Goal: Contribute content: Add original content to the website for others to see

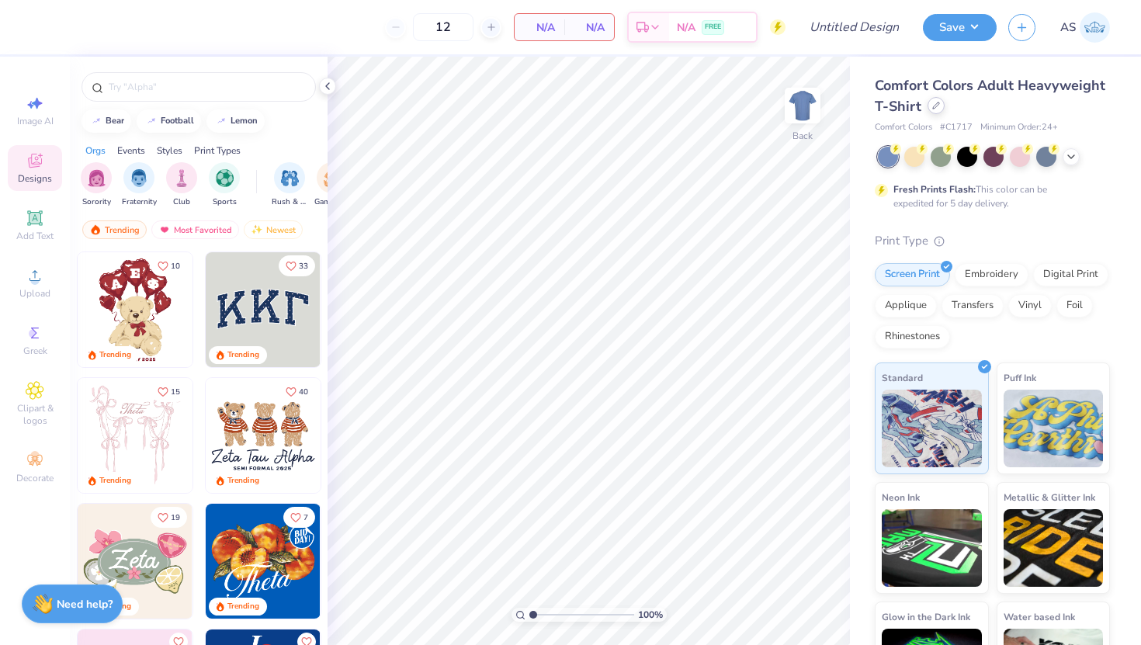
click at [934, 112] on div at bounding box center [935, 105] width 17 height 17
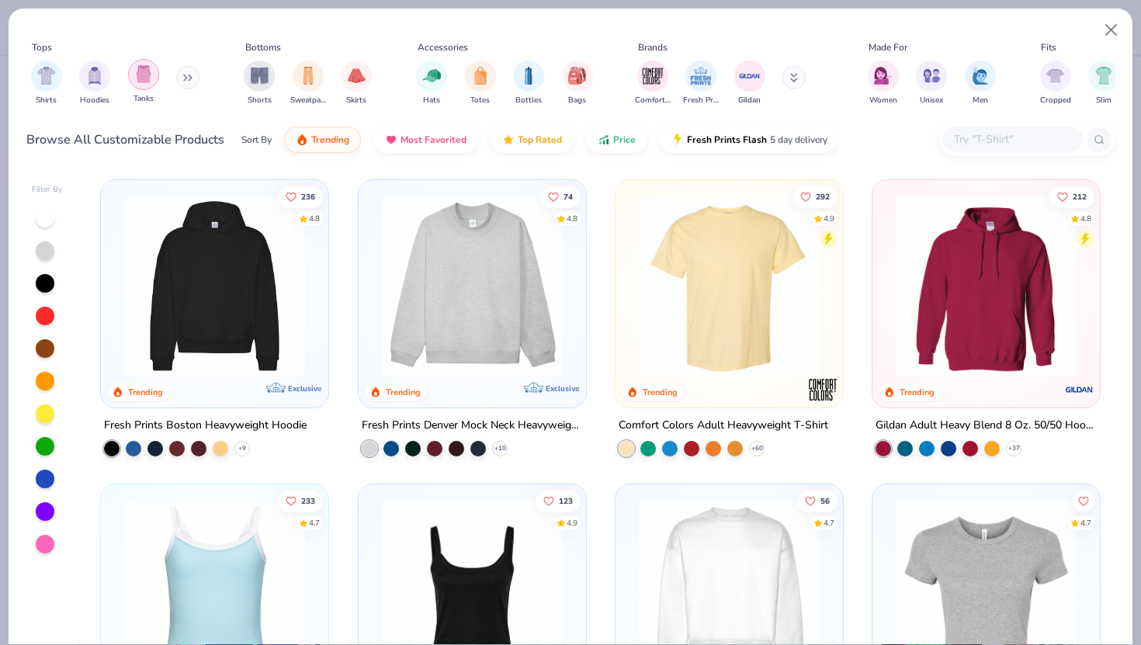
click at [141, 77] on img "filter for Tanks" at bounding box center [143, 74] width 17 height 18
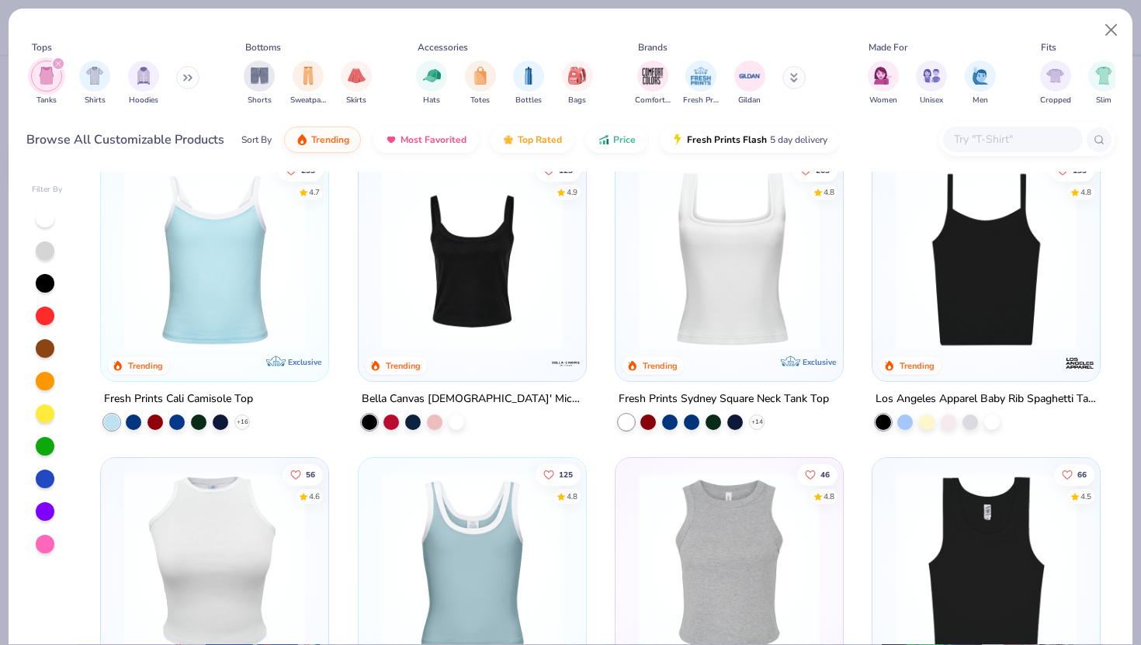
scroll to position [27, 0]
click at [456, 300] on img at bounding box center [472, 258] width 196 height 181
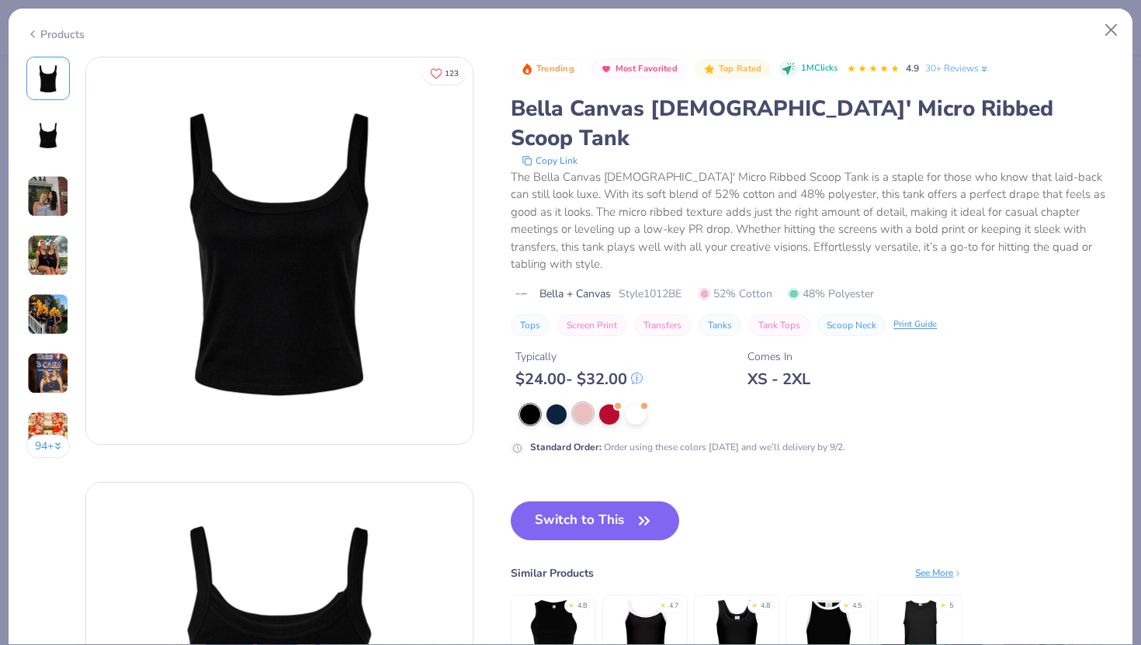
click at [584, 403] on div at bounding box center [583, 413] width 20 height 20
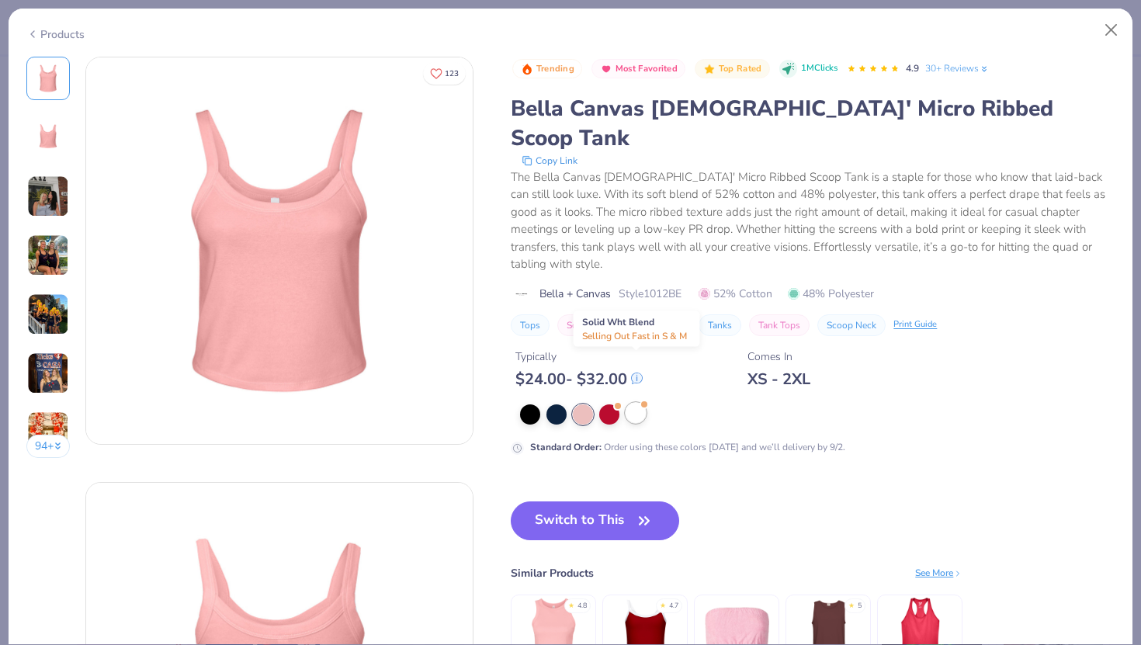
click at [632, 403] on div at bounding box center [636, 413] width 20 height 20
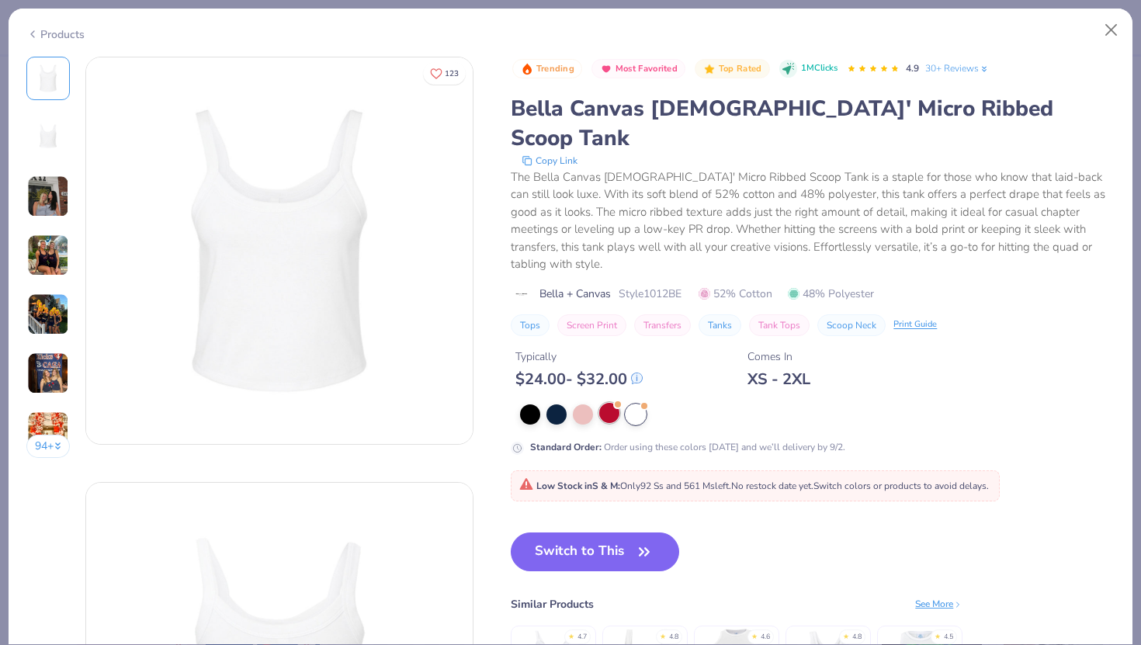
click at [609, 403] on div at bounding box center [609, 413] width 20 height 20
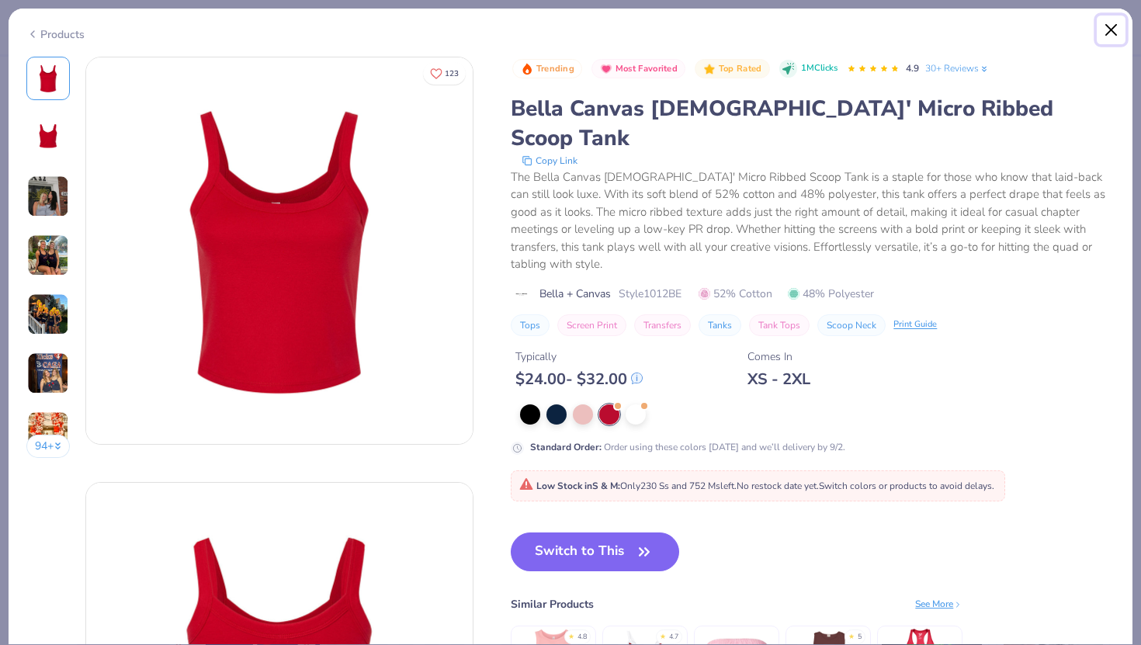
click at [1116, 26] on button "Close" at bounding box center [1111, 30] width 29 height 29
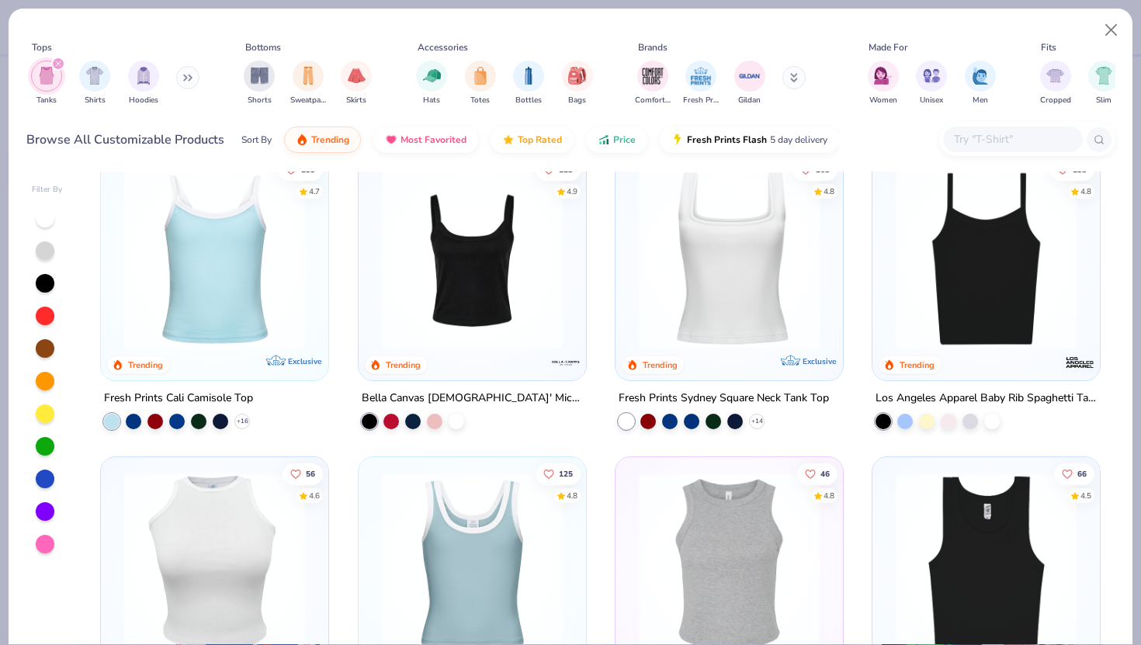
click at [535, 234] on img at bounding box center [472, 258] width 196 height 181
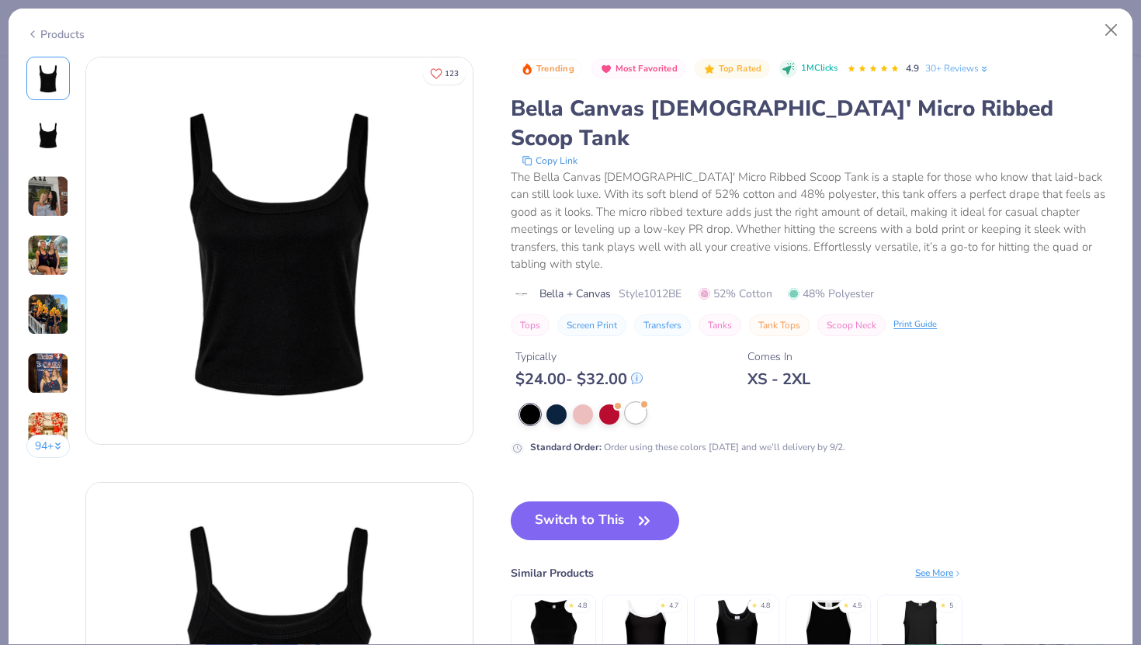
click at [641, 404] on div at bounding box center [817, 414] width 594 height 20
click at [632, 403] on div at bounding box center [636, 413] width 20 height 20
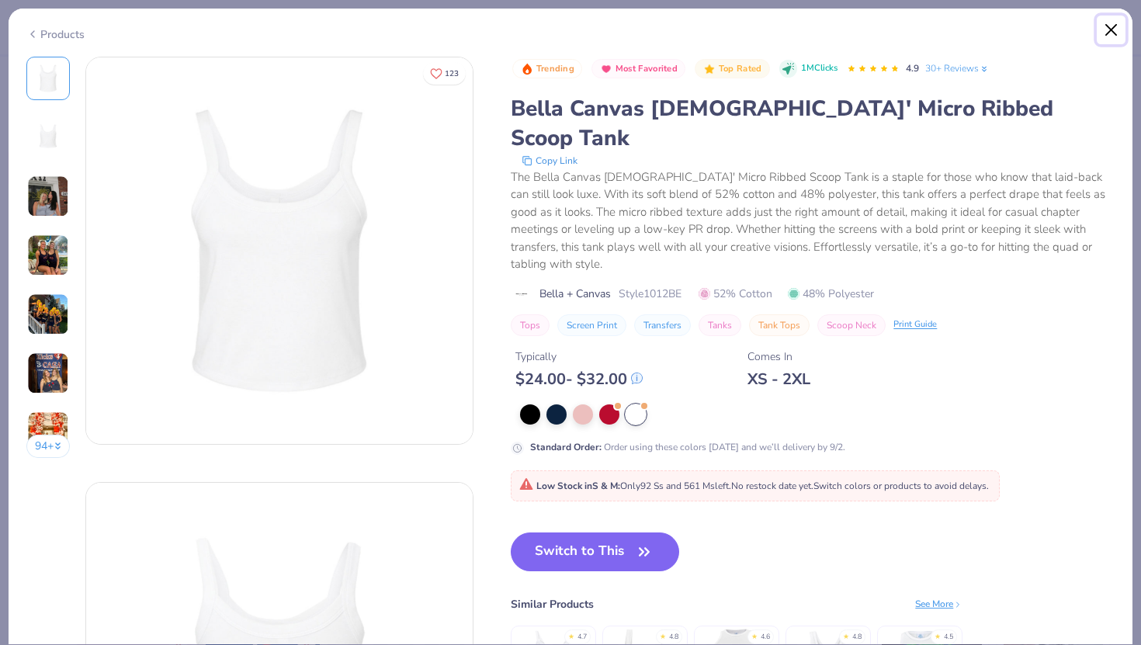
click at [1111, 34] on button "Close" at bounding box center [1111, 30] width 29 height 29
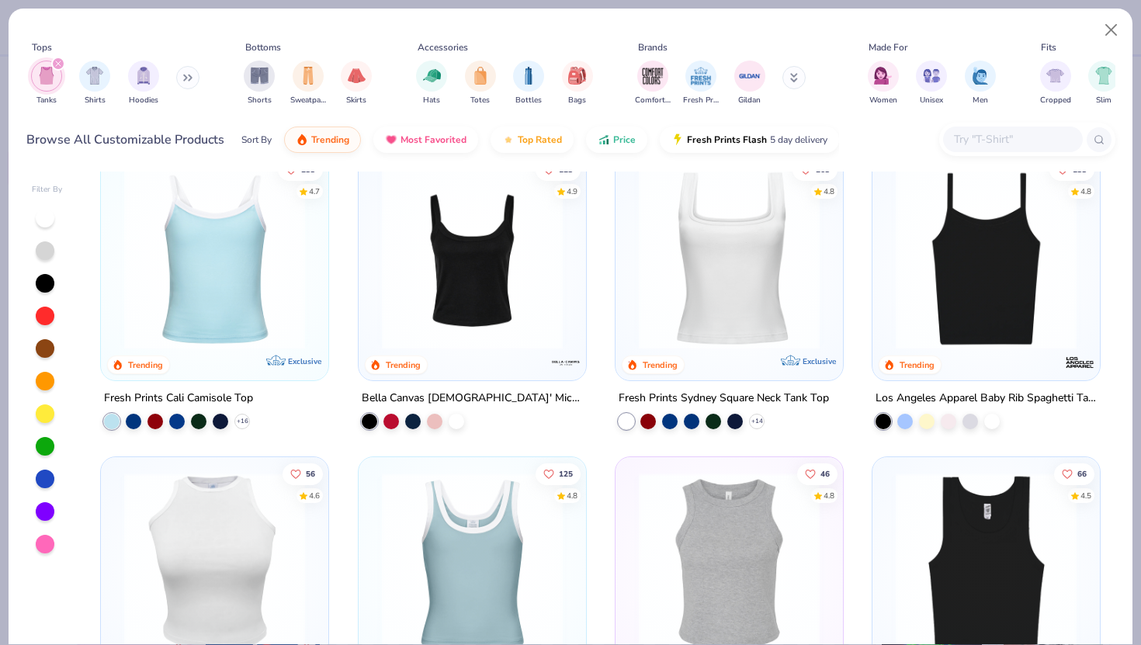
click at [228, 286] on img at bounding box center [214, 258] width 196 height 181
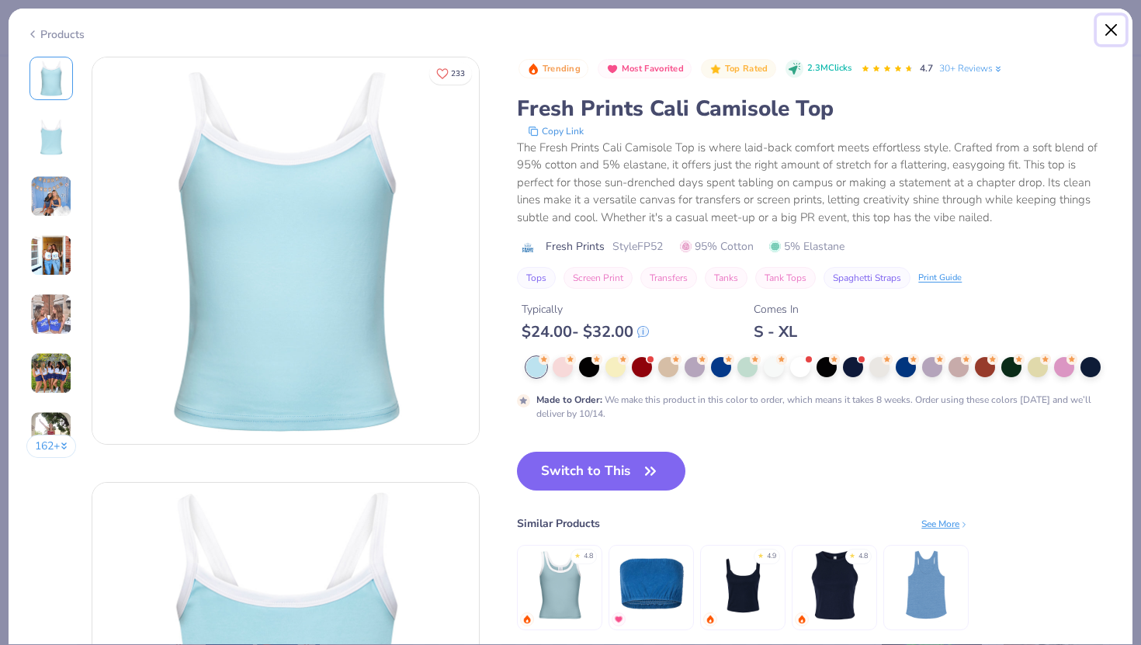
click at [1114, 29] on button "Close" at bounding box center [1111, 30] width 29 height 29
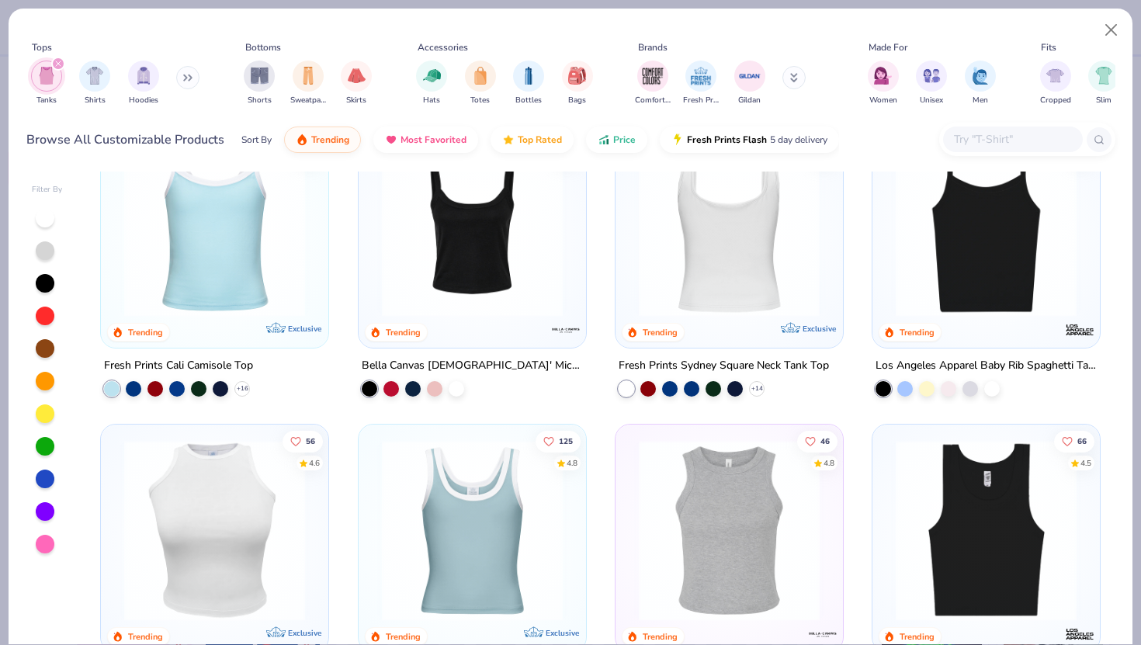
scroll to position [44, 0]
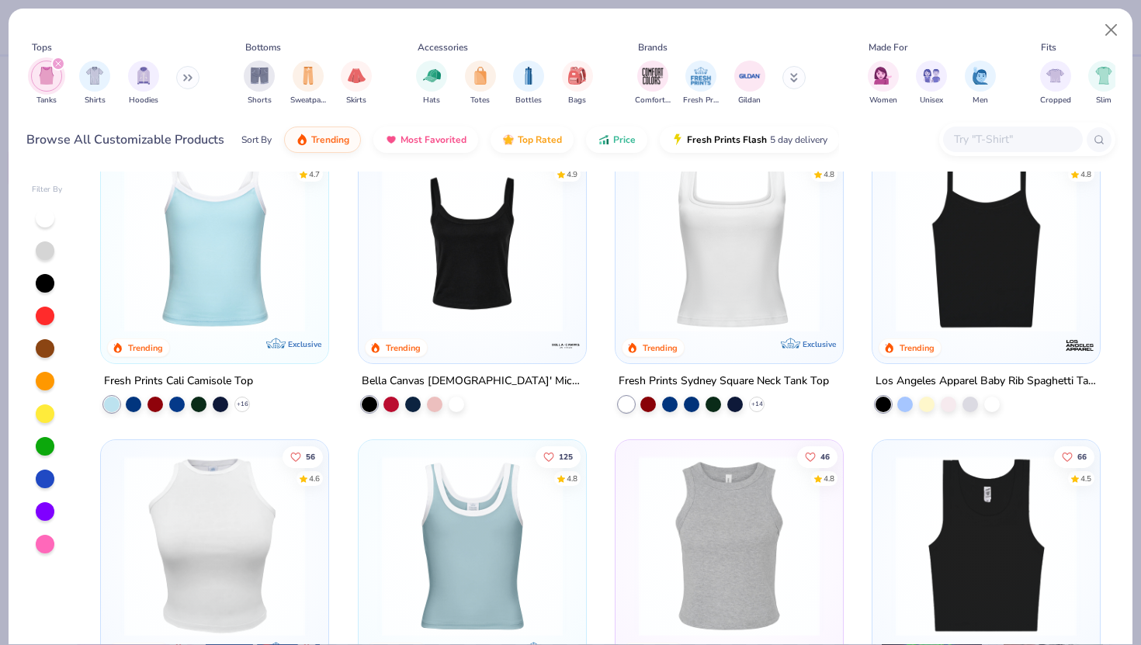
click at [767, 276] on img at bounding box center [729, 241] width 196 height 181
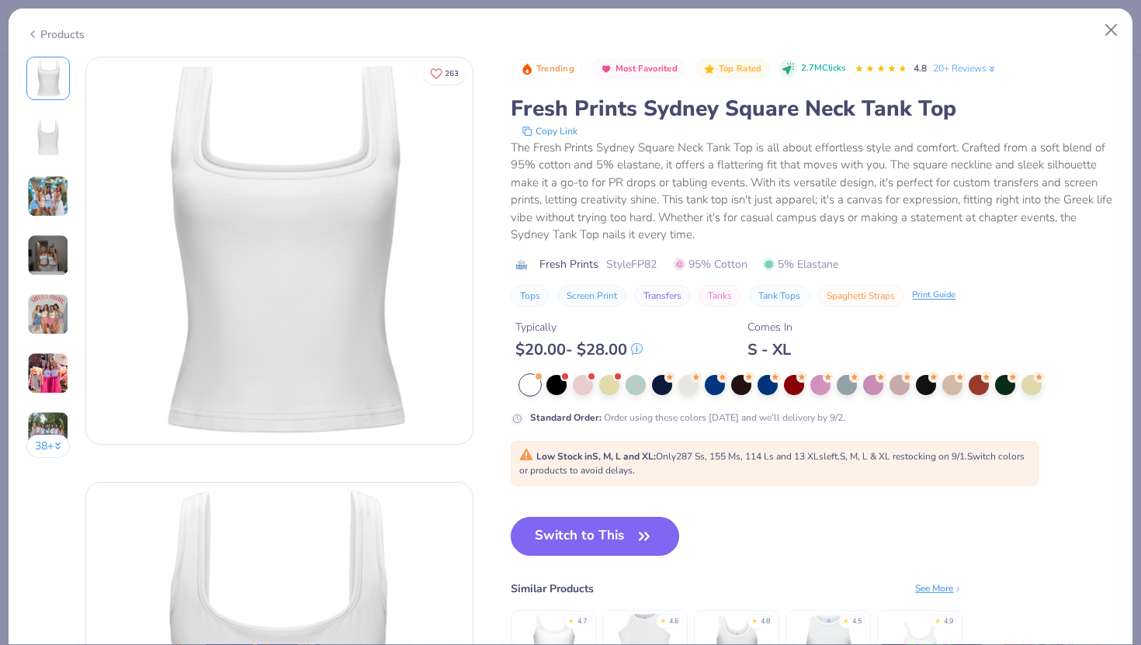
click at [591, 522] on button "Switch to This" at bounding box center [595, 536] width 168 height 39
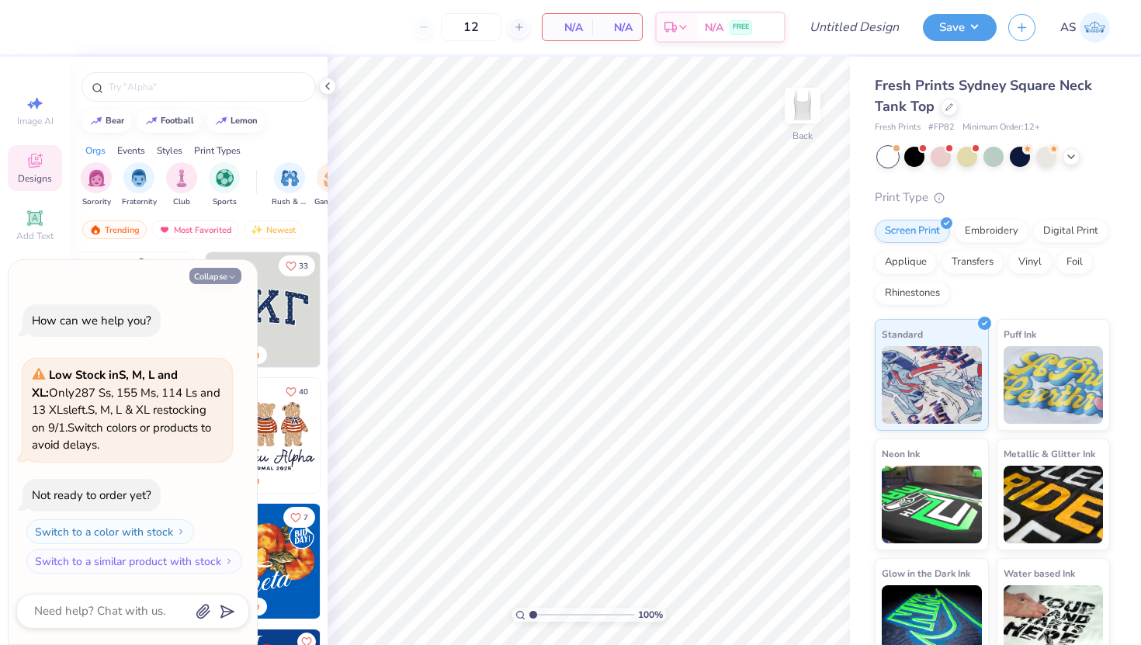
click at [208, 279] on button "Collapse" at bounding box center [215, 276] width 52 height 16
type textarea "x"
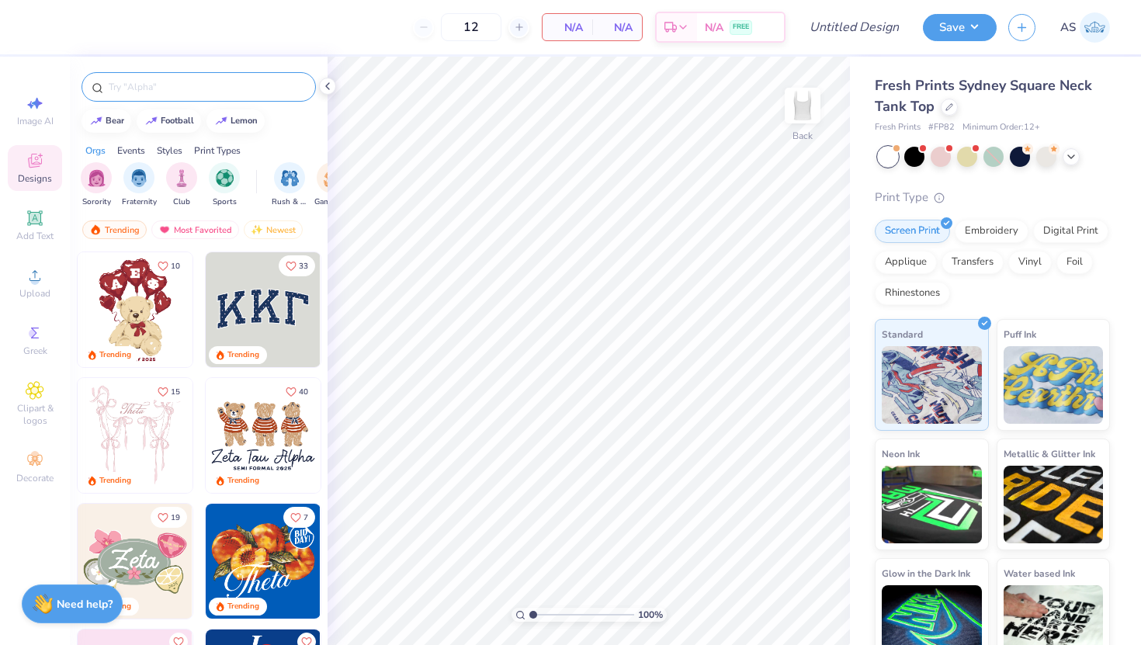
click at [151, 87] on input "text" at bounding box center [206, 87] width 199 height 16
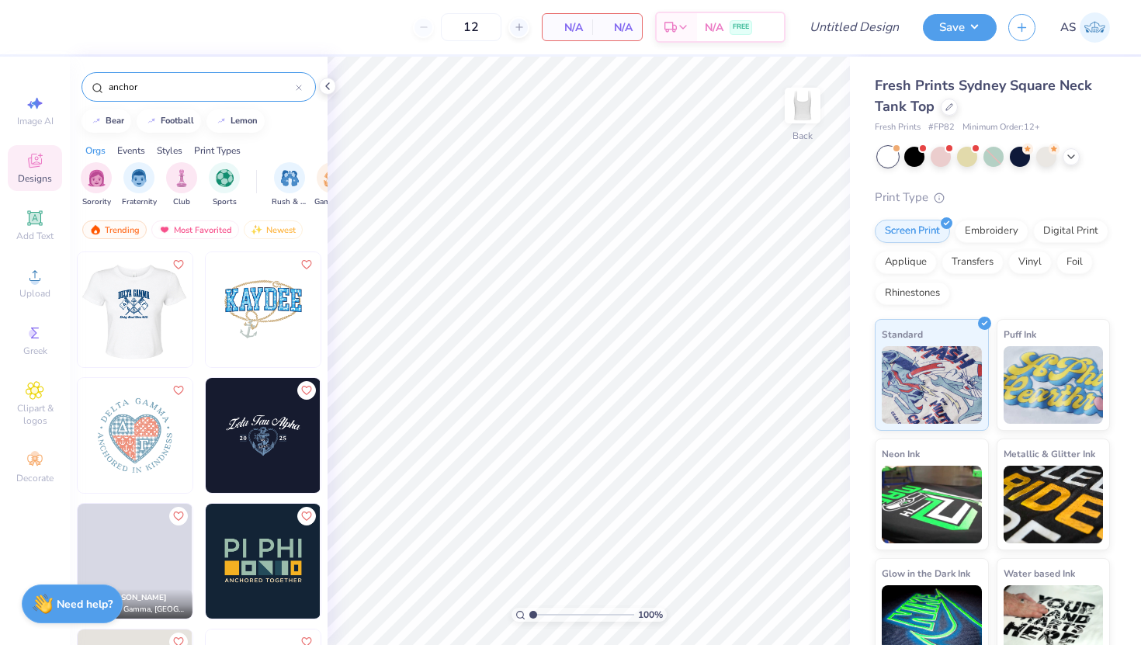
type input "anchor"
click at [144, 324] on img at bounding box center [134, 309] width 115 height 115
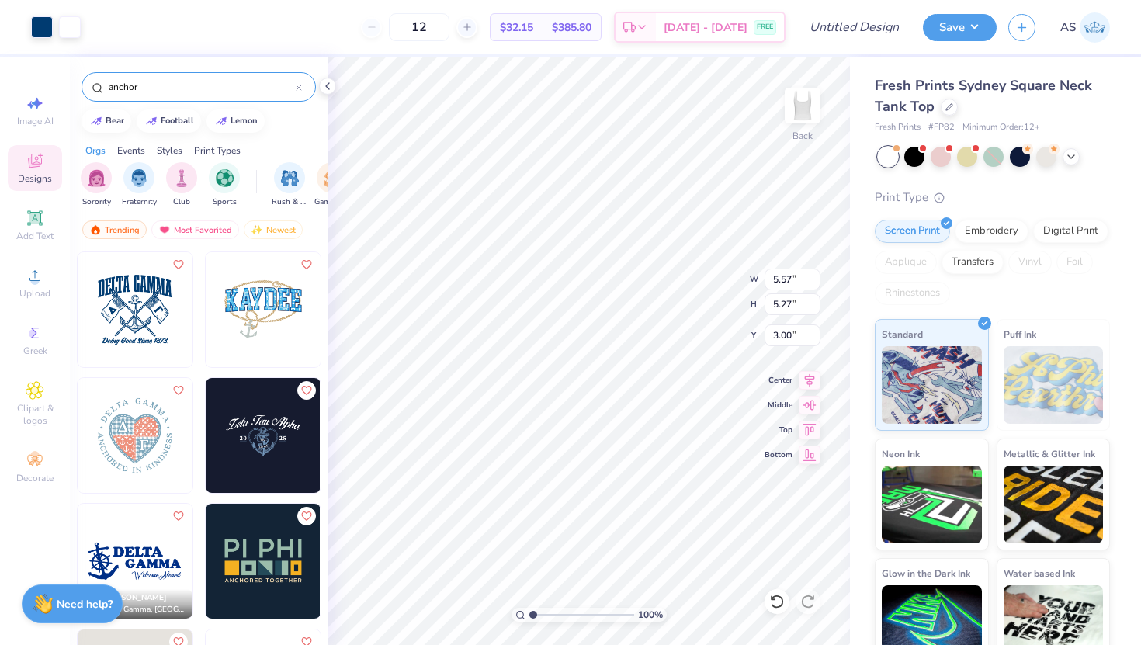
type input "0.92"
click at [1068, 151] on icon at bounding box center [1071, 155] width 12 height 12
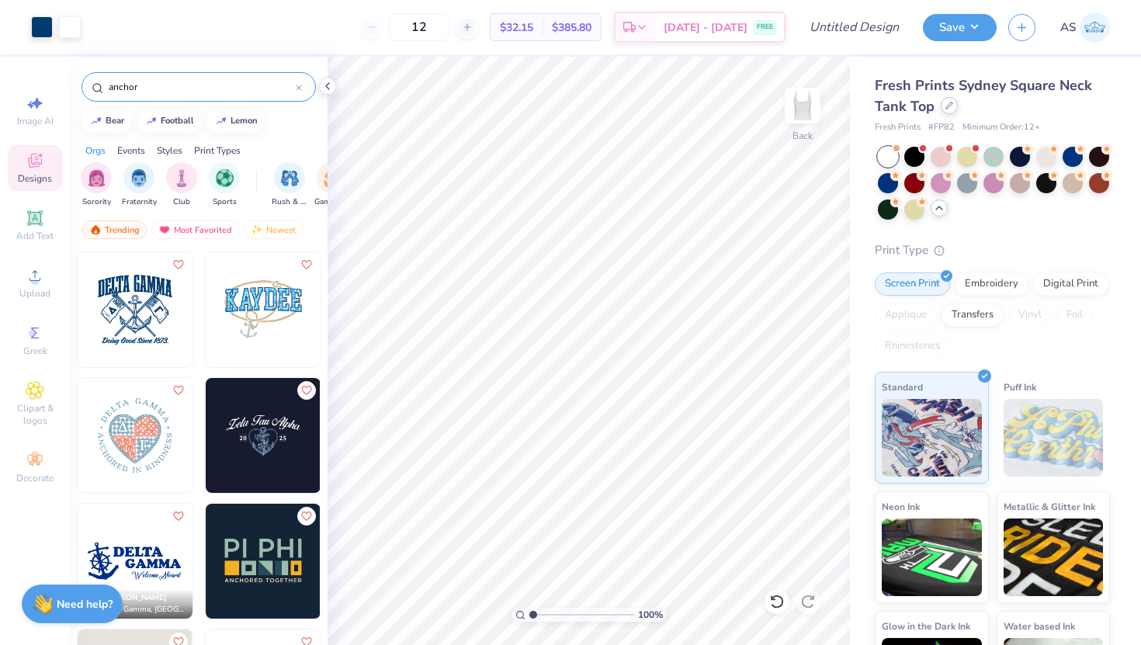
click at [954, 108] on div at bounding box center [949, 105] width 17 height 17
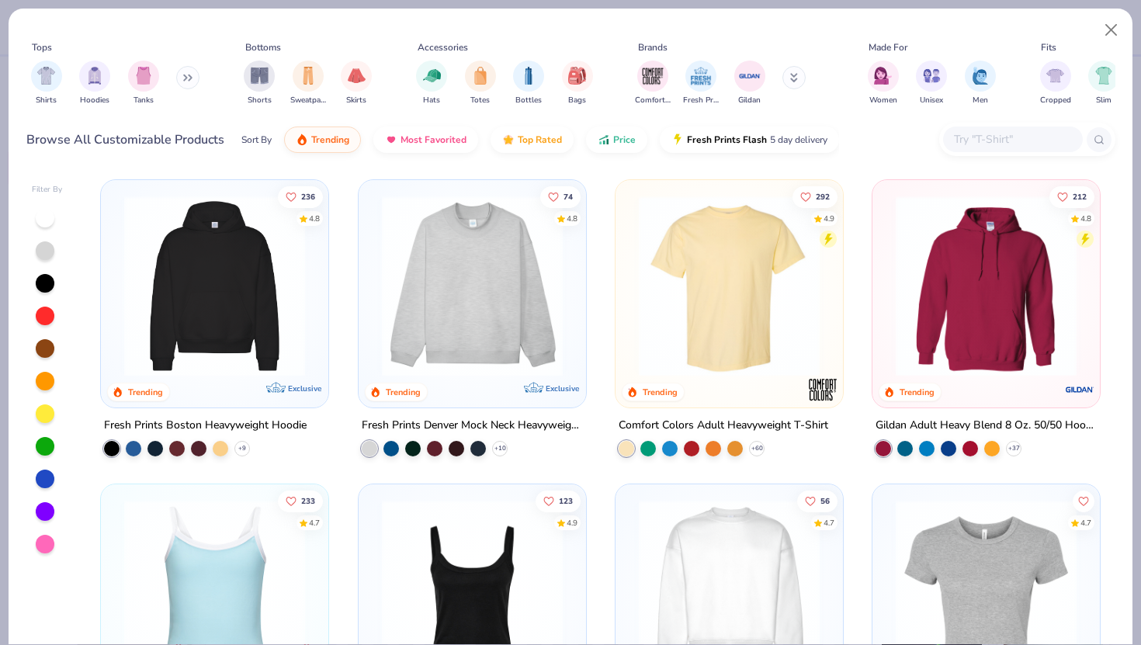
click at [120, 81] on div "Shirts Hoodies Tanks" at bounding box center [115, 82] width 178 height 57
click at [132, 81] on div "filter for Tanks" at bounding box center [143, 74] width 31 height 31
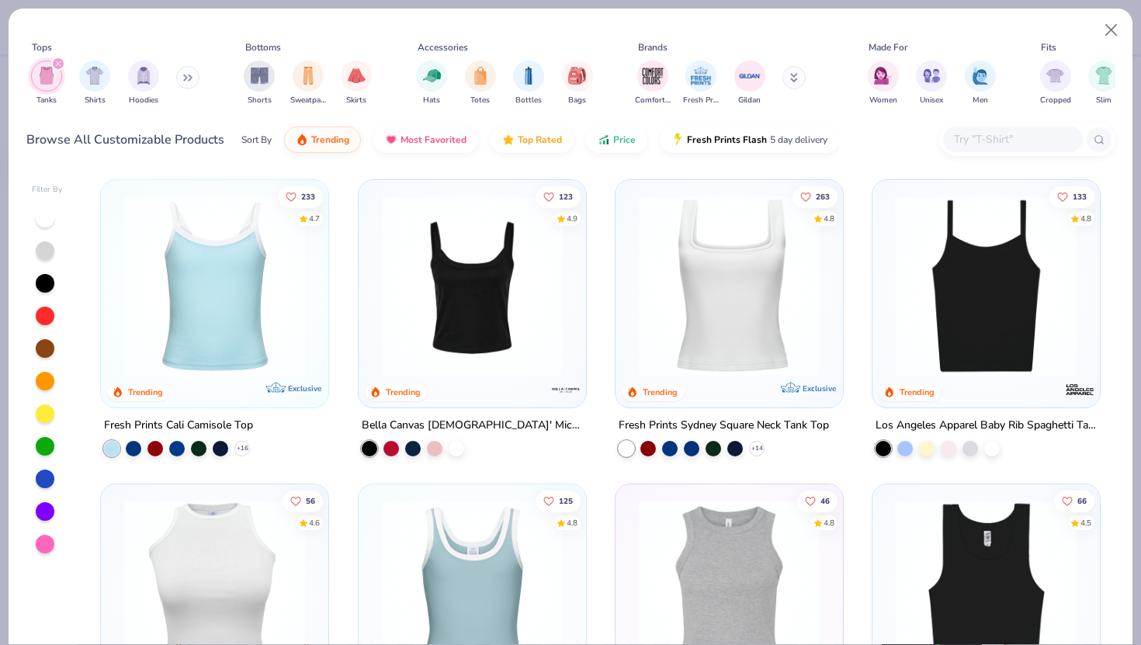
click at [438, 325] on img at bounding box center [472, 286] width 196 height 181
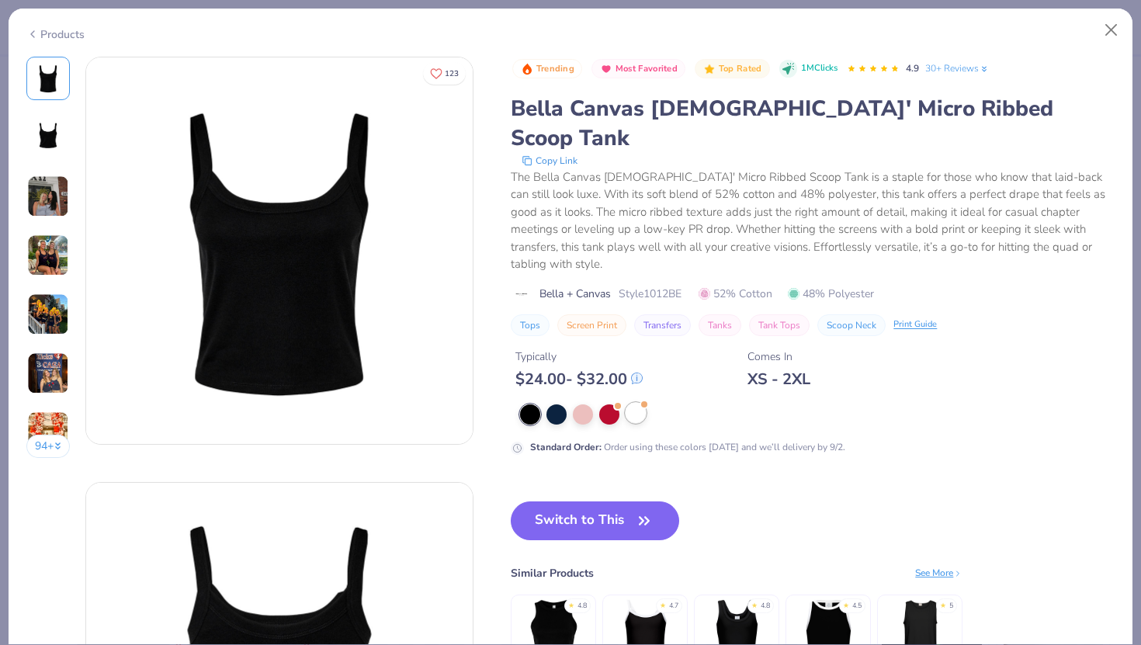
click at [639, 403] on div at bounding box center [636, 413] width 20 height 20
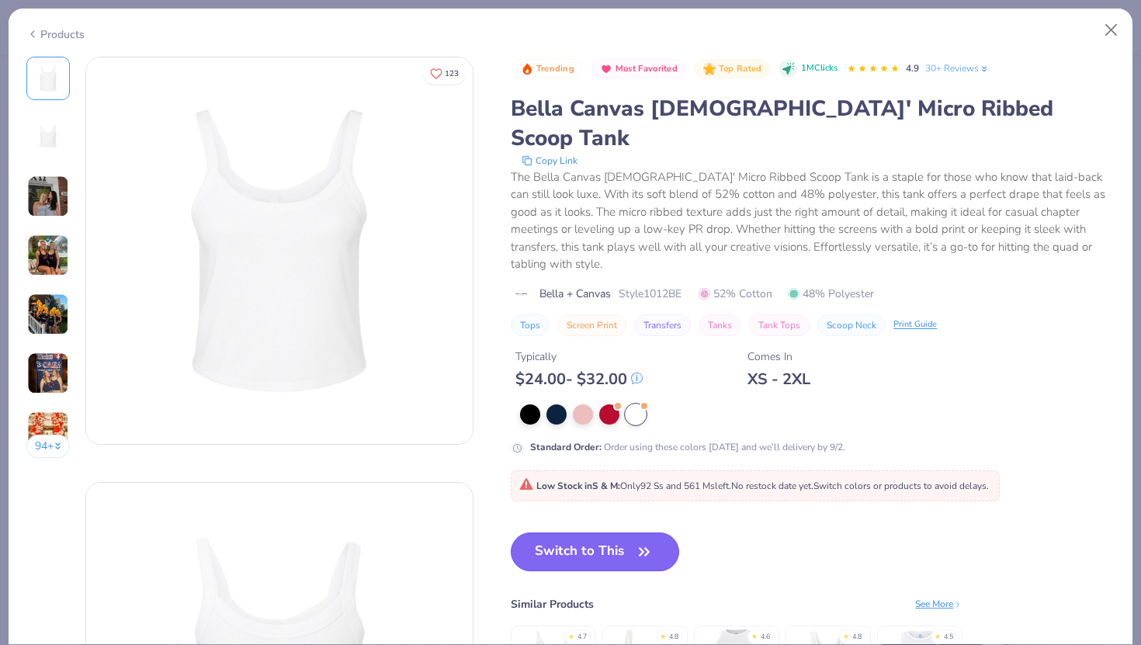
click at [593, 532] on button "Switch to This" at bounding box center [595, 551] width 168 height 39
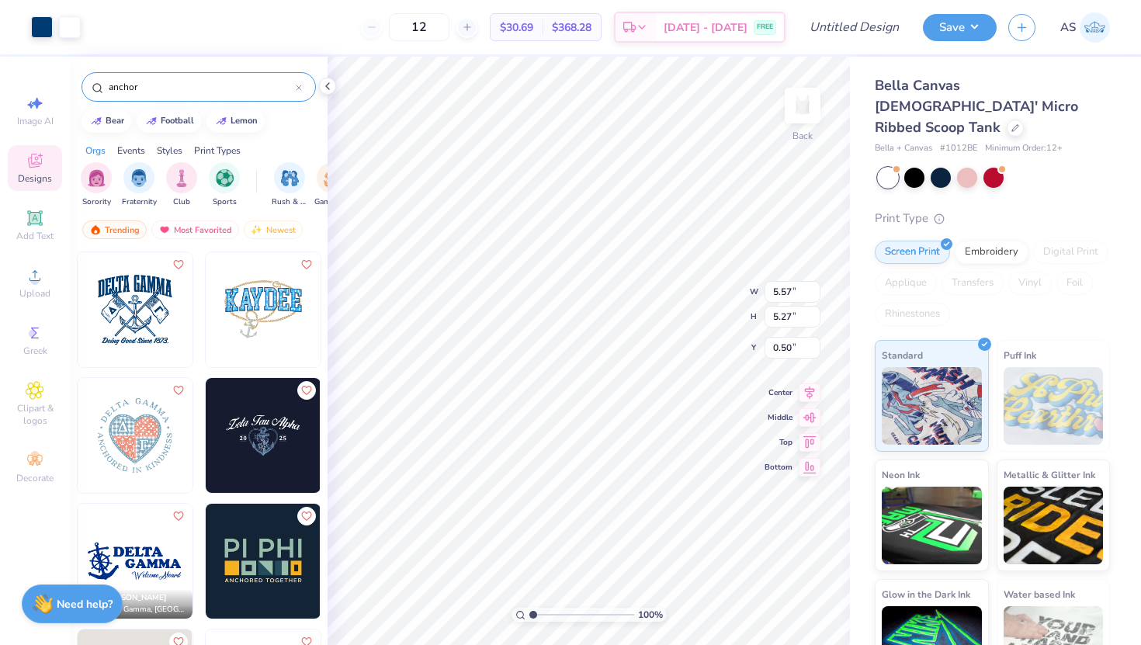
type input "2.00"
click at [1011, 123] on icon at bounding box center [1015, 127] width 8 height 8
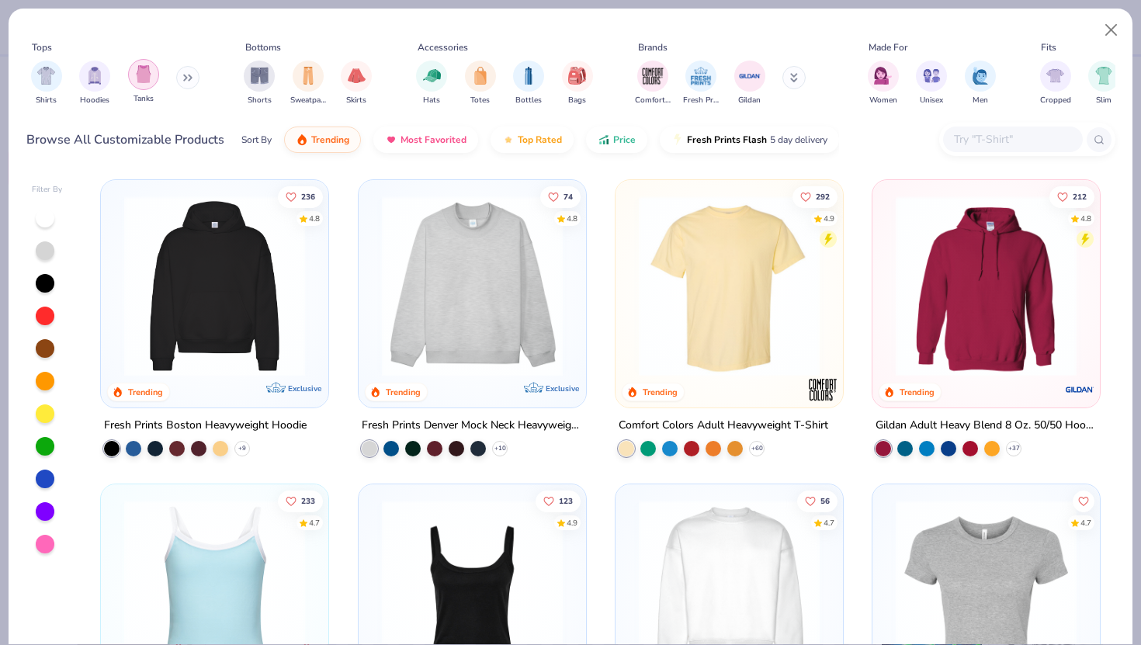
click at [144, 86] on div "filter for Tanks" at bounding box center [143, 74] width 31 height 31
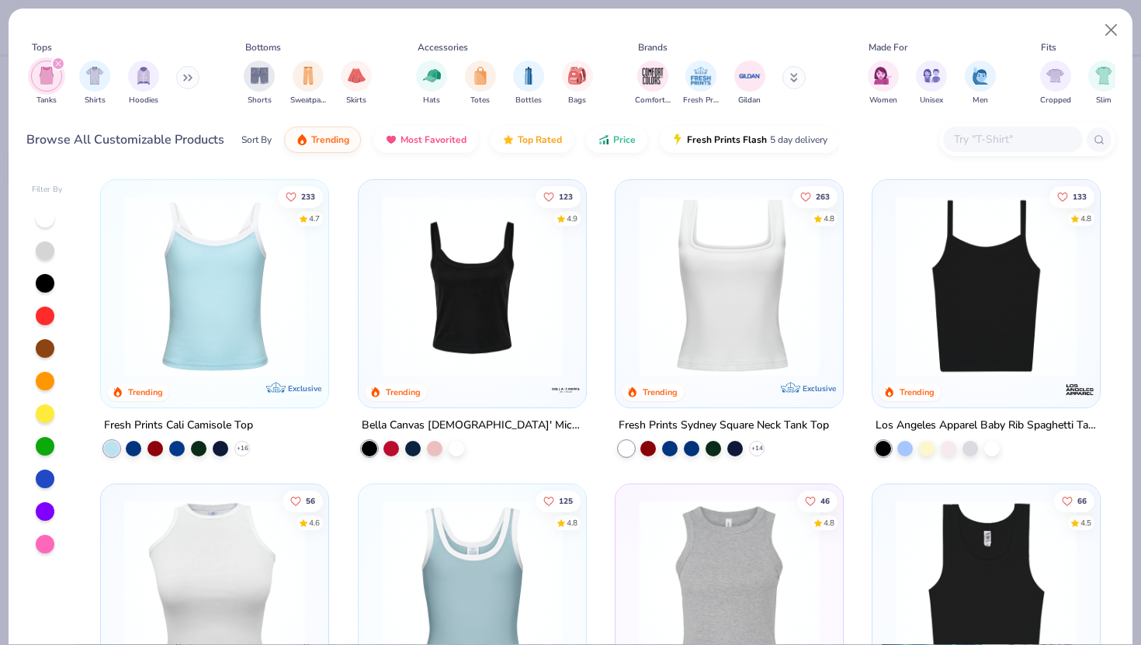
click at [239, 315] on img at bounding box center [214, 286] width 196 height 181
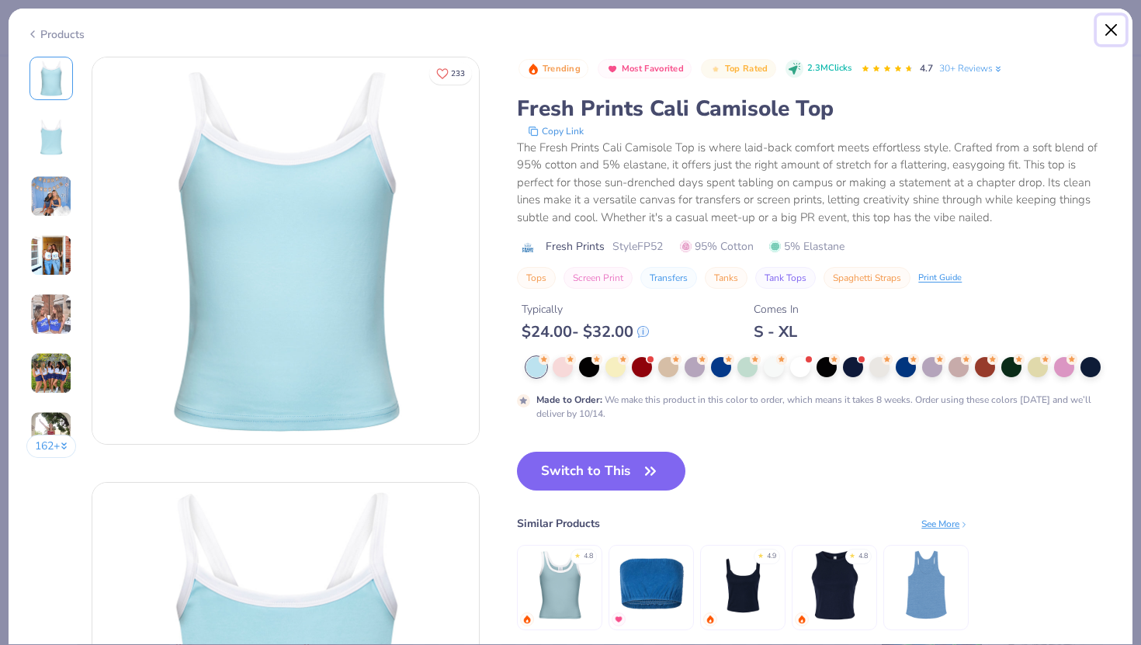
click at [1112, 29] on button "Close" at bounding box center [1111, 30] width 29 height 29
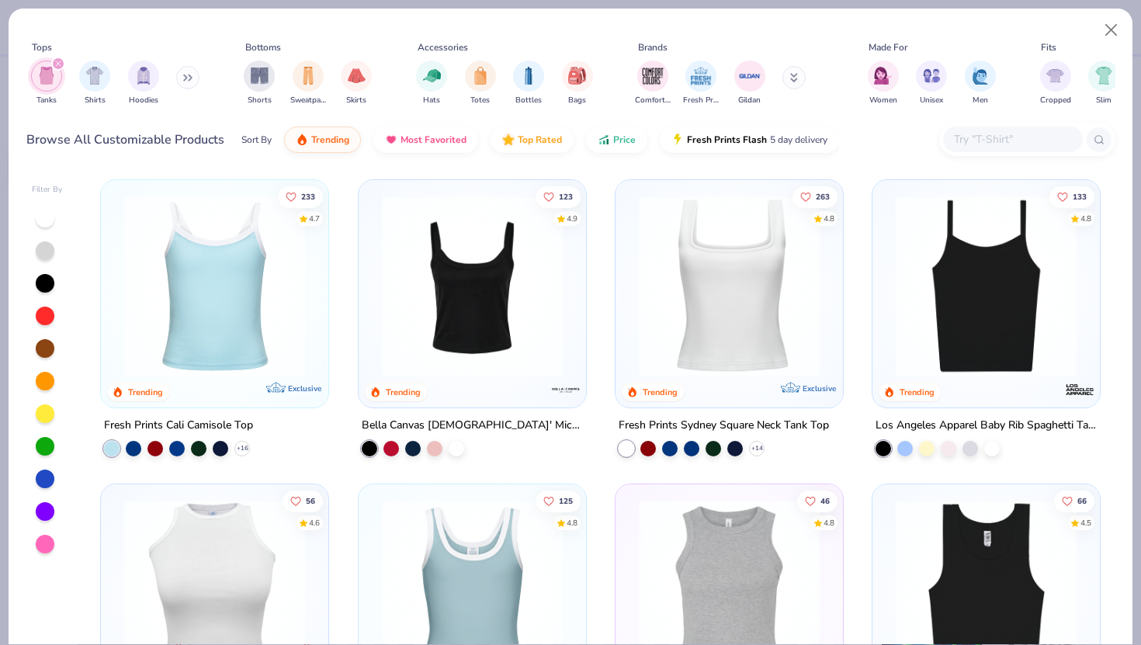
click at [910, 279] on img at bounding box center [986, 286] width 196 height 181
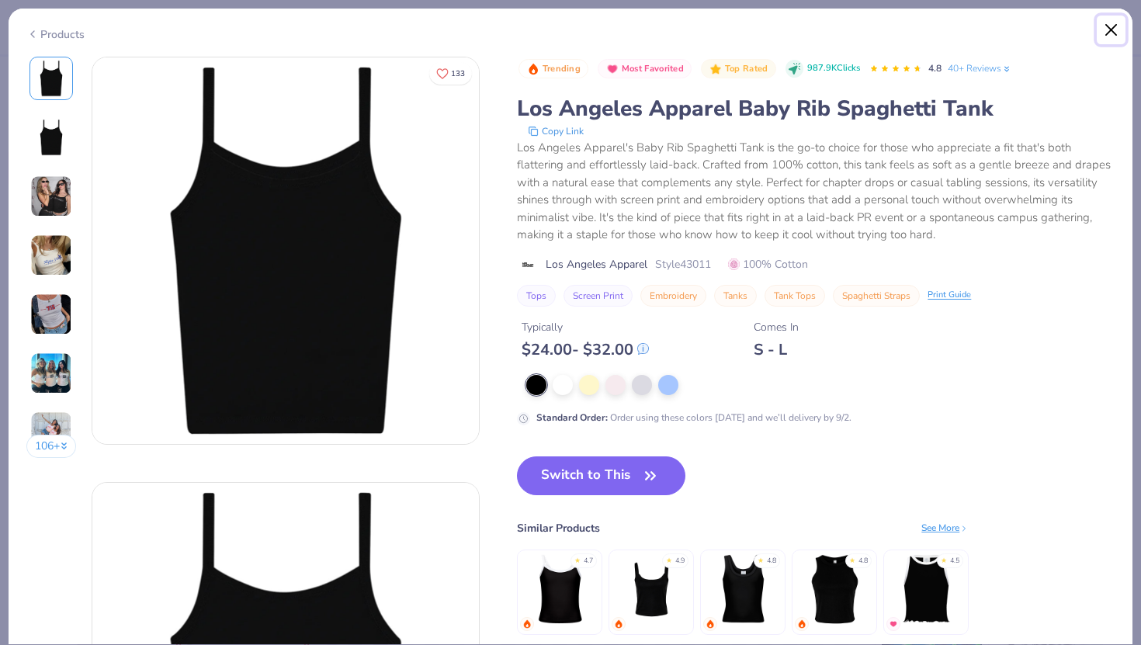
click at [1112, 28] on button "Close" at bounding box center [1111, 30] width 29 height 29
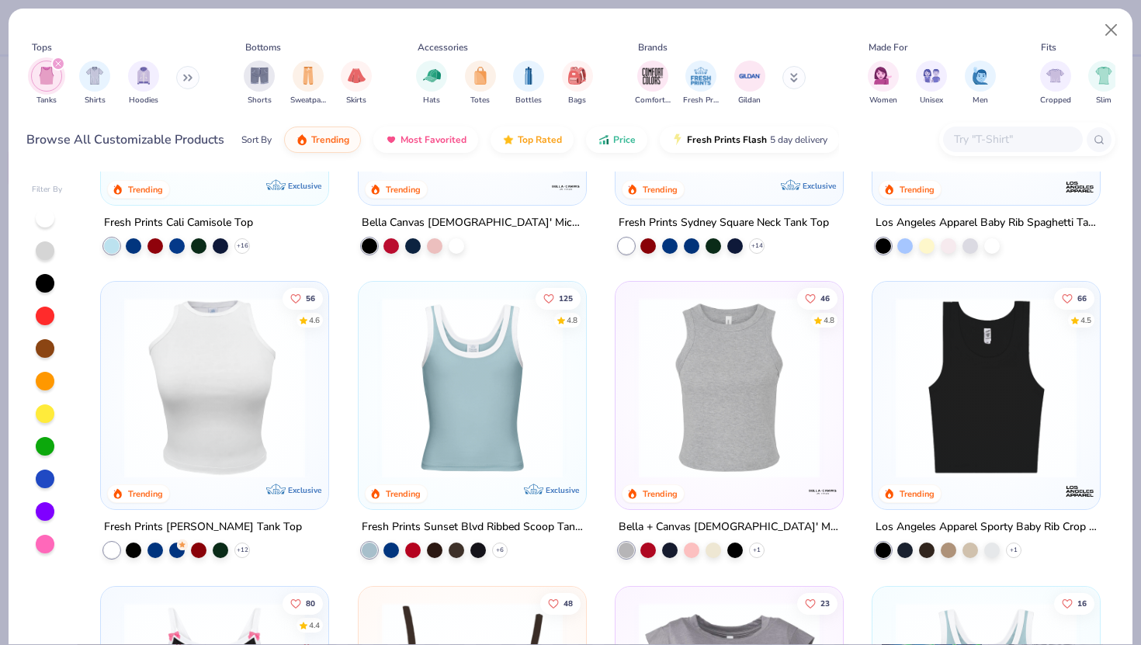
scroll to position [233, 0]
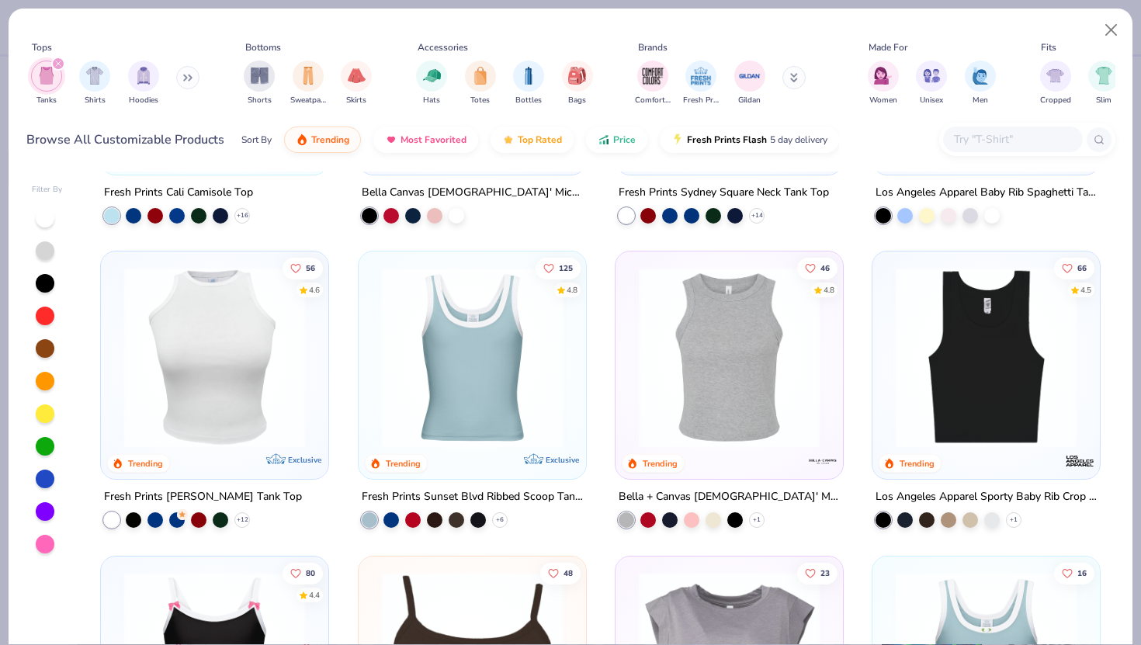
click at [1005, 410] on img at bounding box center [986, 357] width 196 height 181
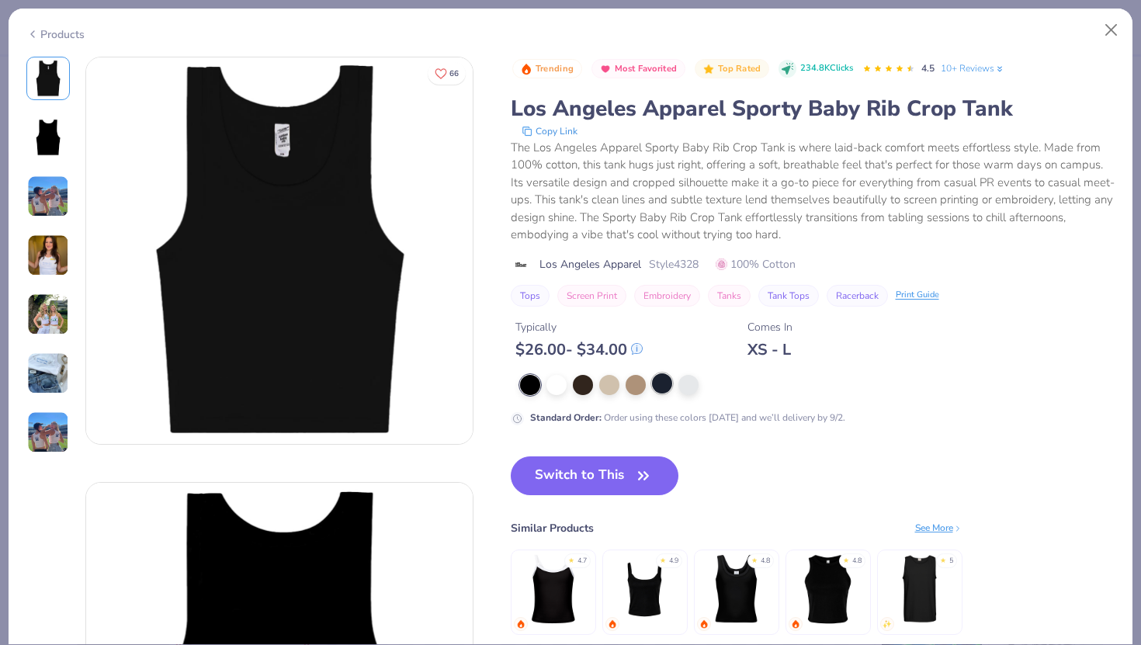
click at [666, 385] on div at bounding box center [662, 383] width 20 height 20
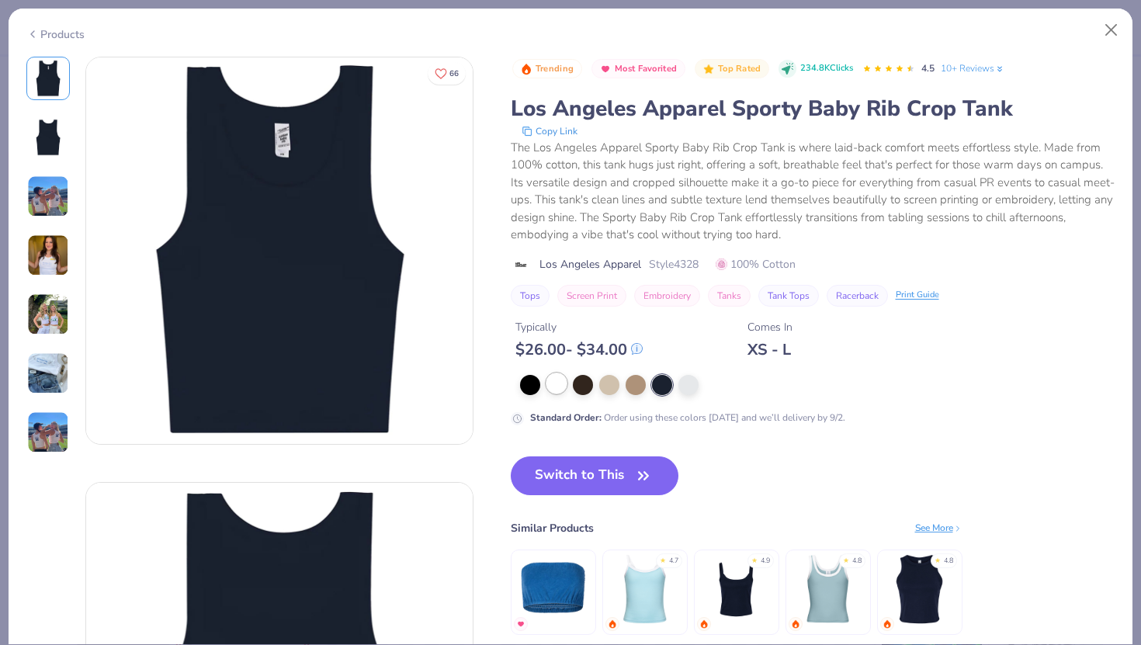
click at [555, 385] on div at bounding box center [556, 383] width 20 height 20
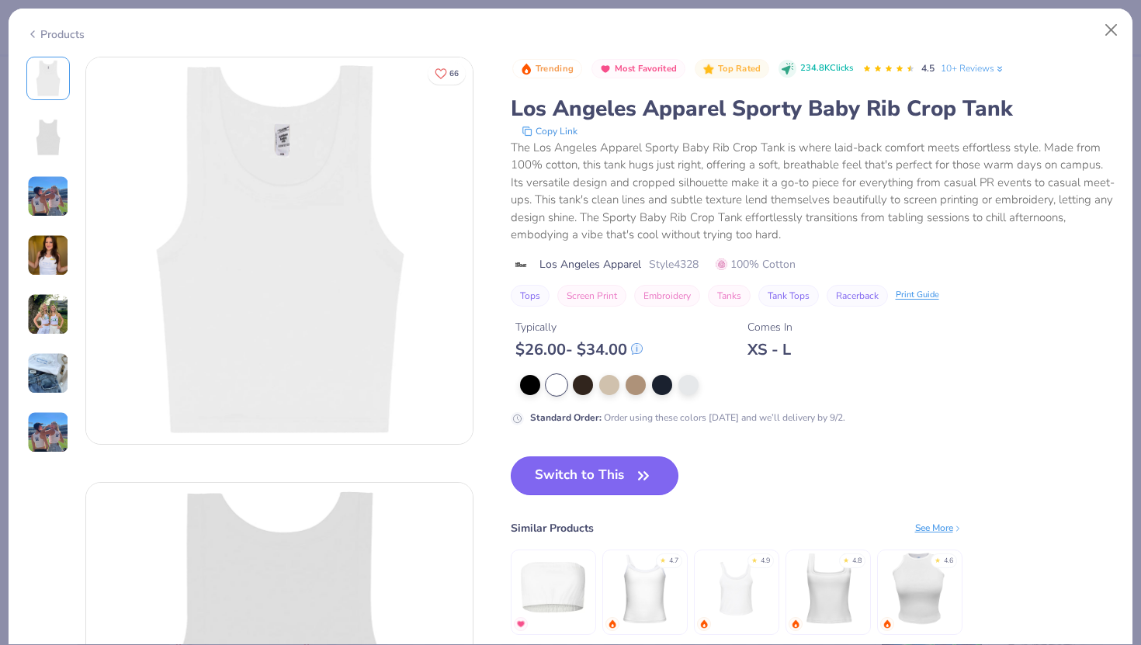
click at [570, 467] on button "Switch to This" at bounding box center [595, 475] width 168 height 39
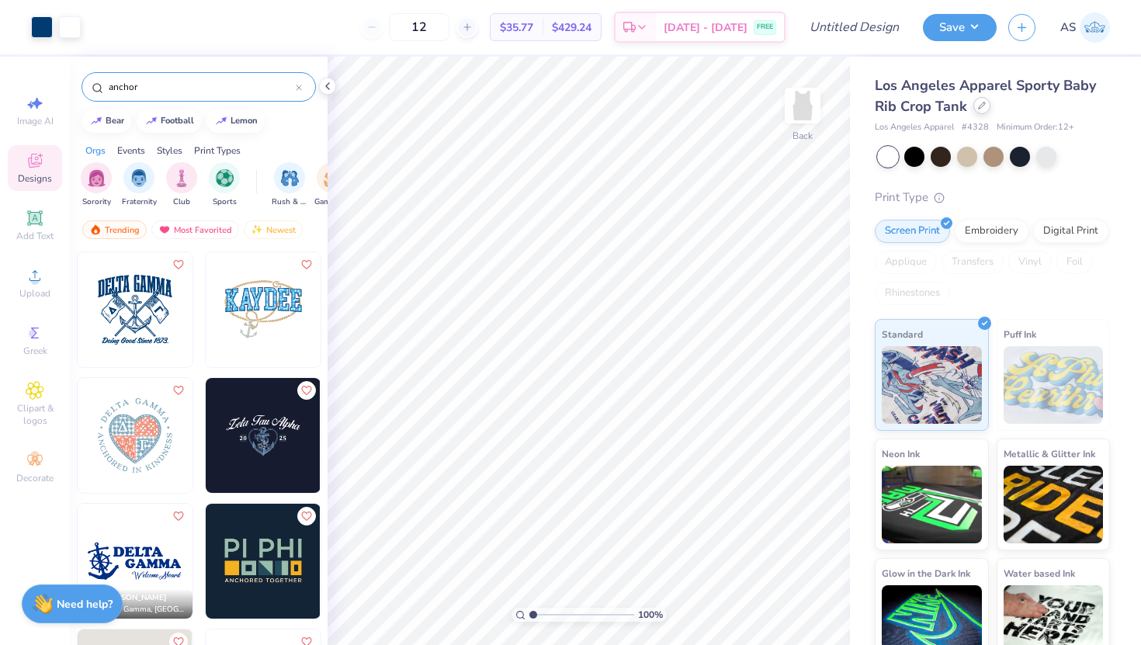
click at [984, 109] on div at bounding box center [981, 105] width 17 height 17
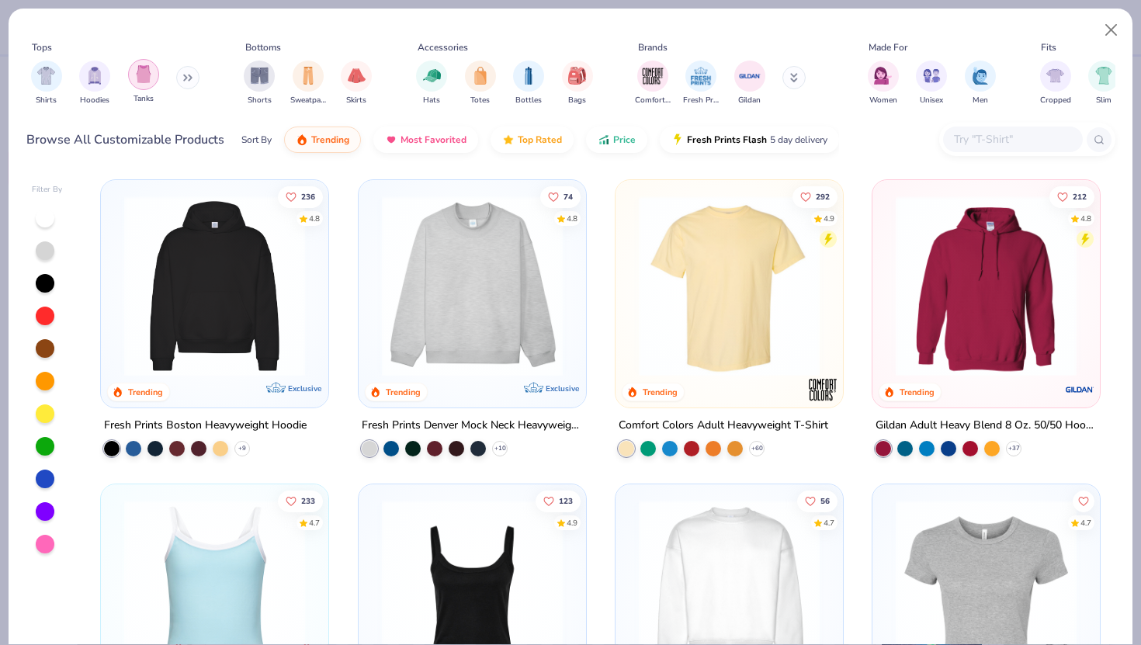
click at [153, 77] on div "filter for Tanks" at bounding box center [143, 74] width 31 height 31
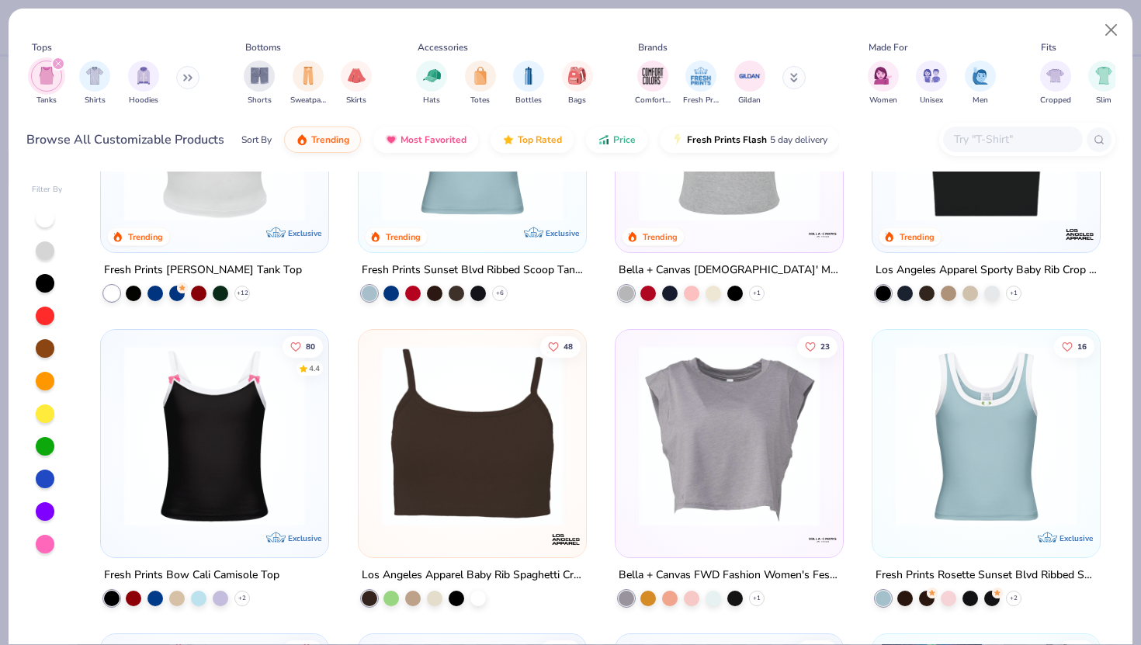
scroll to position [421, 0]
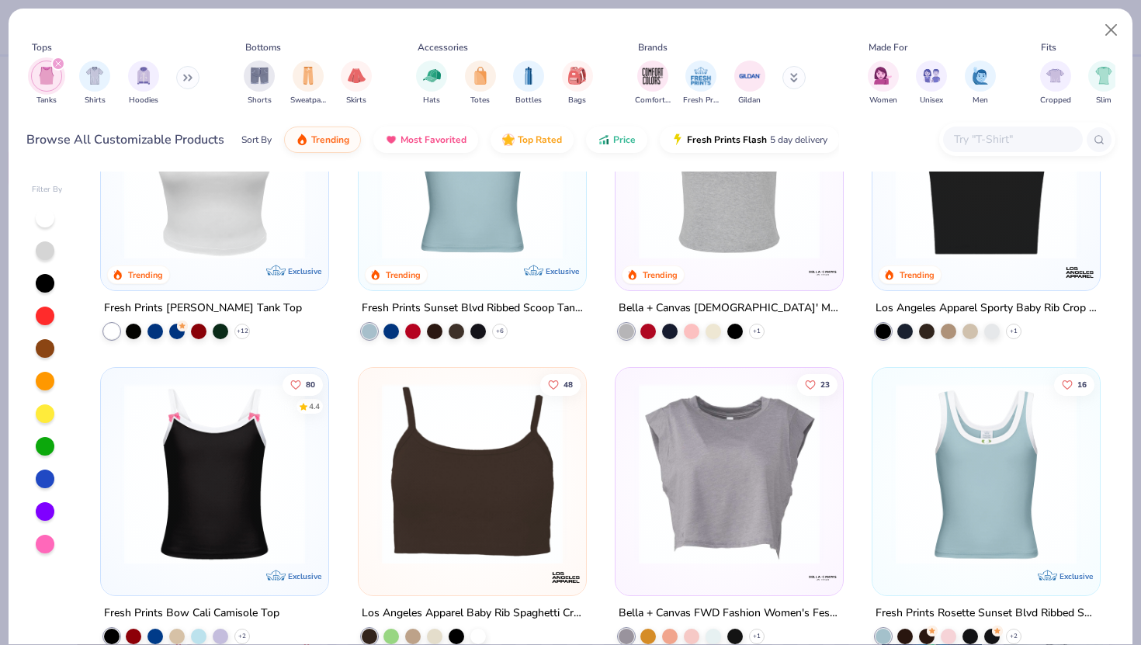
click at [495, 196] on img at bounding box center [472, 168] width 196 height 181
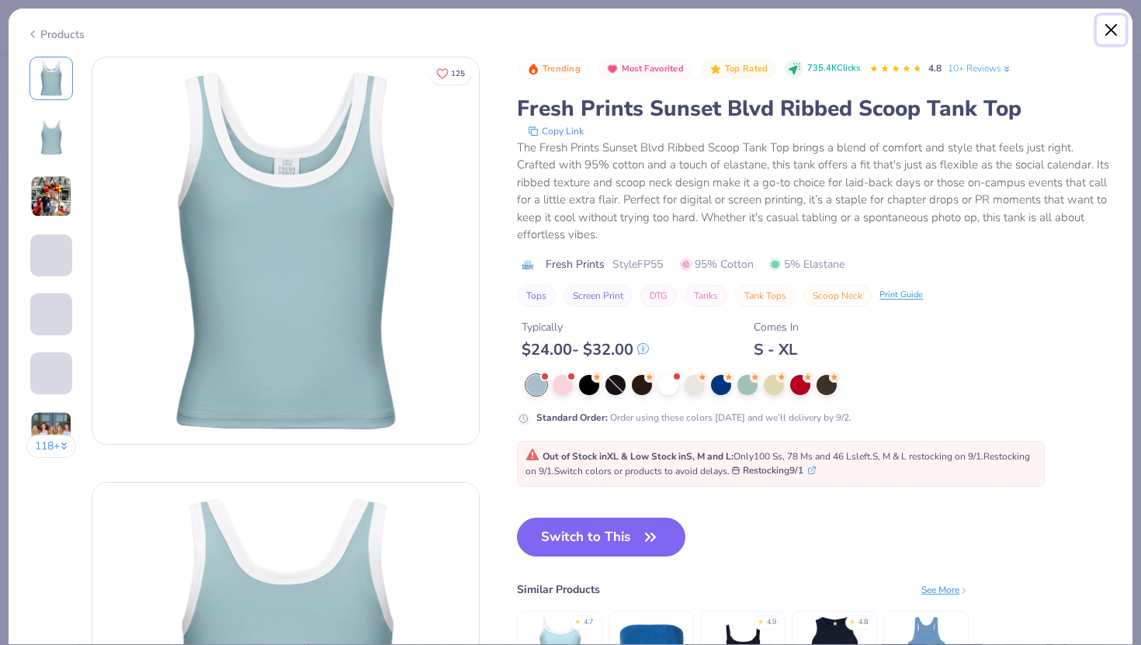
click at [1114, 27] on button "Close" at bounding box center [1111, 30] width 29 height 29
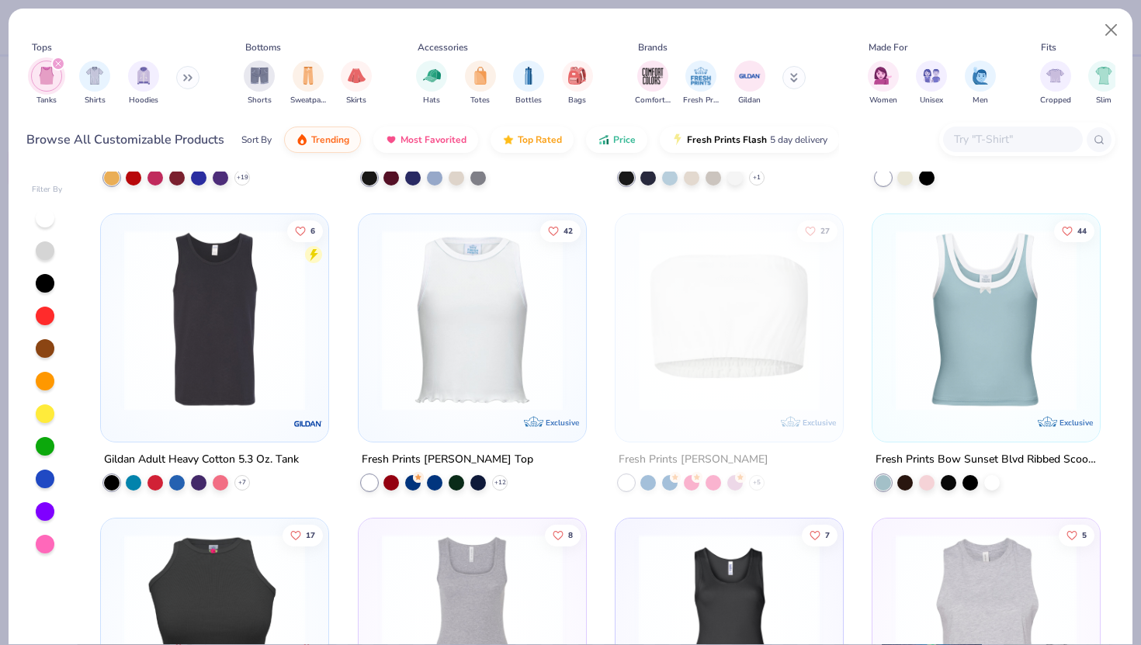
scroll to position [1791, 0]
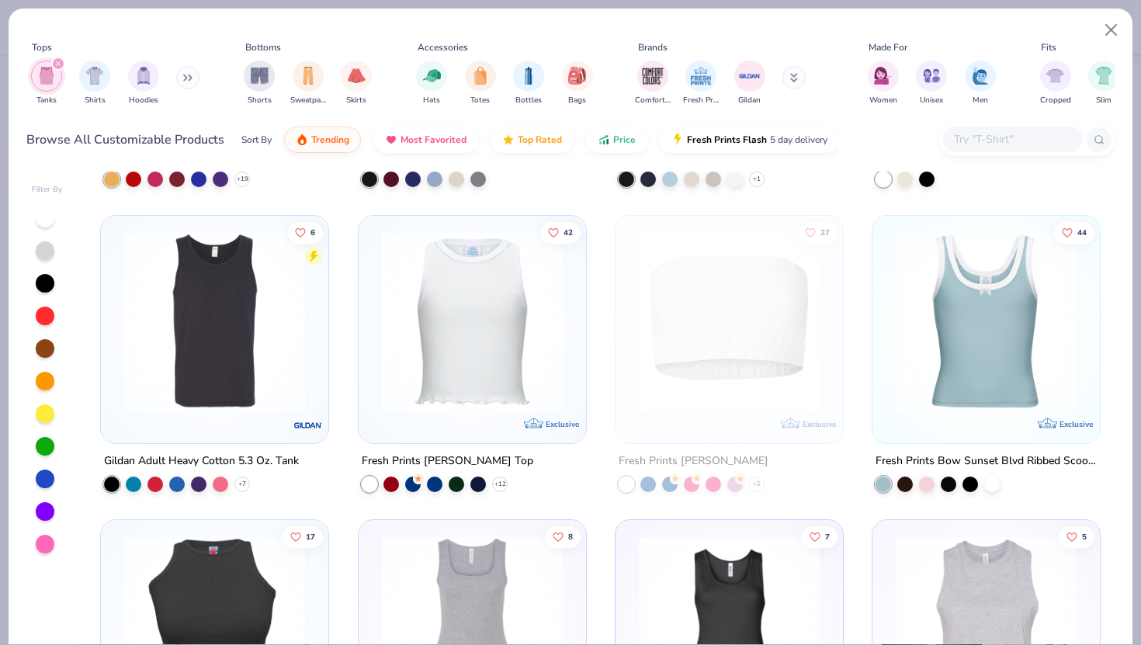
click at [979, 348] on img at bounding box center [986, 320] width 196 height 181
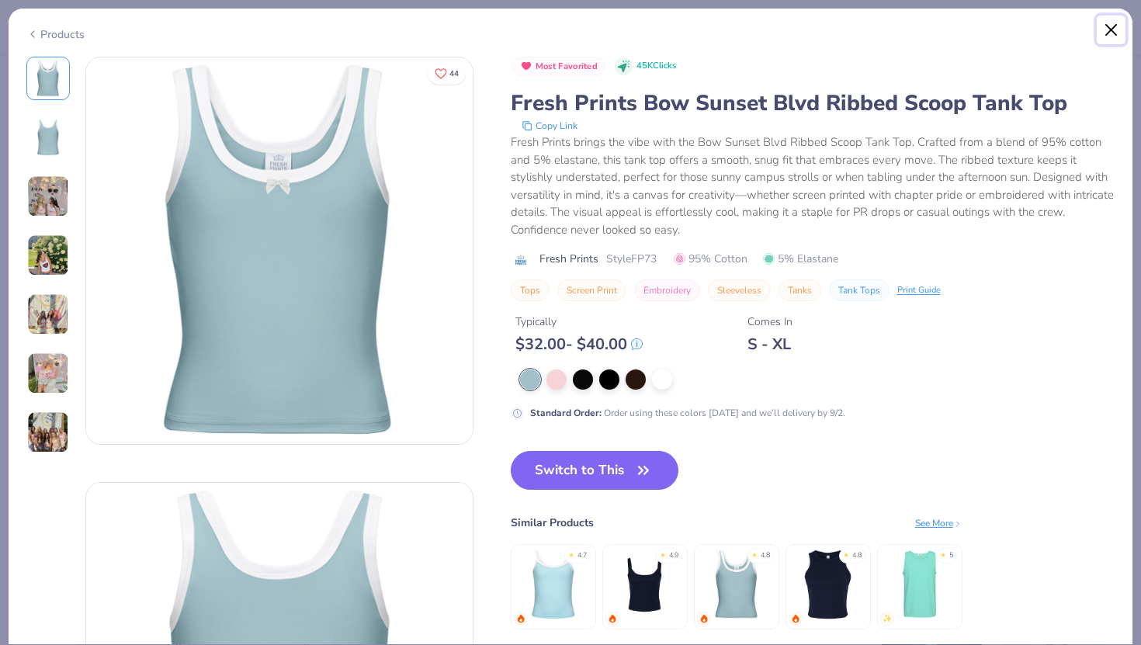
click at [1113, 31] on button "Close" at bounding box center [1111, 30] width 29 height 29
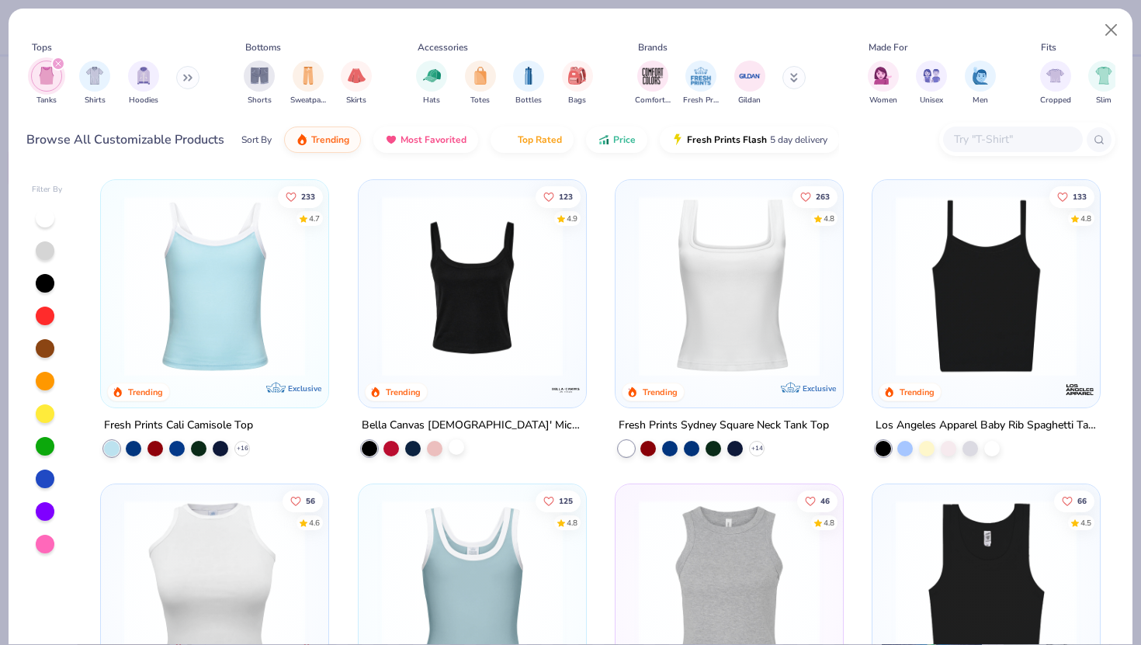
click at [449, 443] on div at bounding box center [457, 447] width 16 height 16
click at [827, 278] on div at bounding box center [729, 282] width 212 height 189
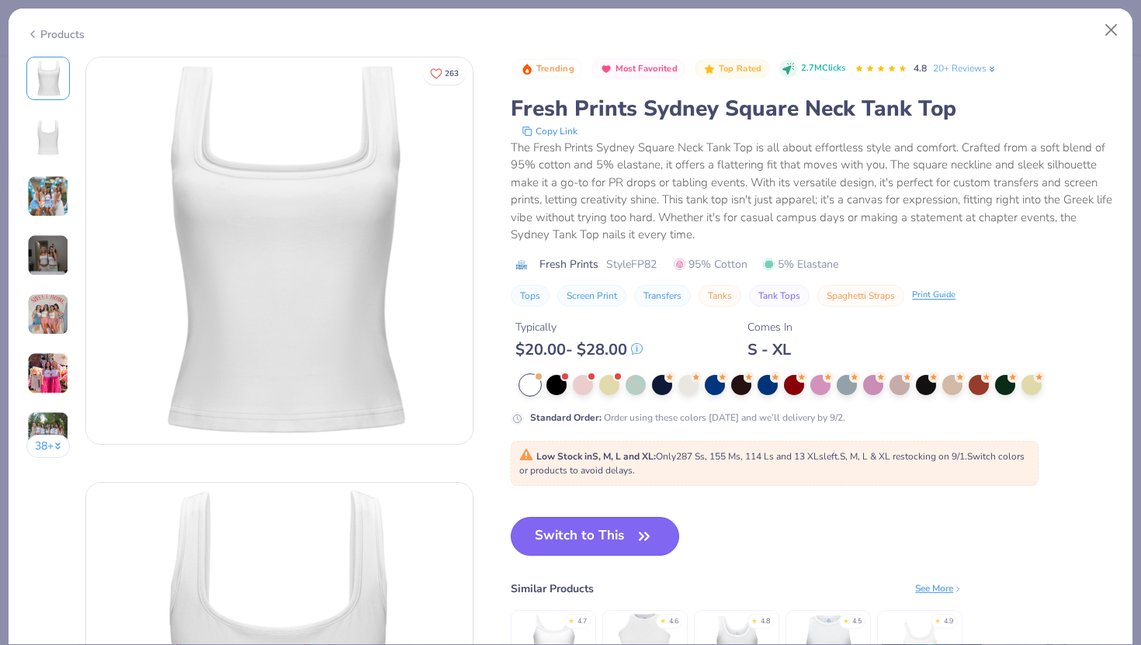
click at [575, 539] on button "Switch to This" at bounding box center [595, 536] width 168 height 39
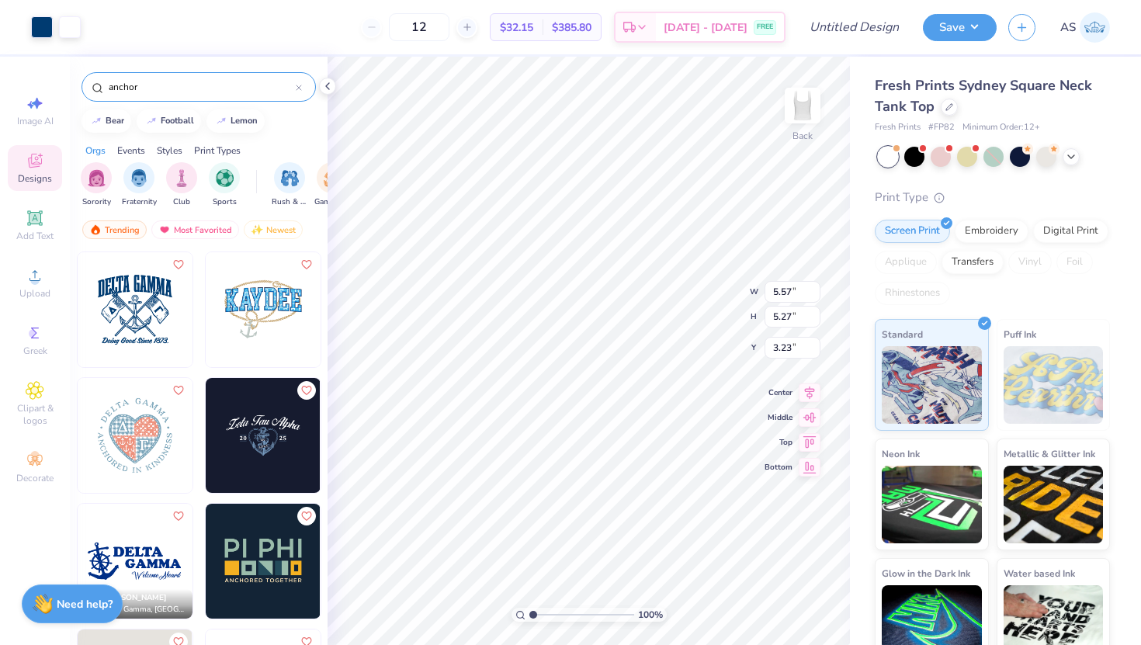
type input "3.00"
drag, startPoint x: 435, startPoint y: 29, endPoint x: 417, endPoint y: 26, distance: 18.8
click at [417, 26] on input "12" at bounding box center [419, 27] width 61 height 28
type input "24"
click at [947, 106] on icon at bounding box center [949, 106] width 8 height 8
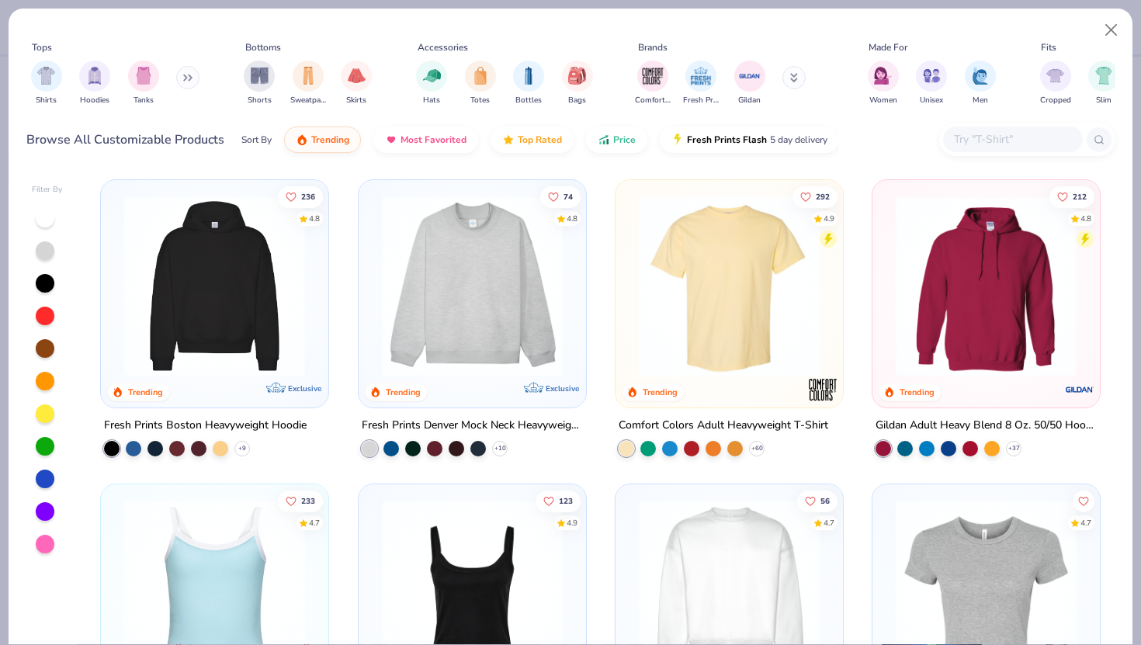
click at [467, 585] on img at bounding box center [472, 590] width 196 height 181
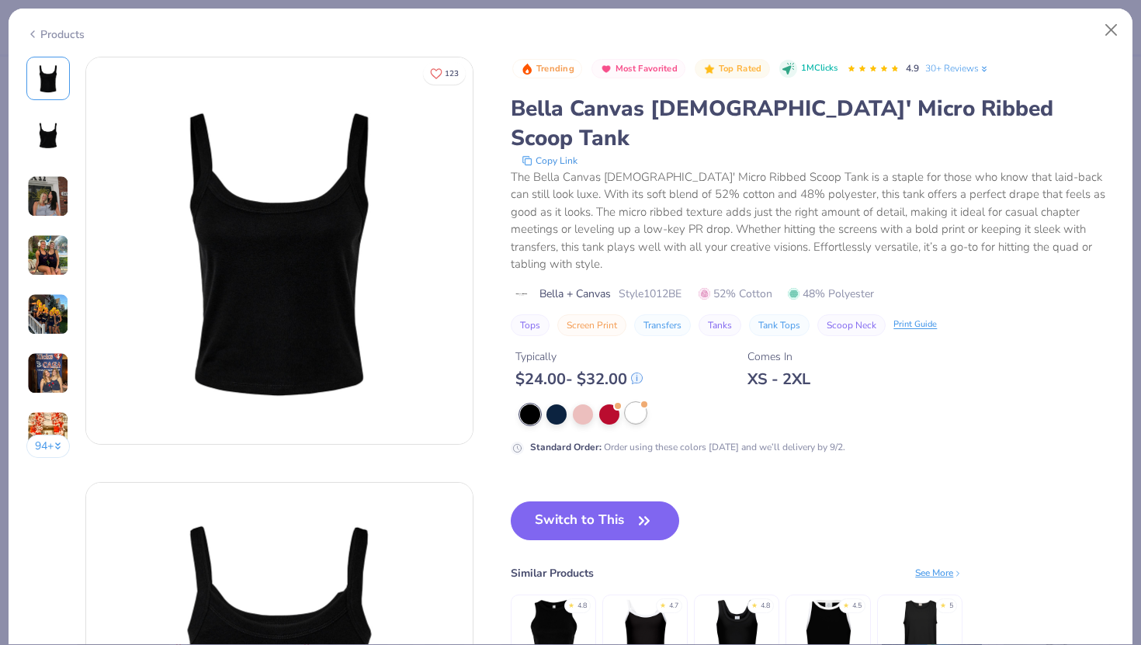
click at [643, 403] on div at bounding box center [636, 413] width 20 height 20
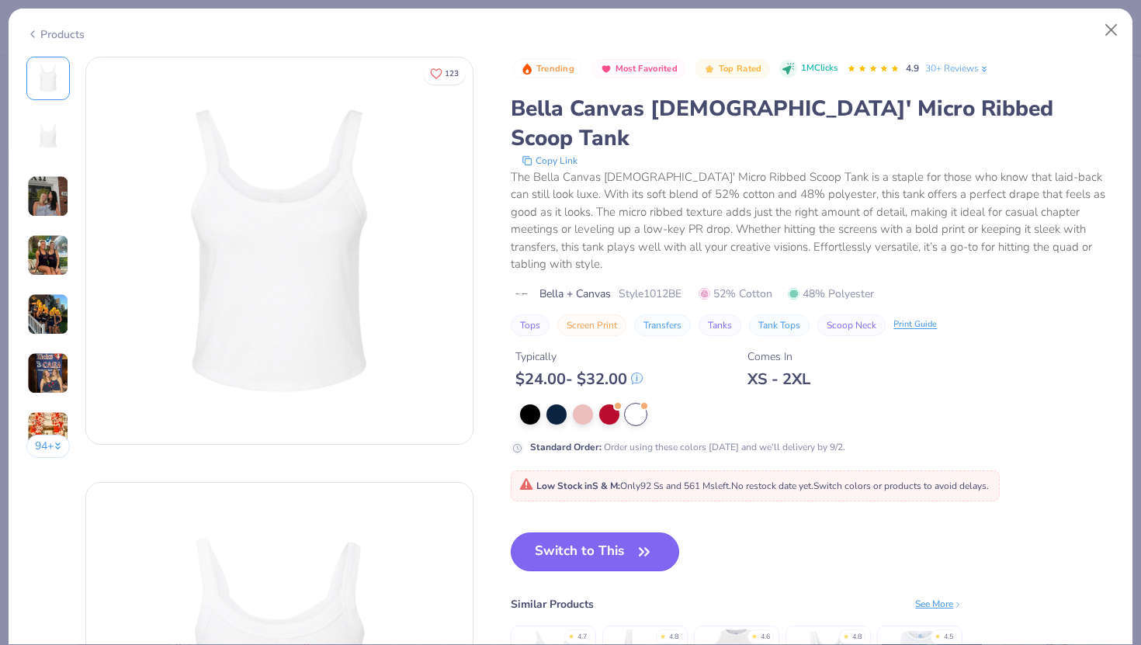
click at [621, 532] on button "Switch to This" at bounding box center [595, 551] width 168 height 39
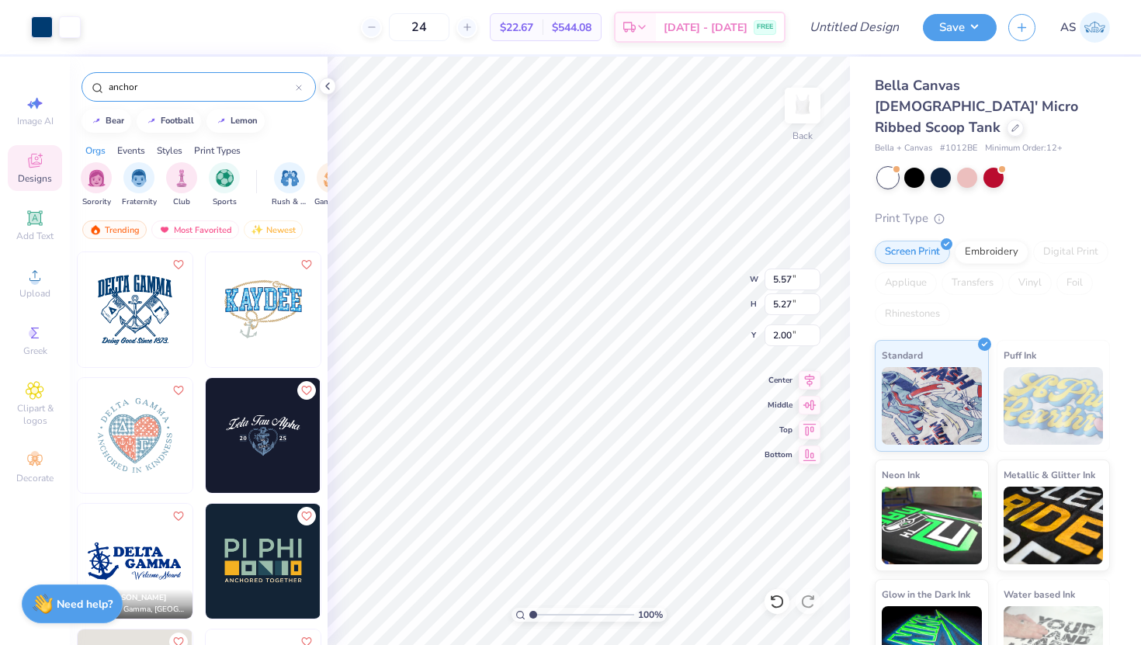
type input "2.00"
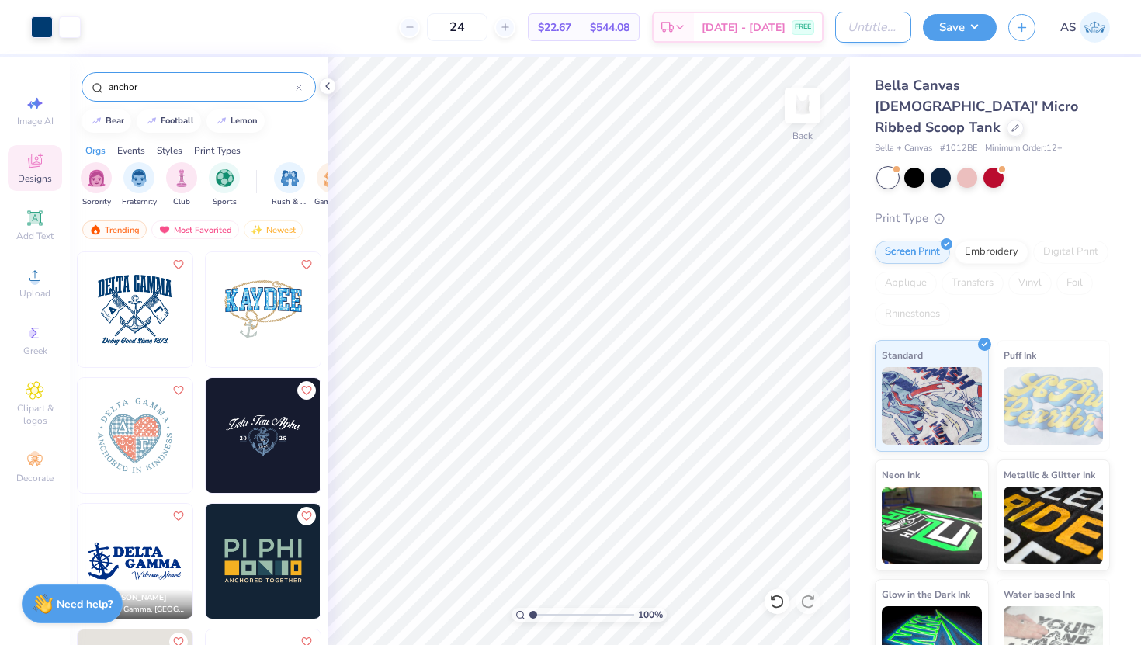
click at [868, 25] on input "Design Title" at bounding box center [873, 27] width 76 height 31
type input "Anchor Games"
click at [959, 31] on button "Save" at bounding box center [960, 25] width 74 height 27
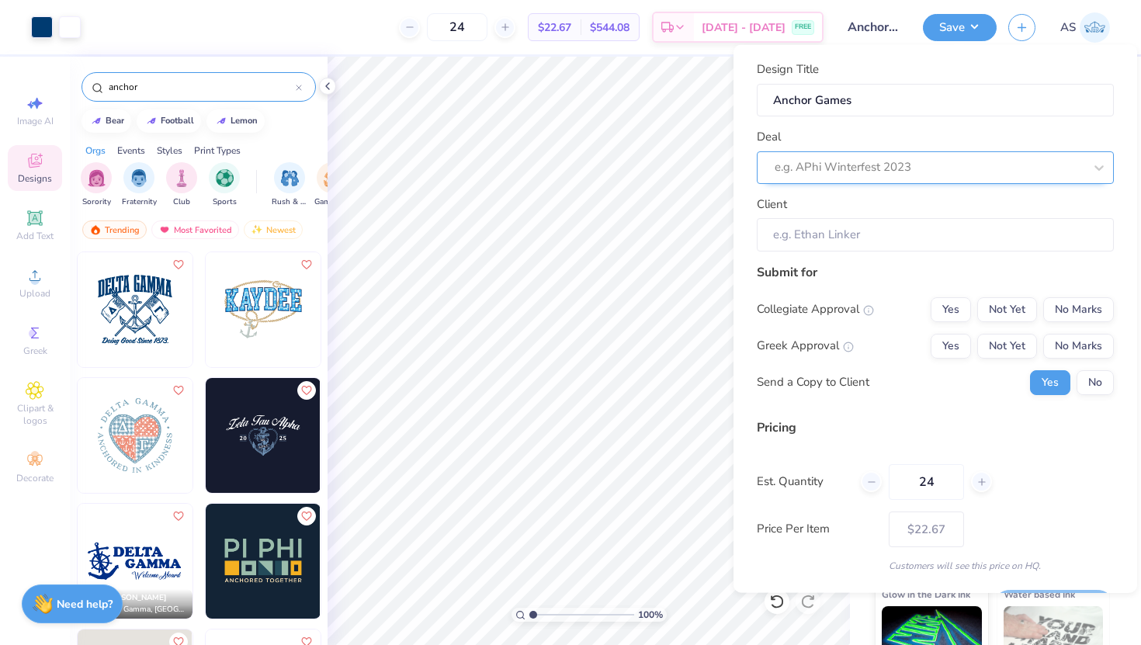
click at [855, 160] on div at bounding box center [929, 167] width 309 height 21
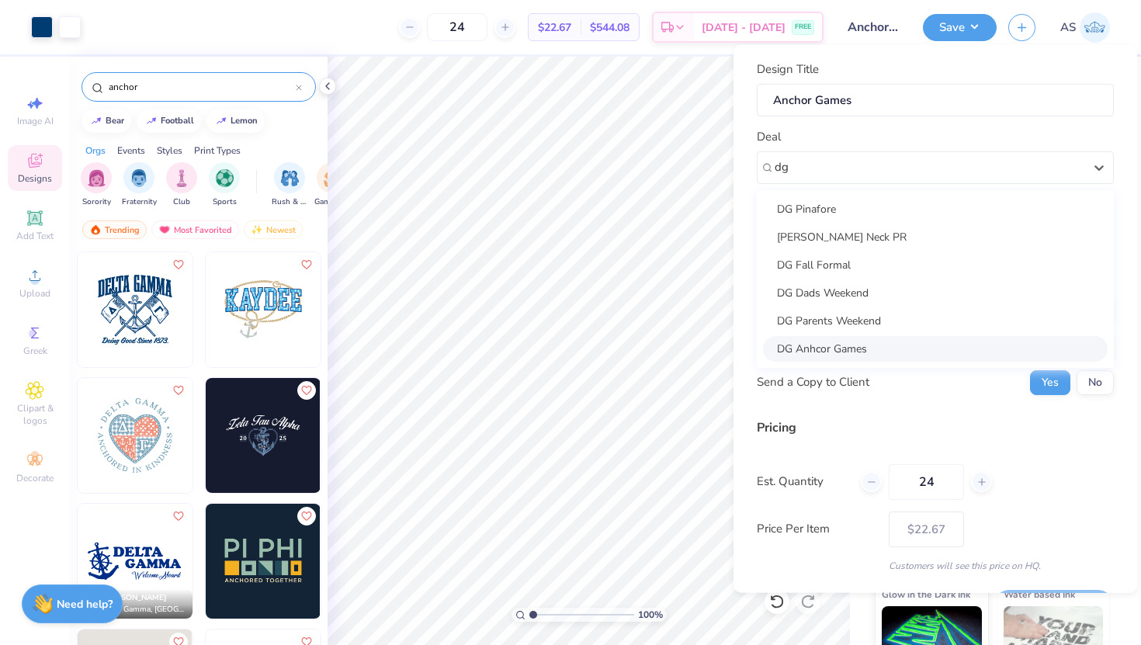
click at [844, 345] on div "DG Anhcor Games" at bounding box center [935, 348] width 345 height 26
type input "dg"
type input "[PERSON_NAME]"
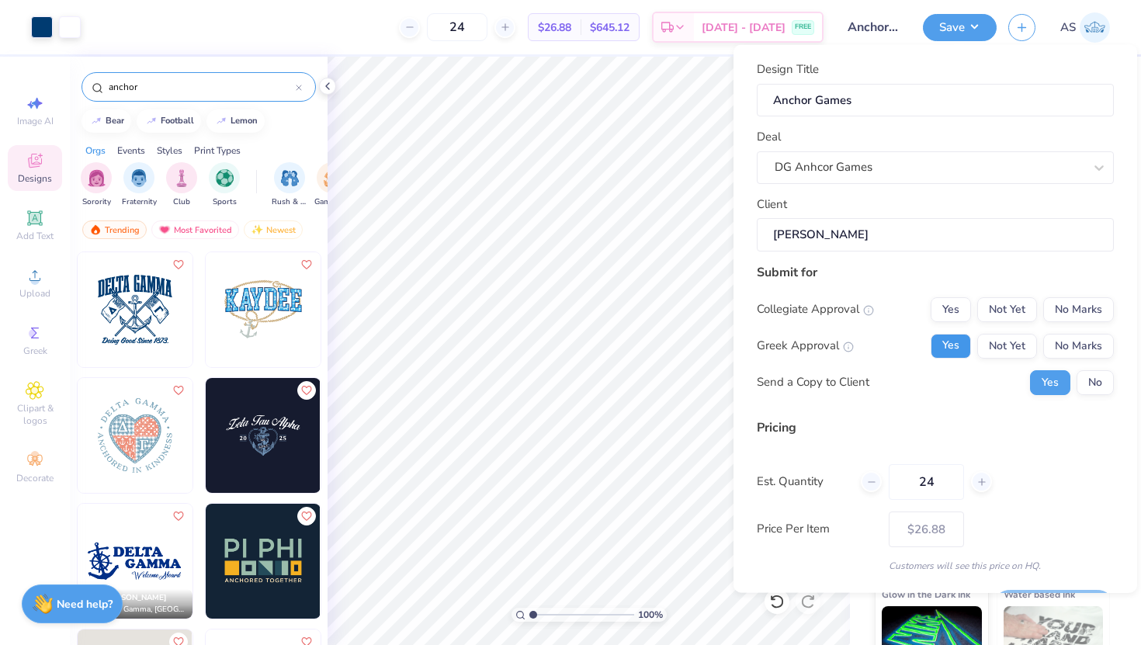
click at [943, 341] on button "Yes" at bounding box center [951, 345] width 40 height 25
click at [1093, 380] on button "No" at bounding box center [1094, 381] width 37 height 25
click at [1094, 307] on button "No Marks" at bounding box center [1078, 308] width 71 height 25
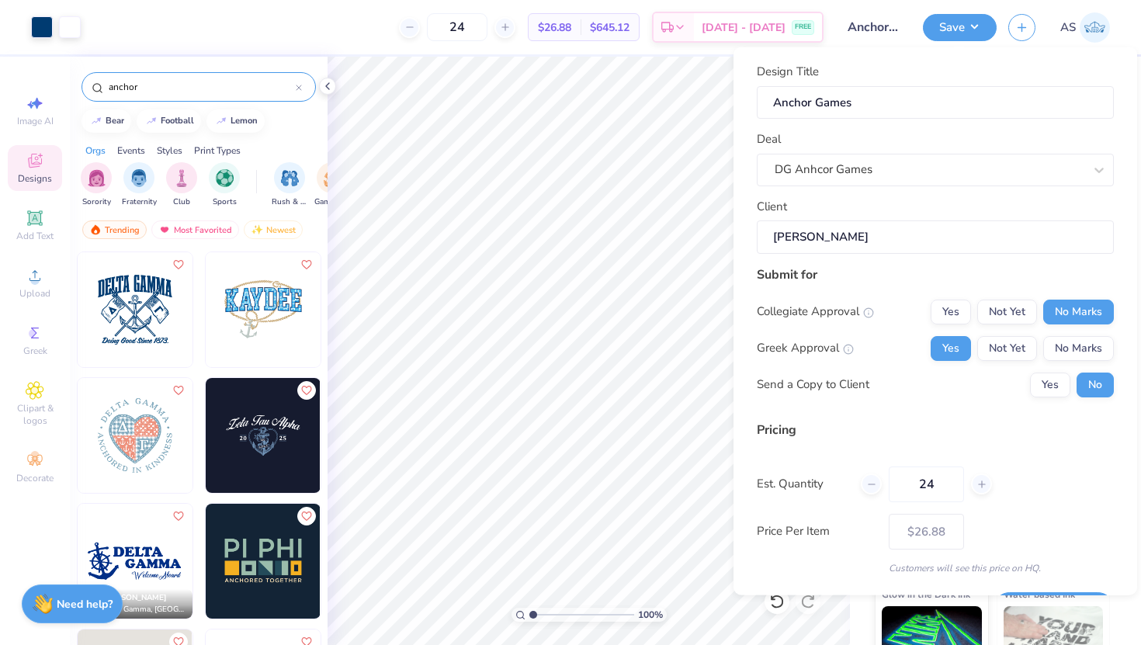
scroll to position [43, 0]
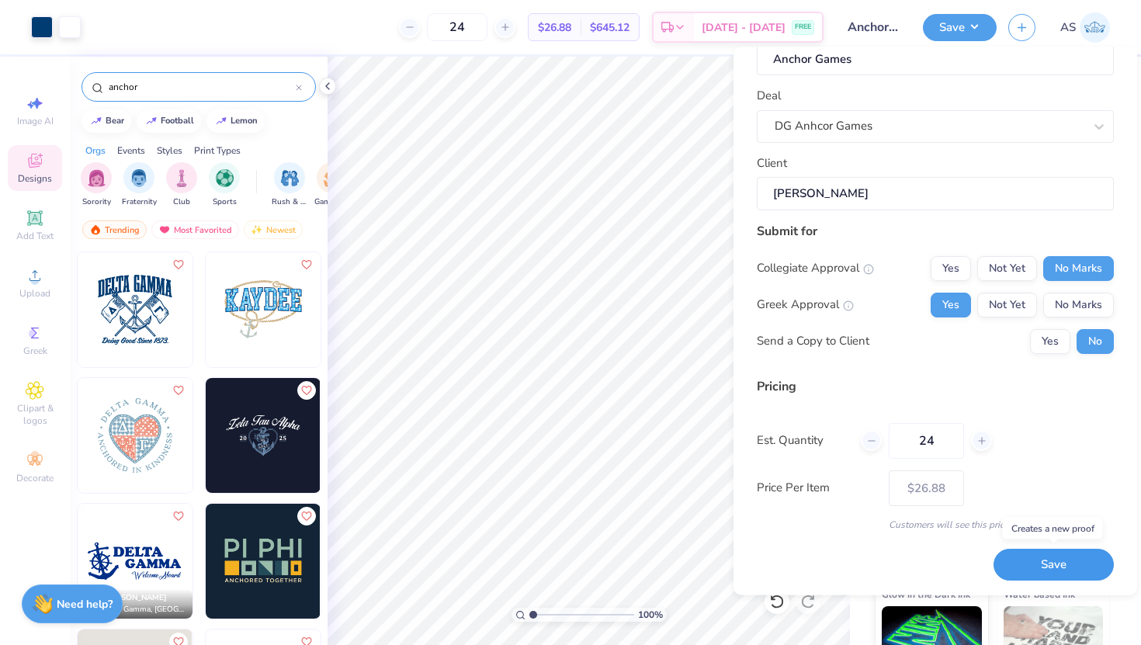
click at [1055, 562] on button "Save" at bounding box center [1053, 565] width 120 height 32
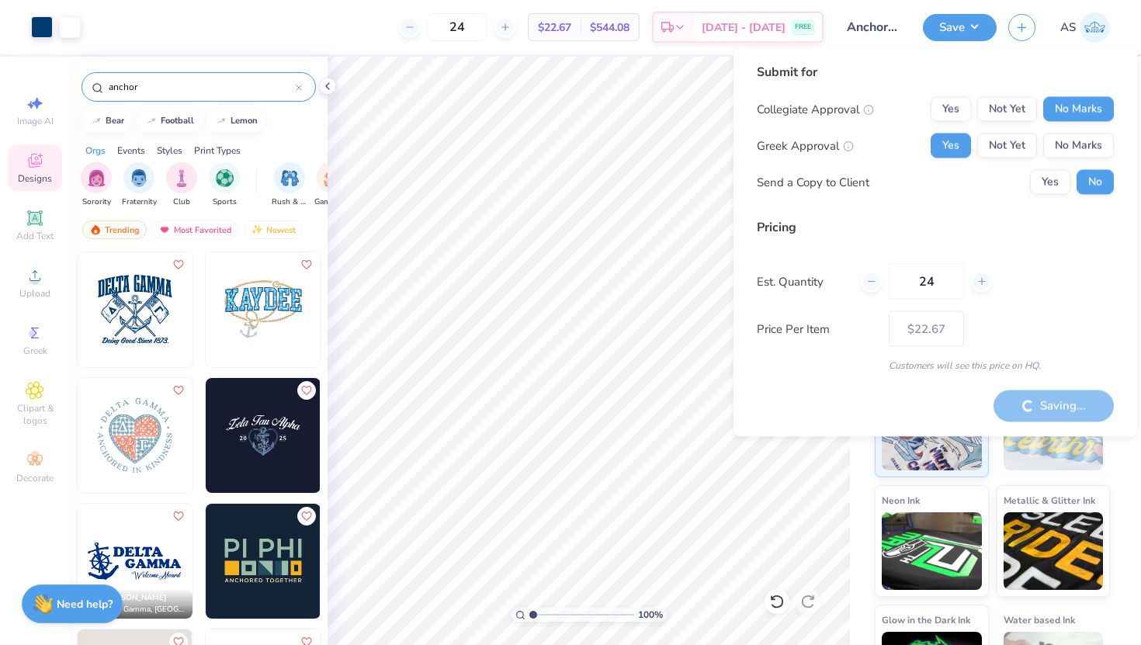
type input "– –"
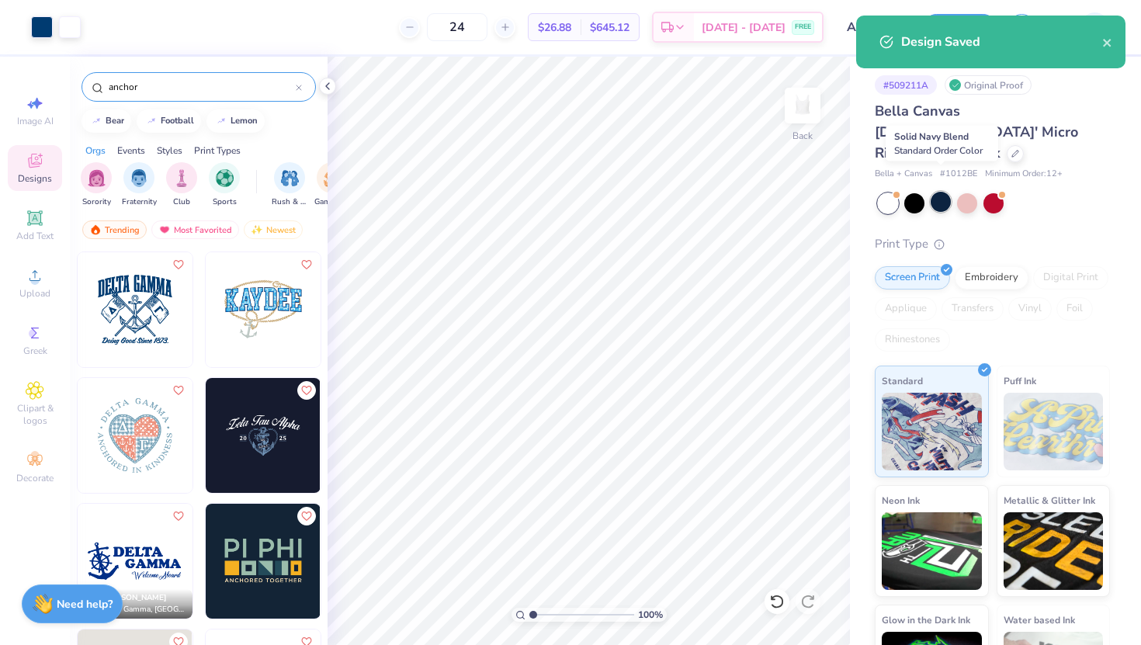
click at [936, 192] on div at bounding box center [941, 202] width 20 height 20
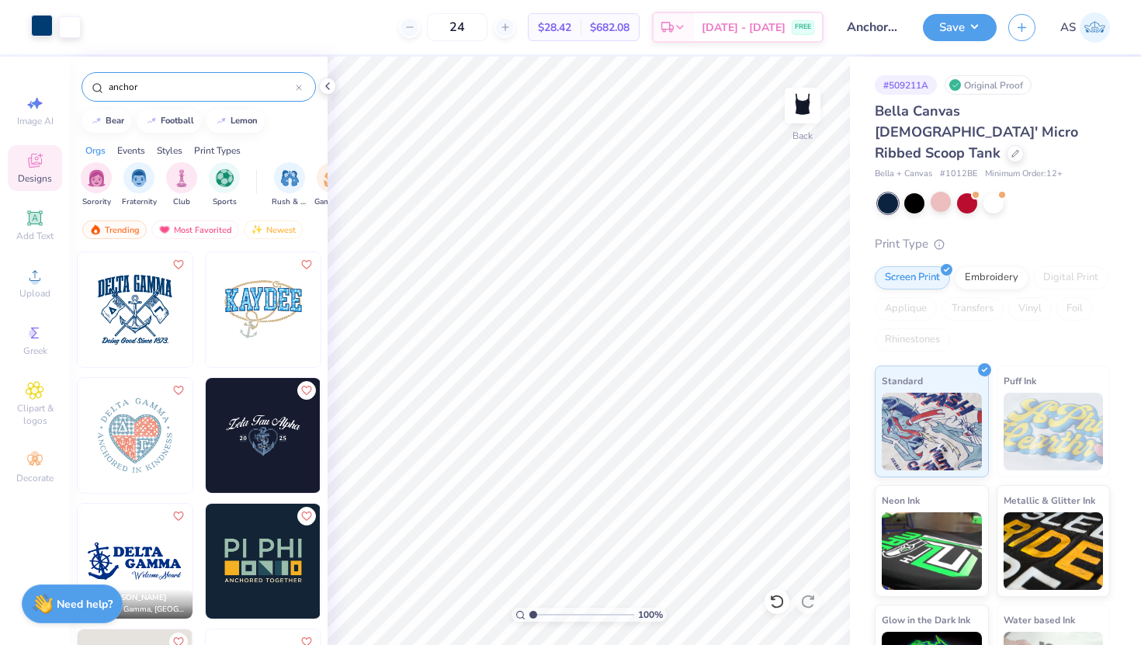
click at [43, 25] on div at bounding box center [42, 26] width 22 height 22
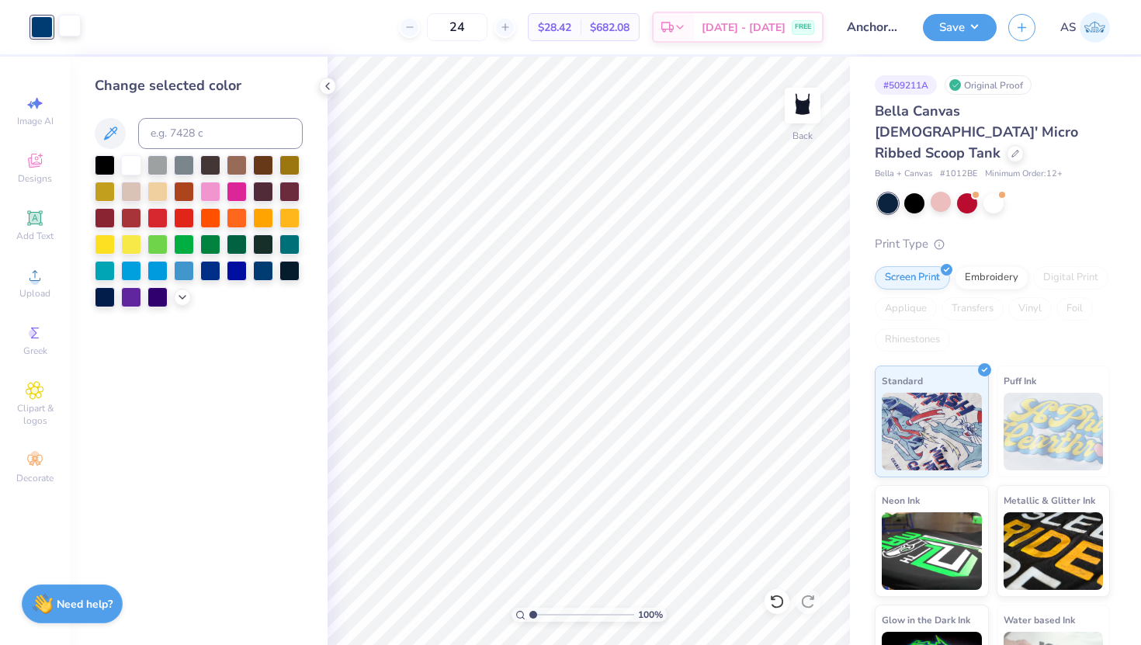
click at [70, 34] on div at bounding box center [70, 26] width 22 height 22
click at [269, 272] on div at bounding box center [263, 269] width 20 height 20
click at [777, 597] on icon at bounding box center [777, 602] width 16 height 16
click at [234, 269] on div at bounding box center [237, 269] width 20 height 20
click at [71, 33] on div at bounding box center [70, 26] width 22 height 22
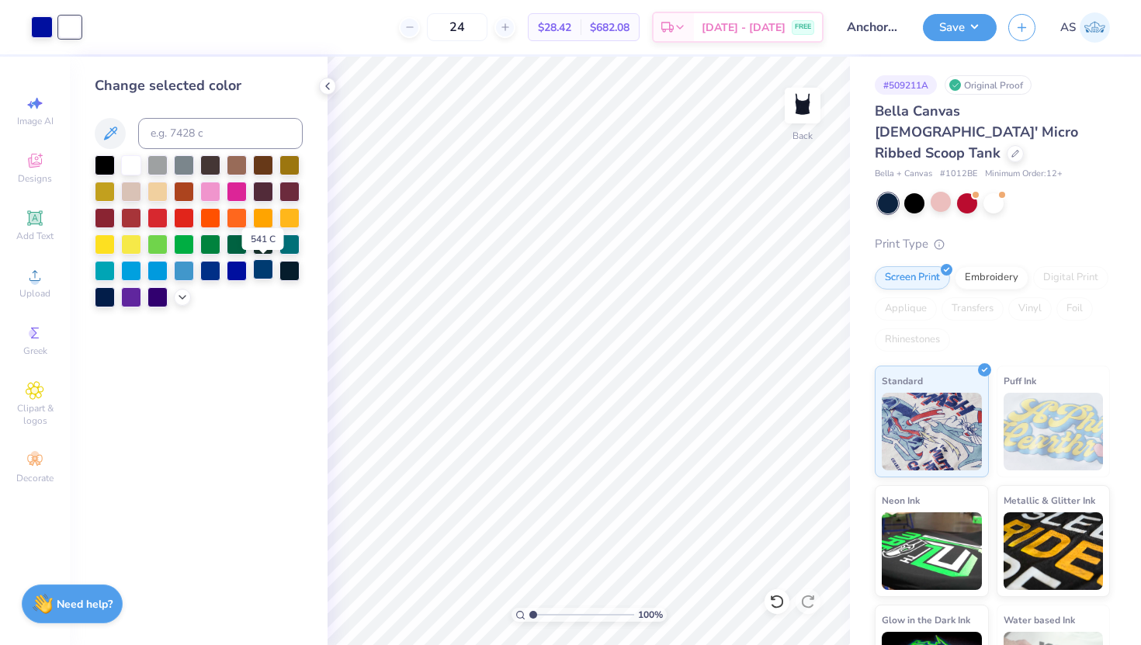
click at [262, 270] on div at bounding box center [263, 269] width 20 height 20
click at [45, 26] on div at bounding box center [42, 26] width 22 height 22
click at [132, 160] on div at bounding box center [131, 164] width 20 height 20
click at [71, 33] on div at bounding box center [70, 26] width 22 height 22
click at [287, 271] on div at bounding box center [289, 269] width 20 height 20
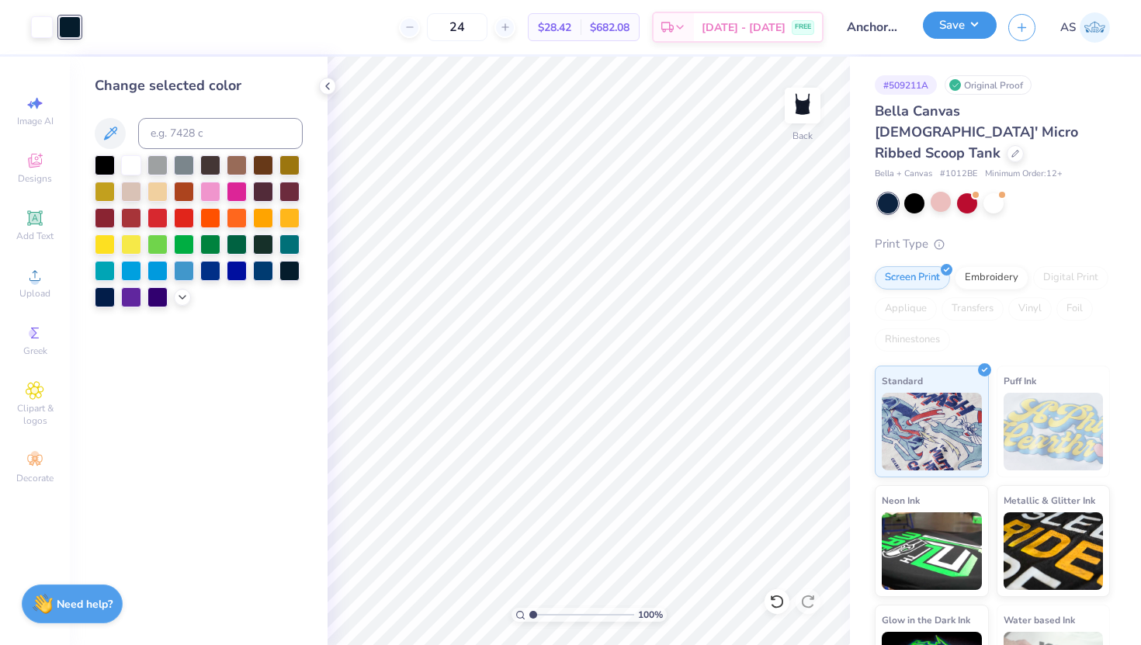
click at [958, 38] on div "Save" at bounding box center [960, 27] width 74 height 27
click at [949, 27] on button "Save" at bounding box center [960, 25] width 74 height 27
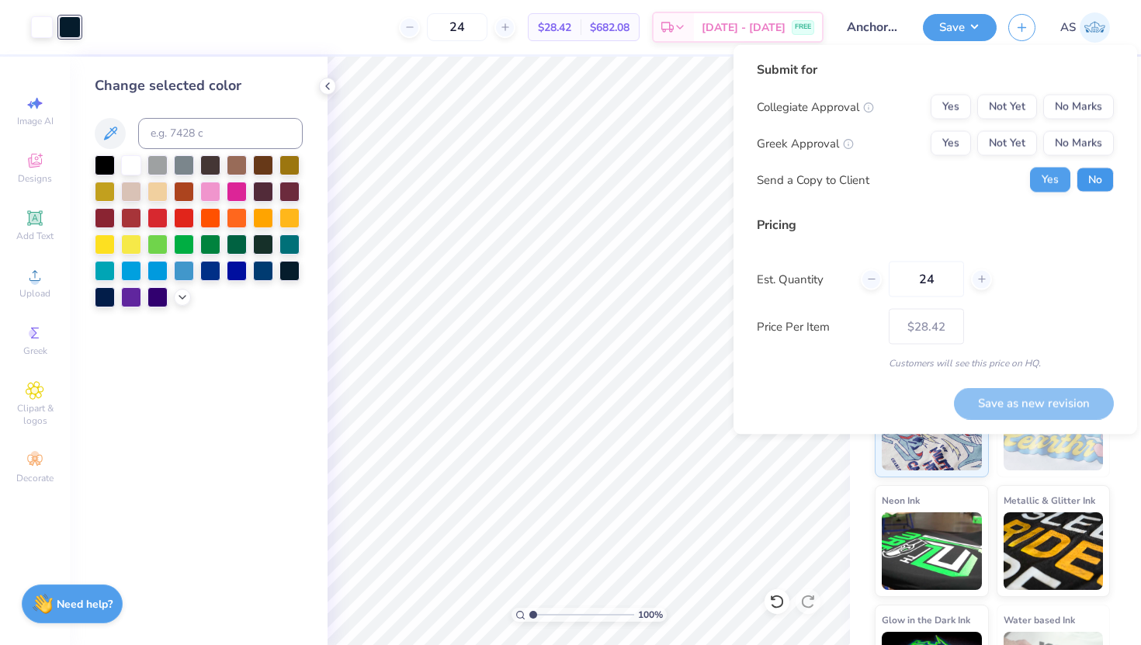
click at [1088, 178] on button "No" at bounding box center [1094, 180] width 37 height 25
click at [959, 142] on button "Yes" at bounding box center [951, 143] width 40 height 25
click at [1072, 104] on button "No Marks" at bounding box center [1078, 107] width 71 height 25
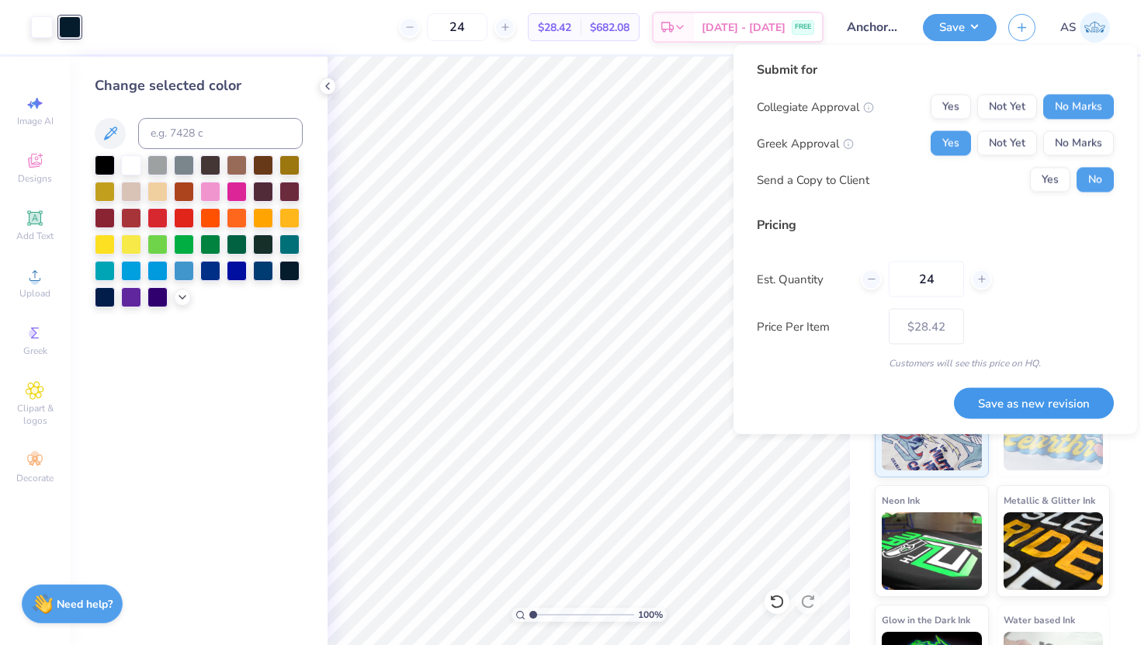
click at [1014, 410] on button "Save as new revision" at bounding box center [1034, 403] width 160 height 32
type input "$28.42"
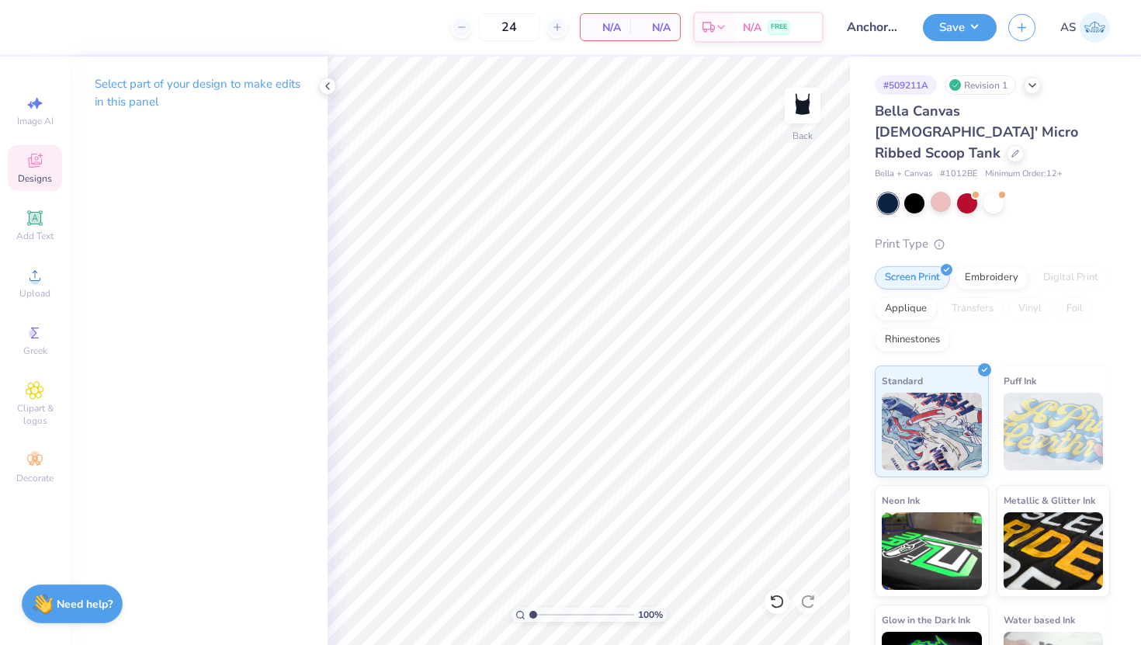
click at [35, 163] on icon at bounding box center [35, 161] width 14 height 14
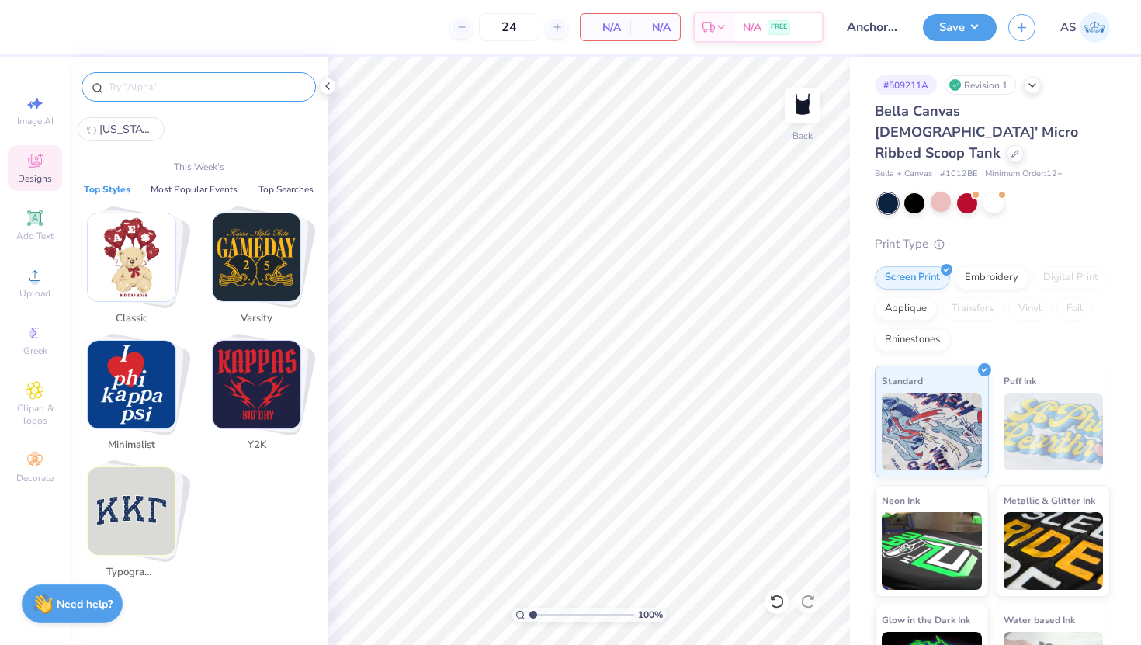
click at [179, 81] on input "text" at bounding box center [206, 87] width 199 height 16
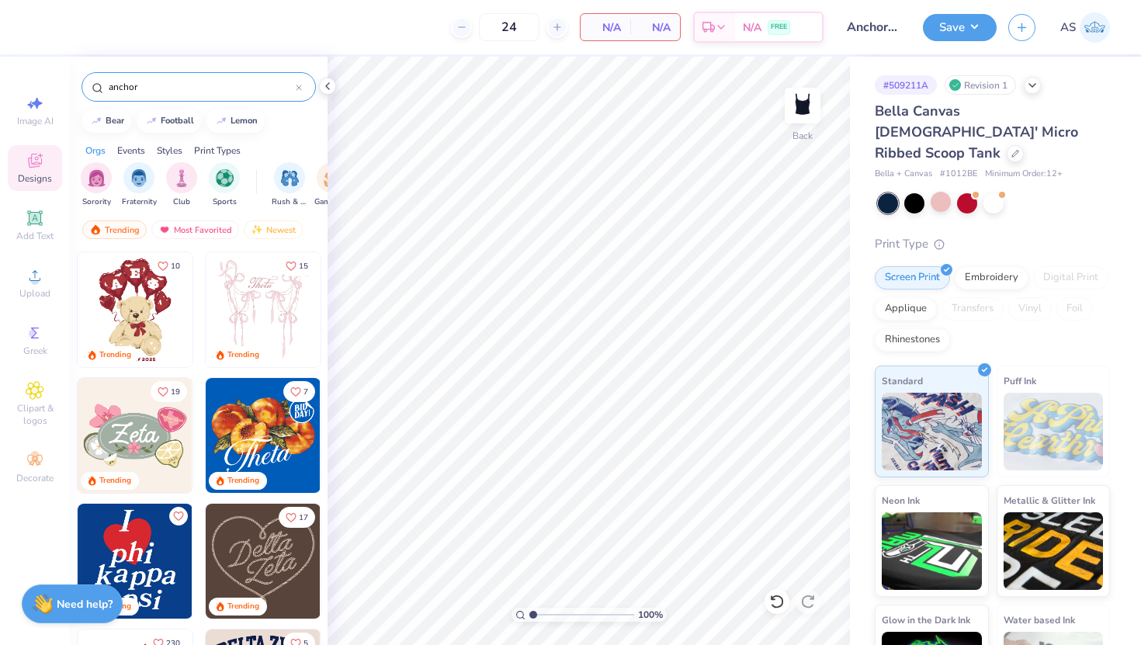
type input "anchor"
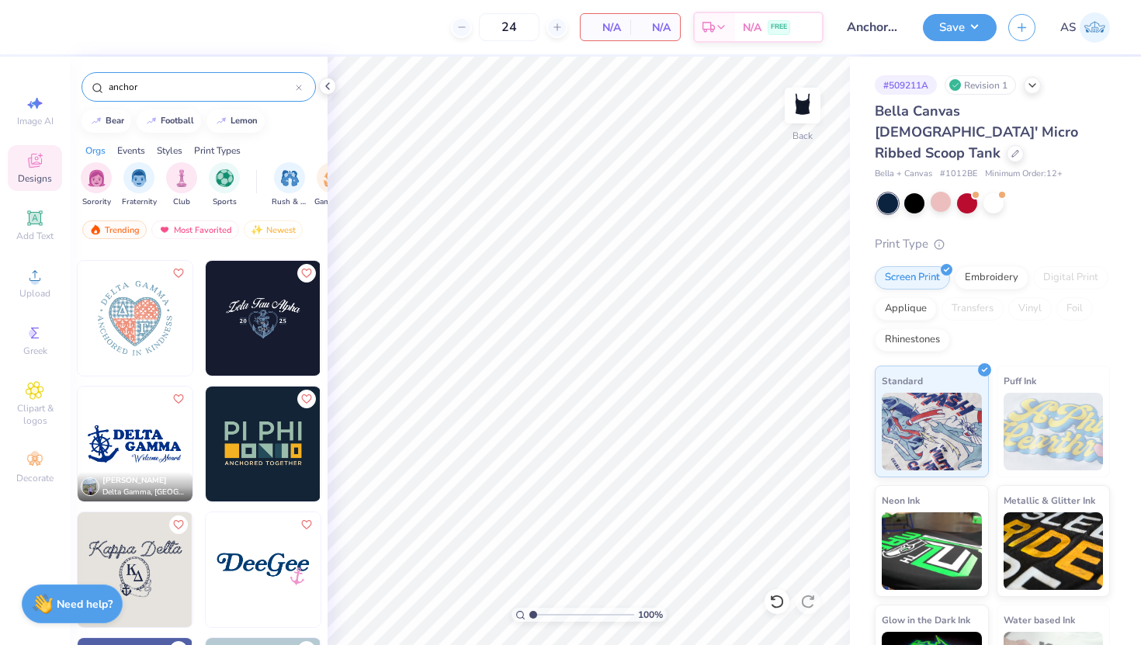
scroll to position [124, 0]
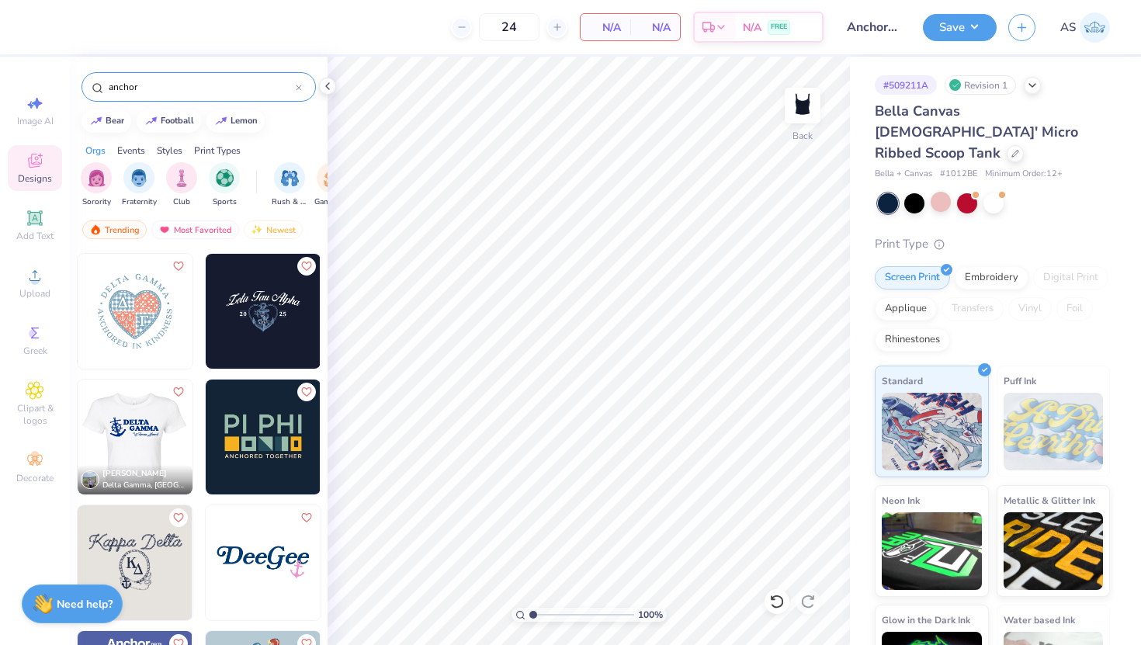
click at [161, 448] on img at bounding box center [134, 436] width 115 height 115
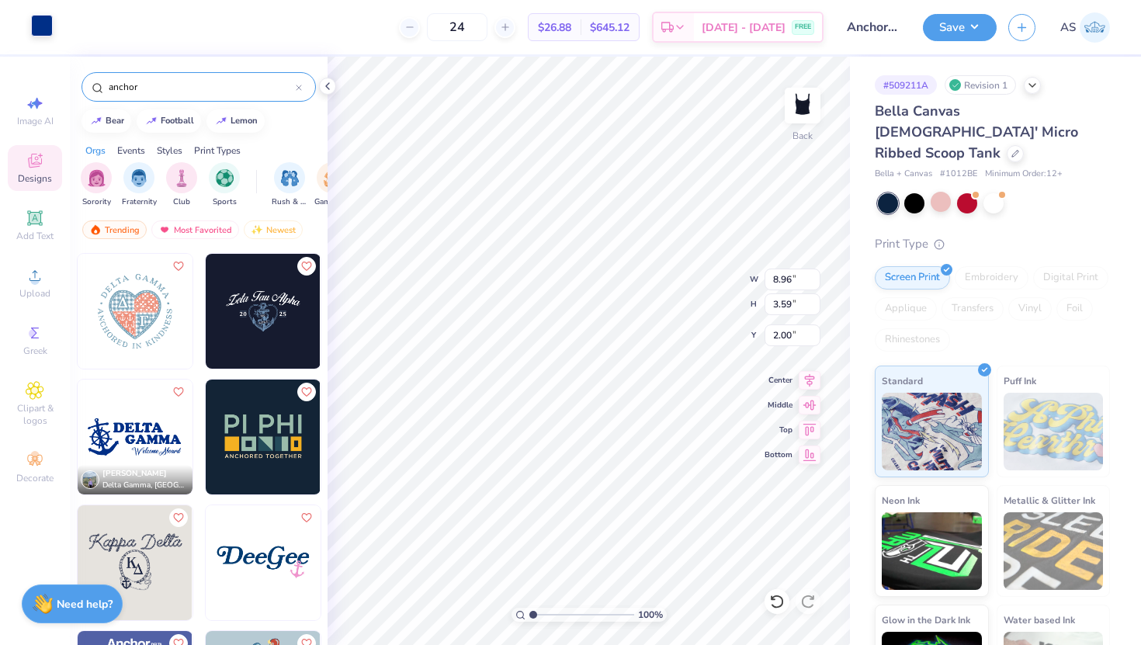
click at [40, 20] on div at bounding box center [42, 26] width 22 height 22
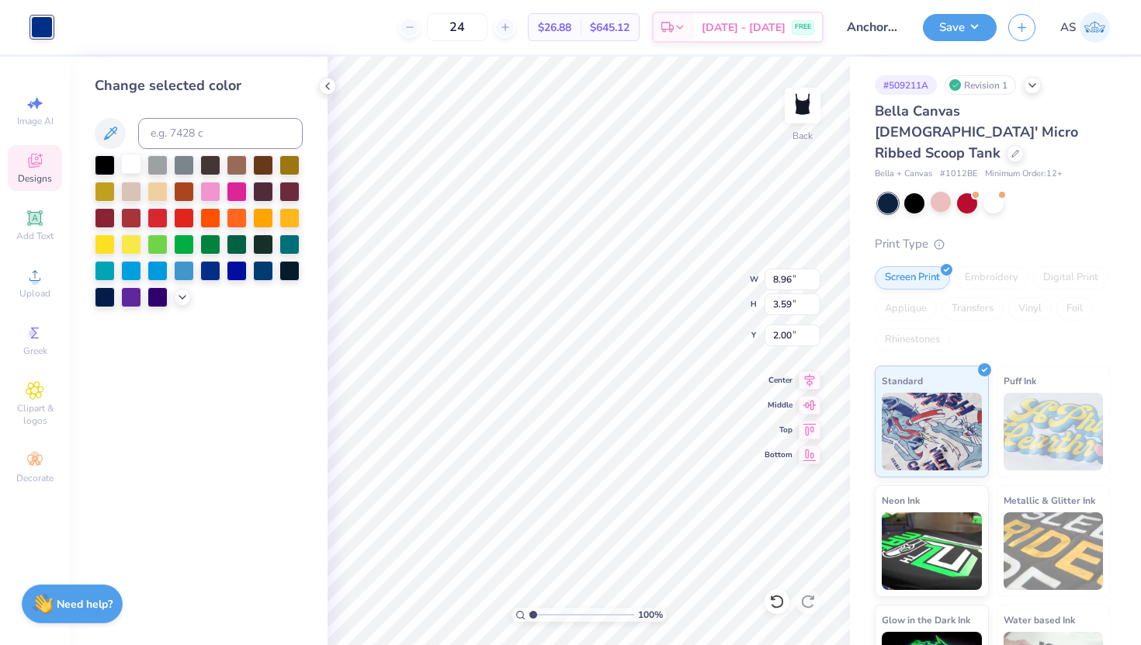
click at [136, 162] on div at bounding box center [131, 164] width 20 height 20
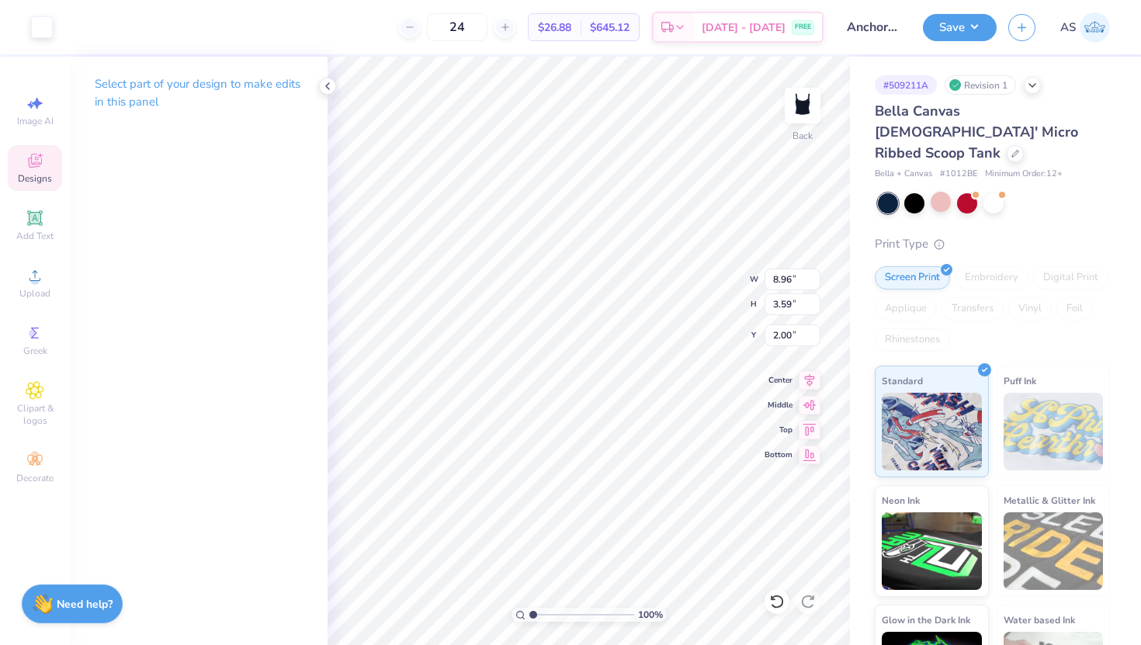
type input "6.79"
type input "2.72"
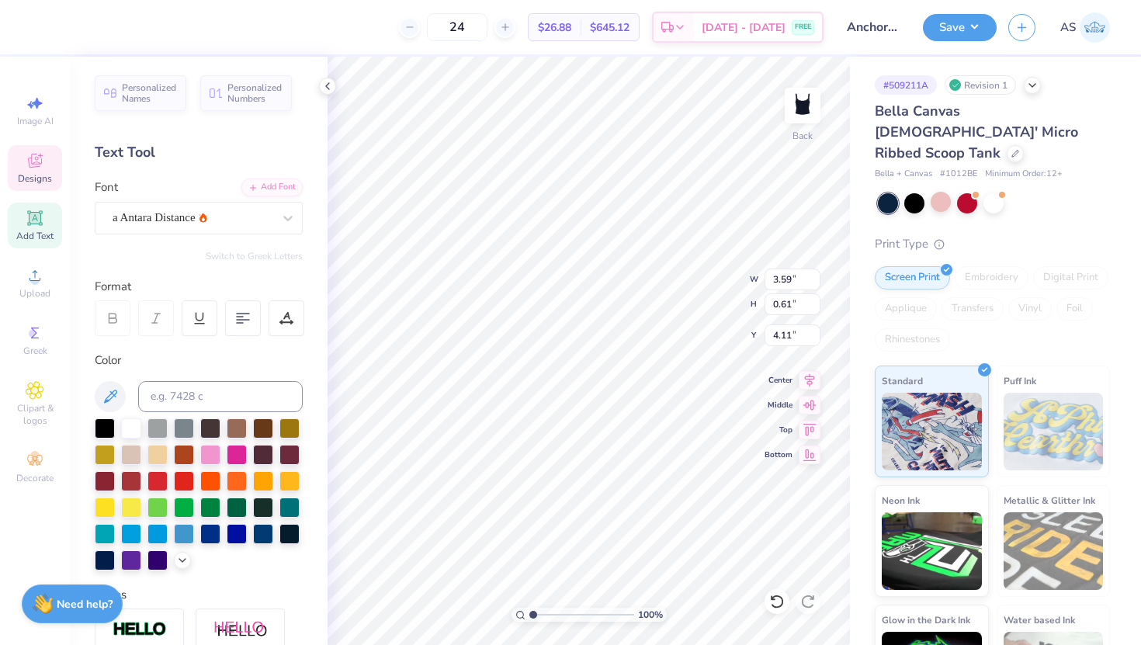
scroll to position [0, 0]
type textarea "W"
type textarea "Service For Sight"
click at [960, 28] on button "Save" at bounding box center [960, 25] width 74 height 27
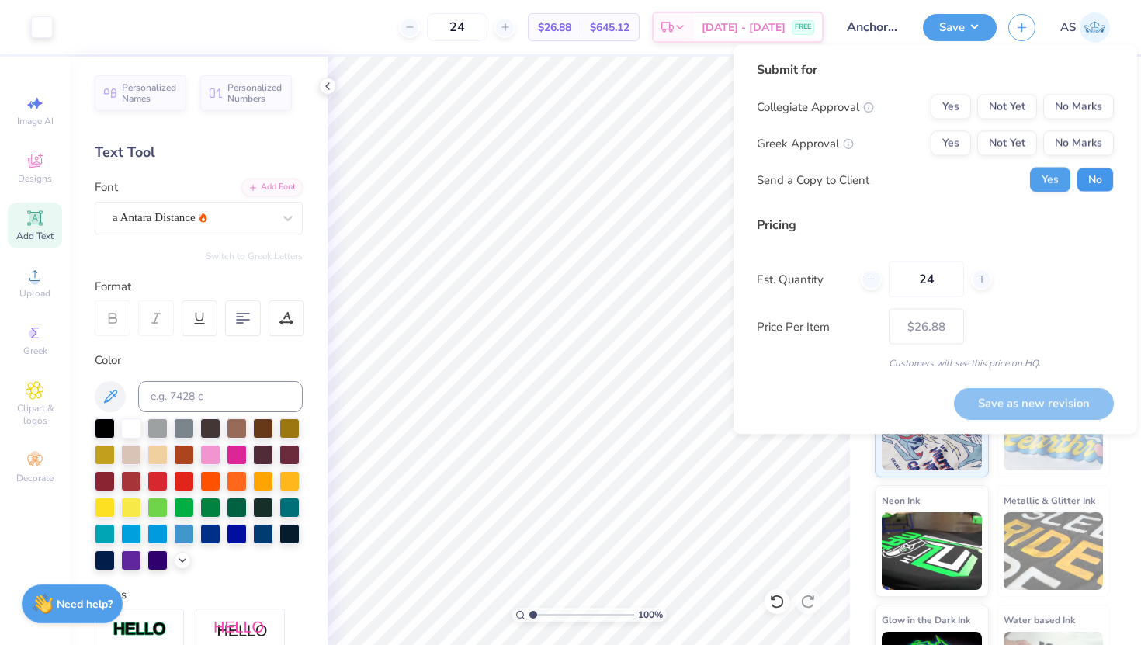
click at [1100, 182] on button "No" at bounding box center [1094, 180] width 37 height 25
click at [945, 139] on button "Yes" at bounding box center [951, 143] width 40 height 25
click at [1066, 117] on button "No Marks" at bounding box center [1078, 107] width 71 height 25
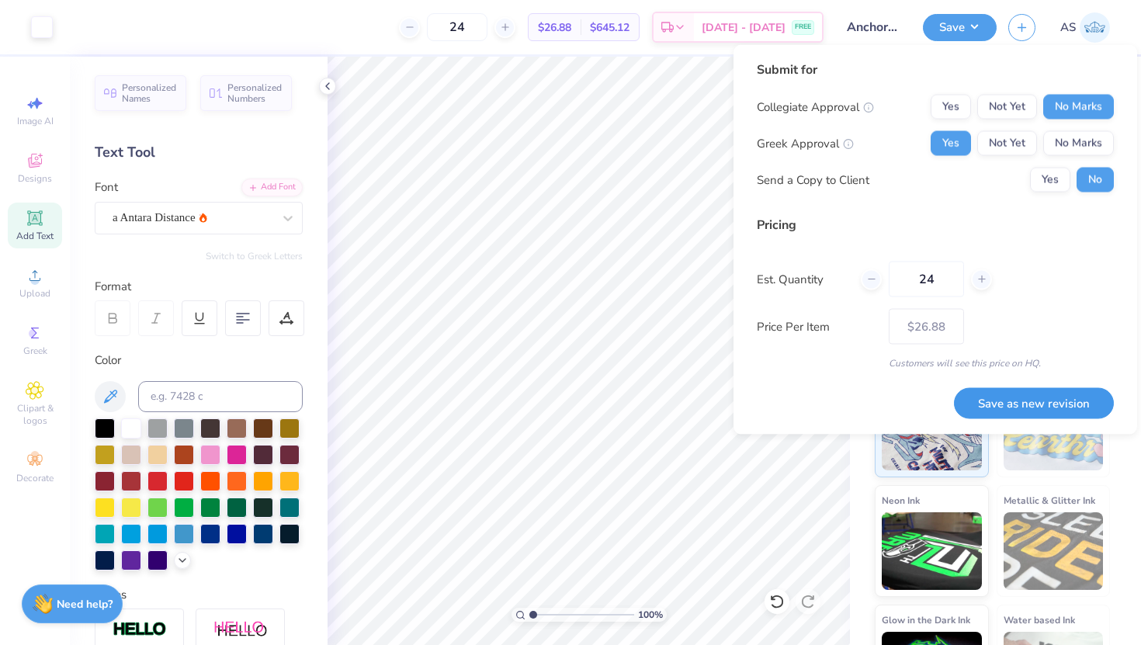
click at [1010, 405] on button "Save as new revision" at bounding box center [1034, 403] width 160 height 32
type input "$26.88"
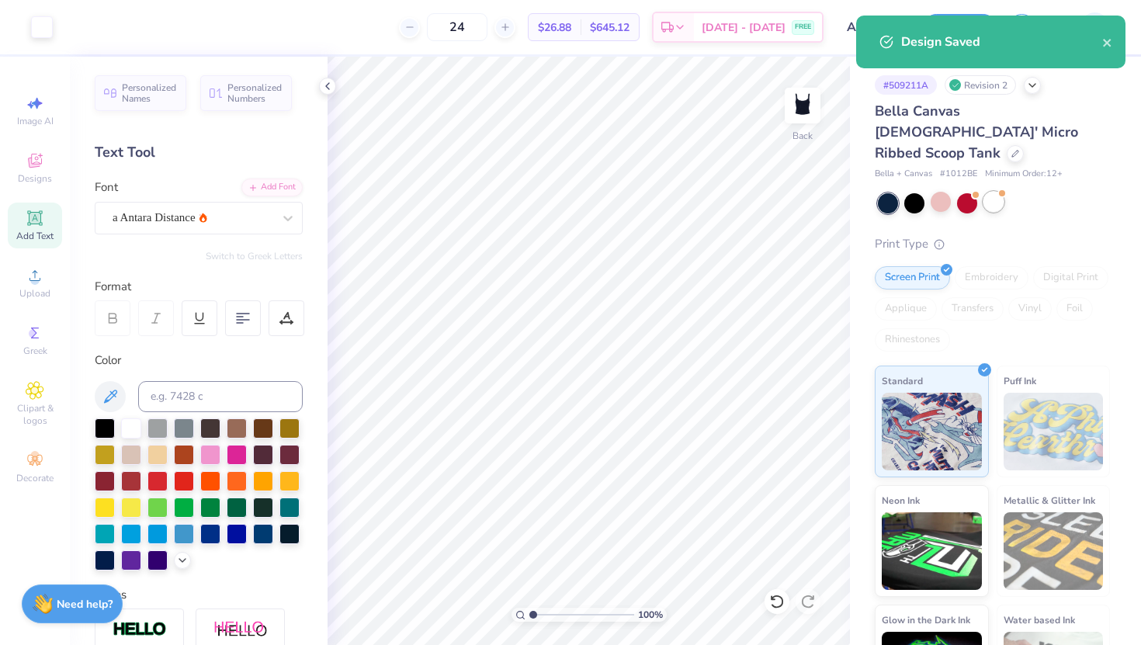
click at [996, 192] on div at bounding box center [993, 202] width 20 height 20
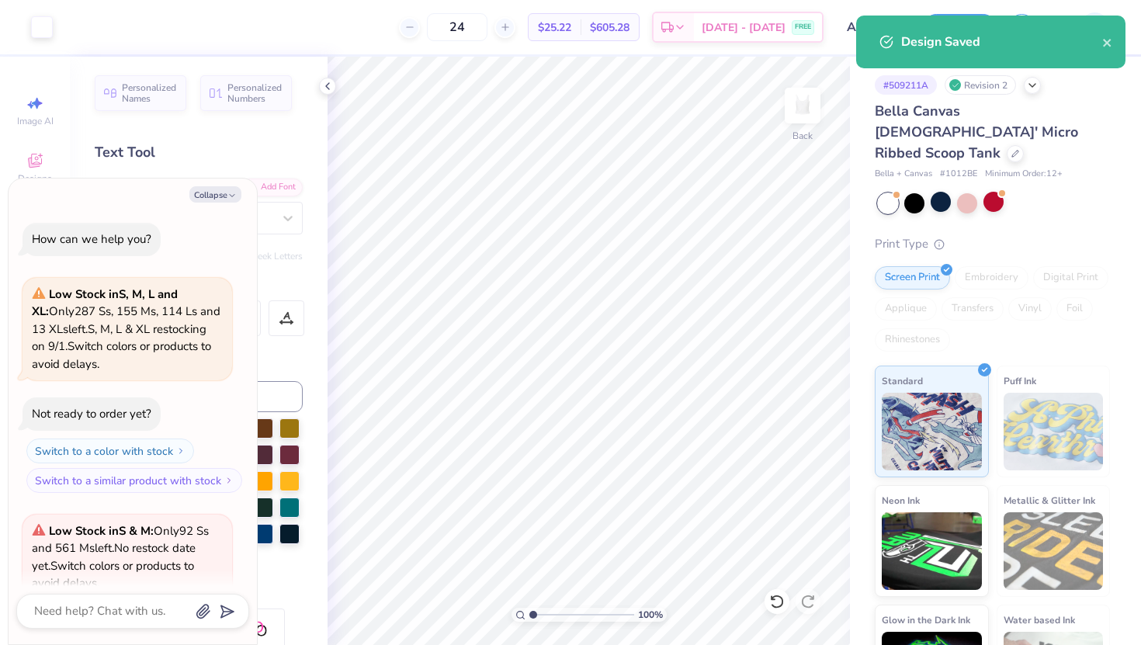
scroll to position [138, 0]
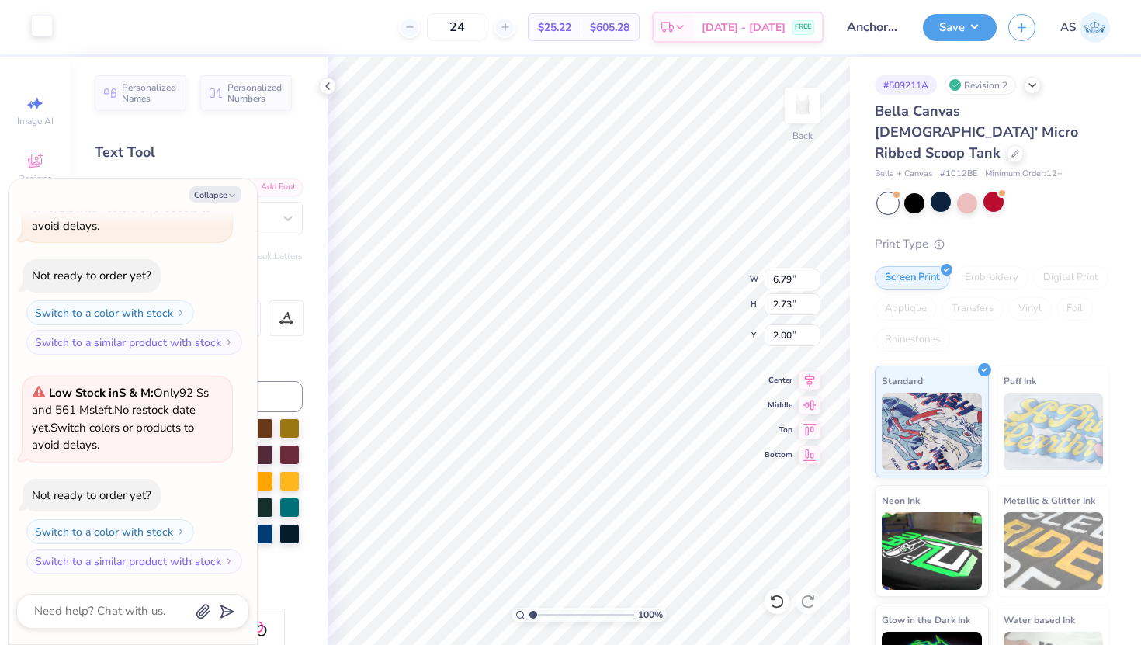
click at [47, 27] on div at bounding box center [42, 26] width 22 height 22
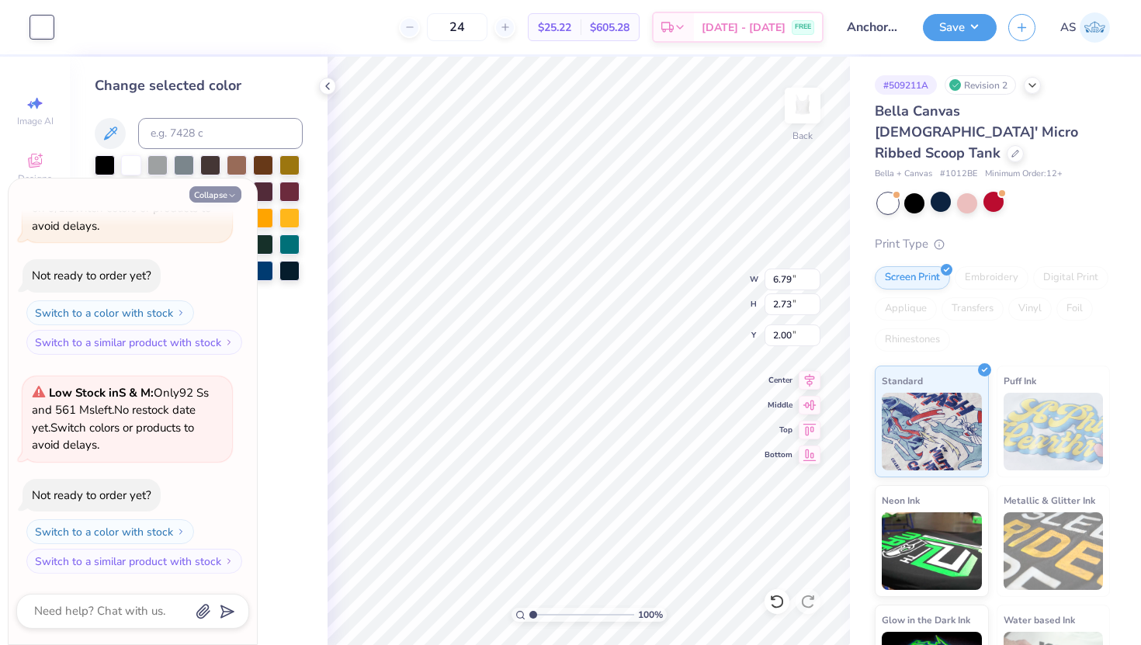
click at [220, 199] on button "Collapse" at bounding box center [215, 194] width 52 height 16
type textarea "x"
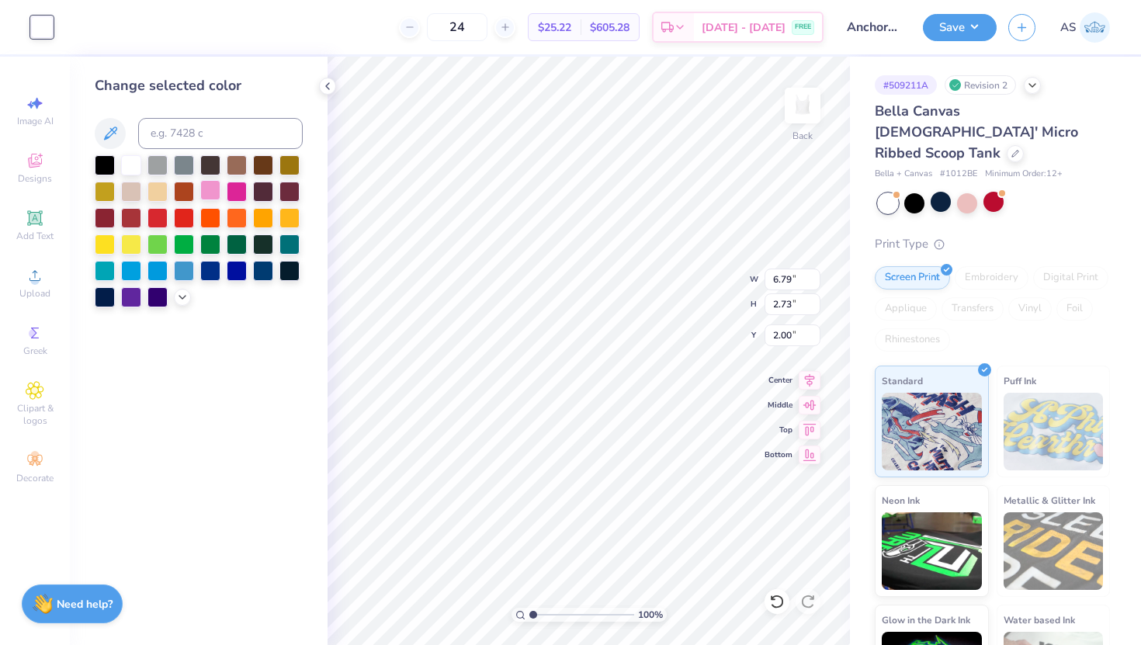
click at [213, 191] on div at bounding box center [210, 190] width 20 height 20
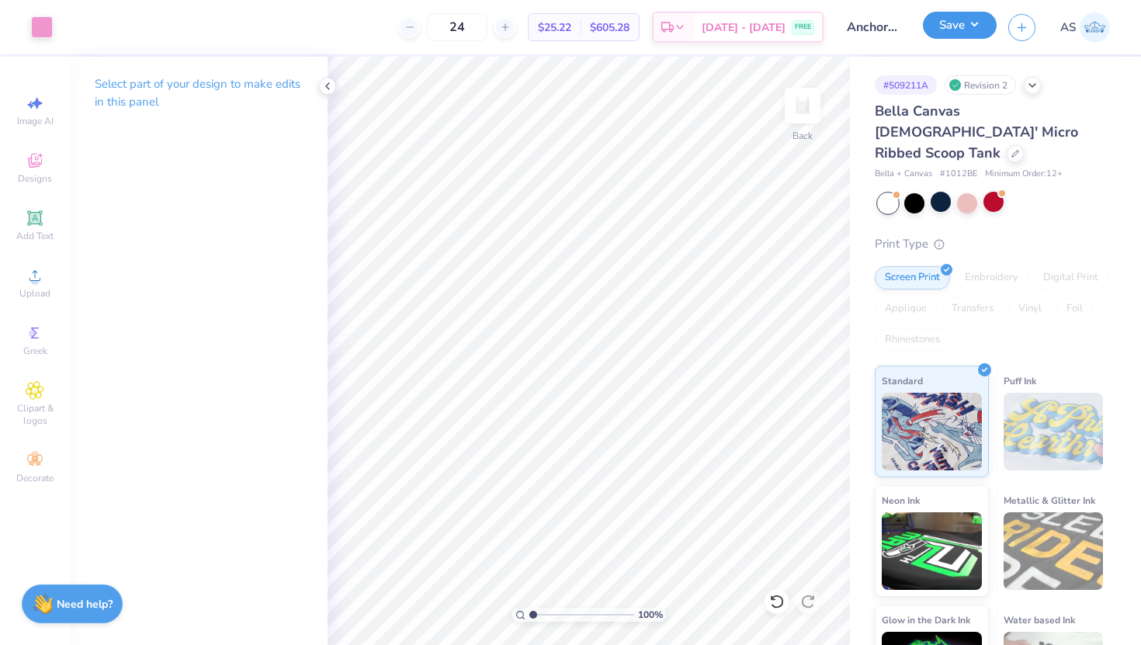
click at [987, 19] on button "Save" at bounding box center [960, 25] width 74 height 27
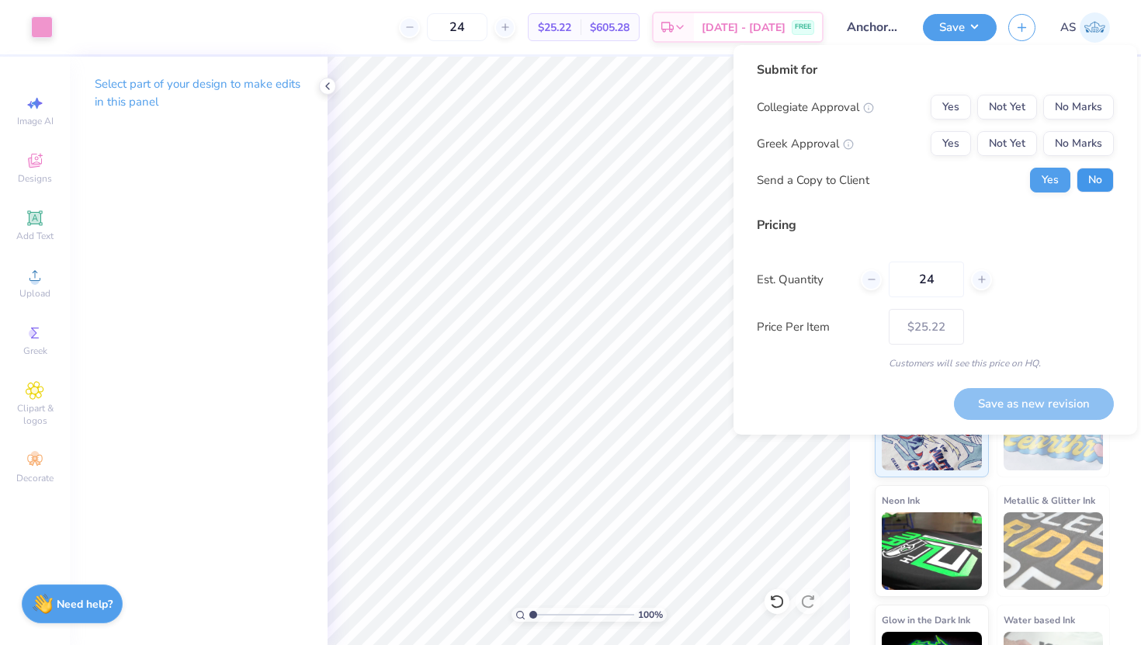
click at [1093, 188] on button "No" at bounding box center [1094, 180] width 37 height 25
click at [955, 151] on button "Yes" at bounding box center [951, 143] width 40 height 25
click at [1080, 106] on button "No Marks" at bounding box center [1078, 107] width 71 height 25
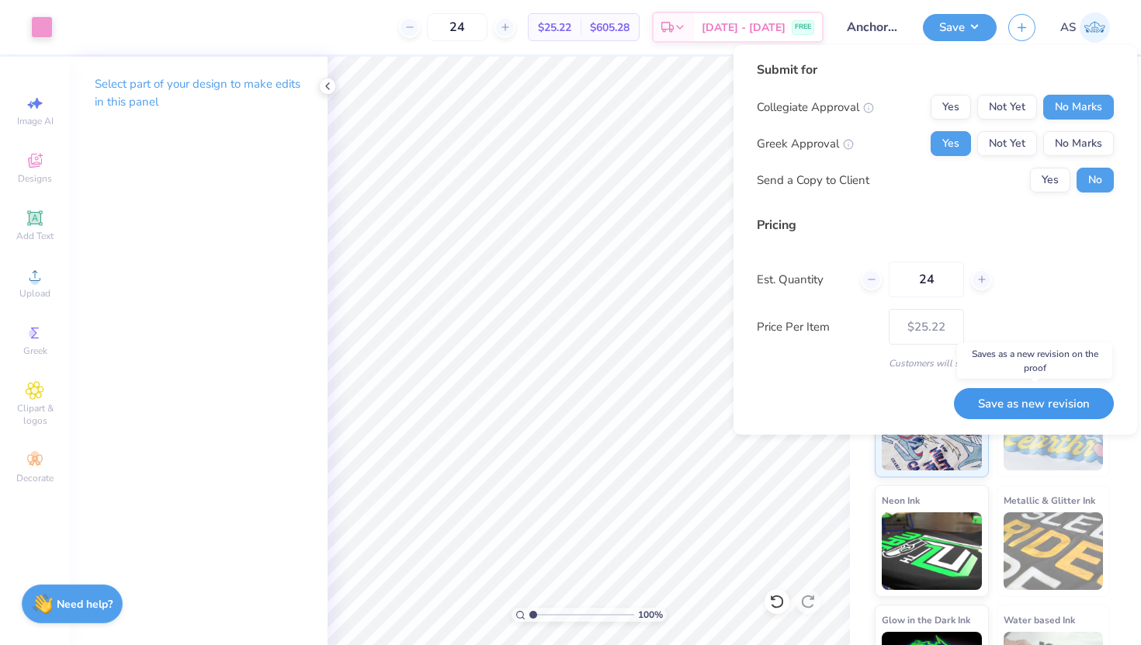
click at [1056, 410] on button "Save as new revision" at bounding box center [1034, 404] width 160 height 32
type input "$25.22"
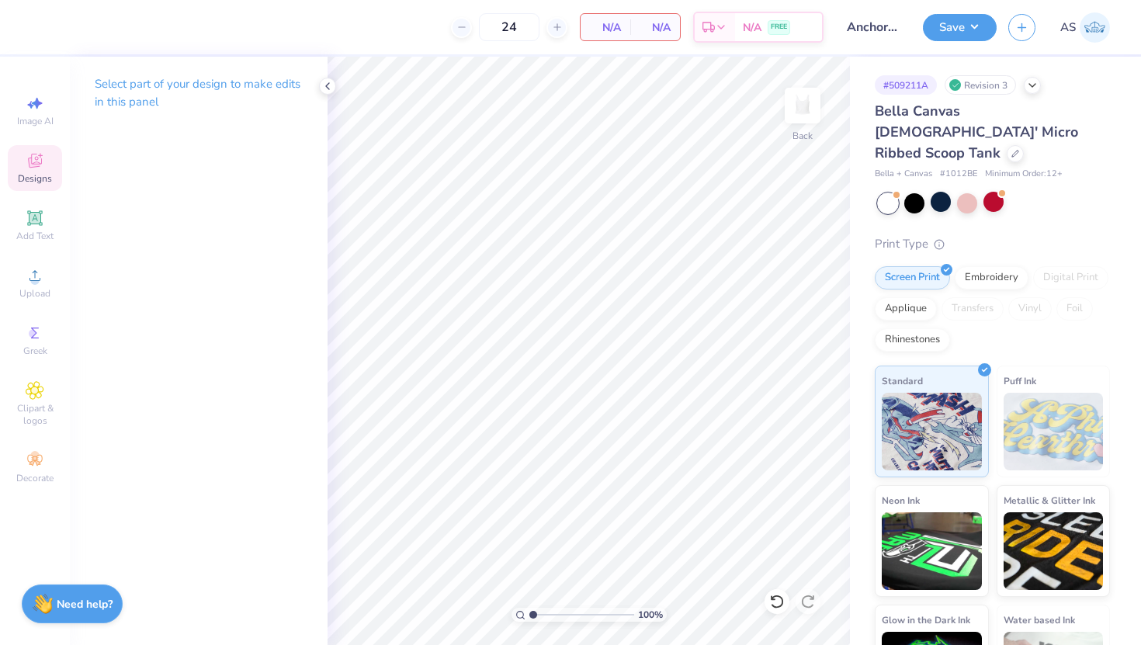
click at [36, 168] on icon at bounding box center [35, 160] width 19 height 19
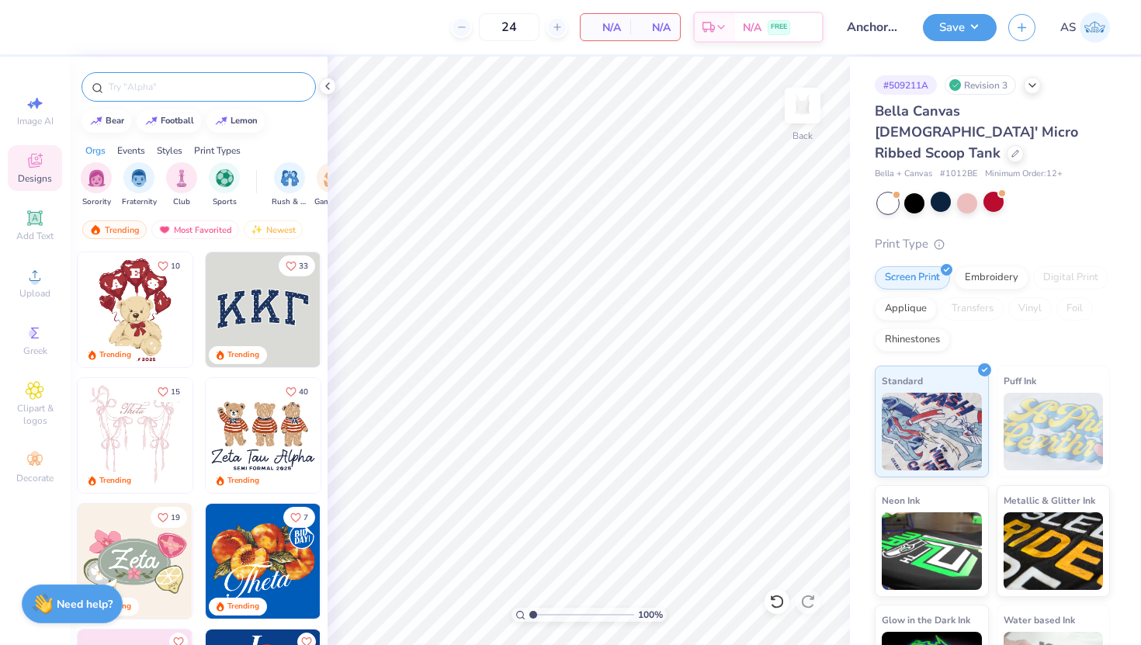
click at [183, 88] on input "text" at bounding box center [206, 87] width 199 height 16
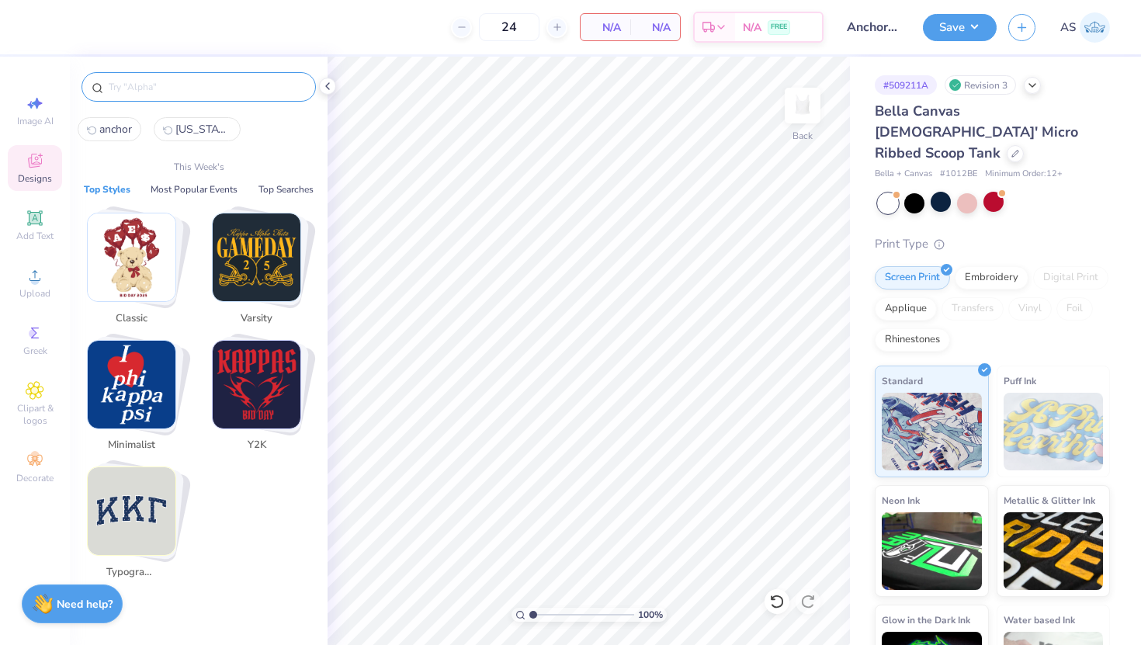
click at [125, 135] on span "anchor" at bounding box center [115, 129] width 33 height 15
type input "anchor"
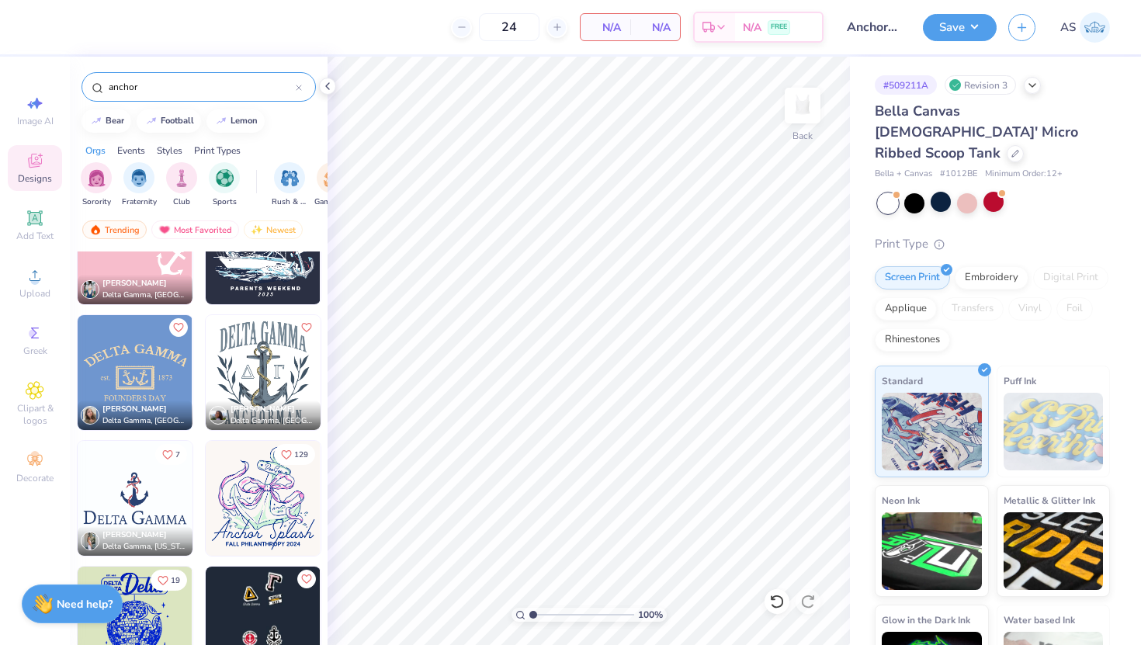
scroll to position [1582, 0]
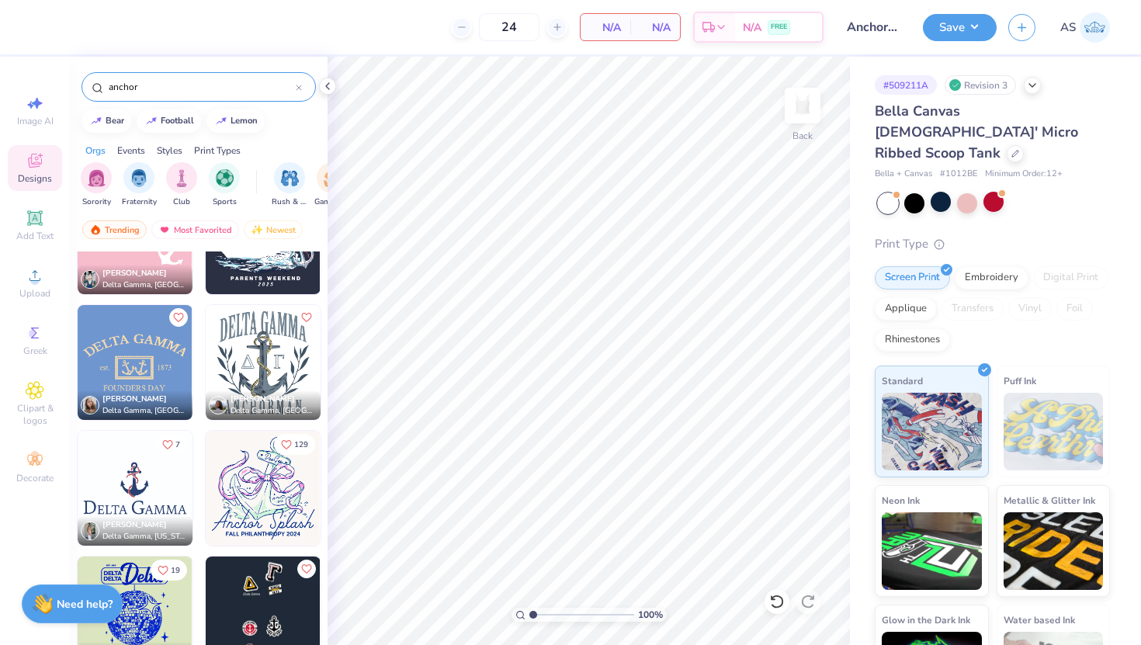
click at [77, 356] on img at bounding box center [19, 362] width 115 height 115
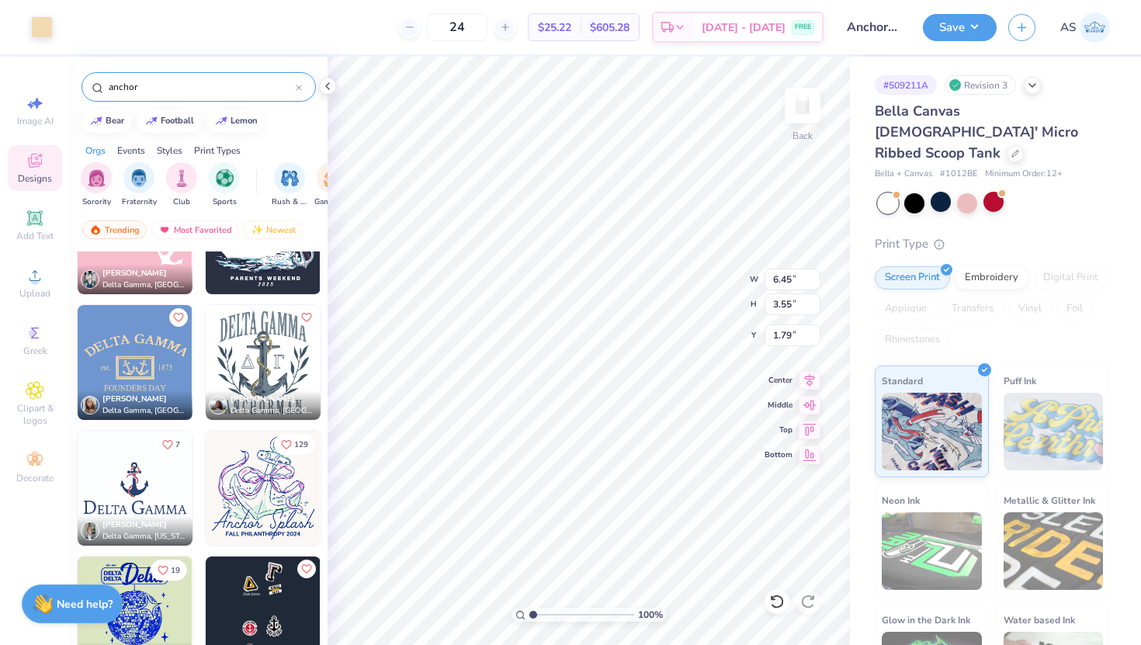
type input "1.79"
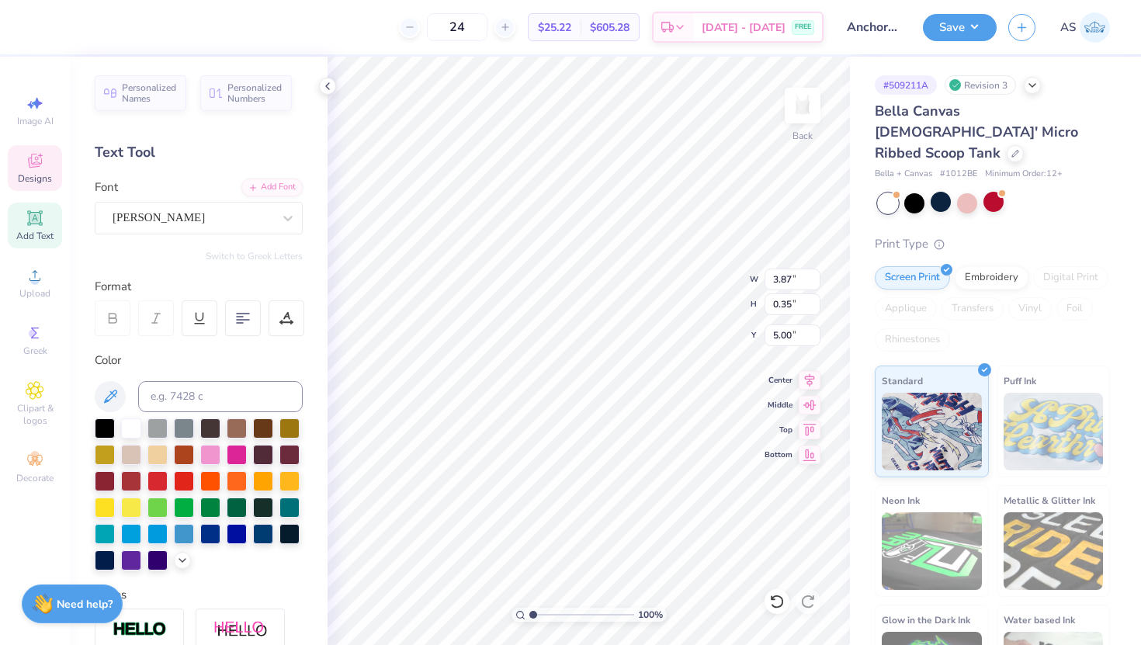
scroll to position [0, 0]
type textarea "F"
type textarea "SERVICE FOR SIGHT"
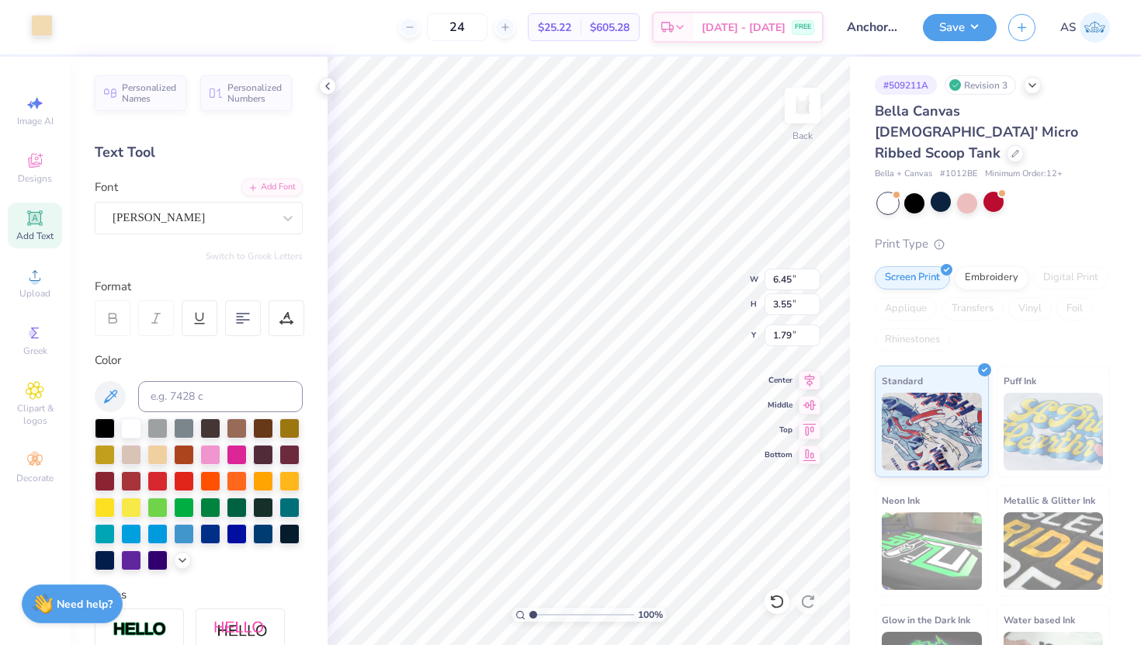
click at [43, 33] on div at bounding box center [42, 26] width 22 height 22
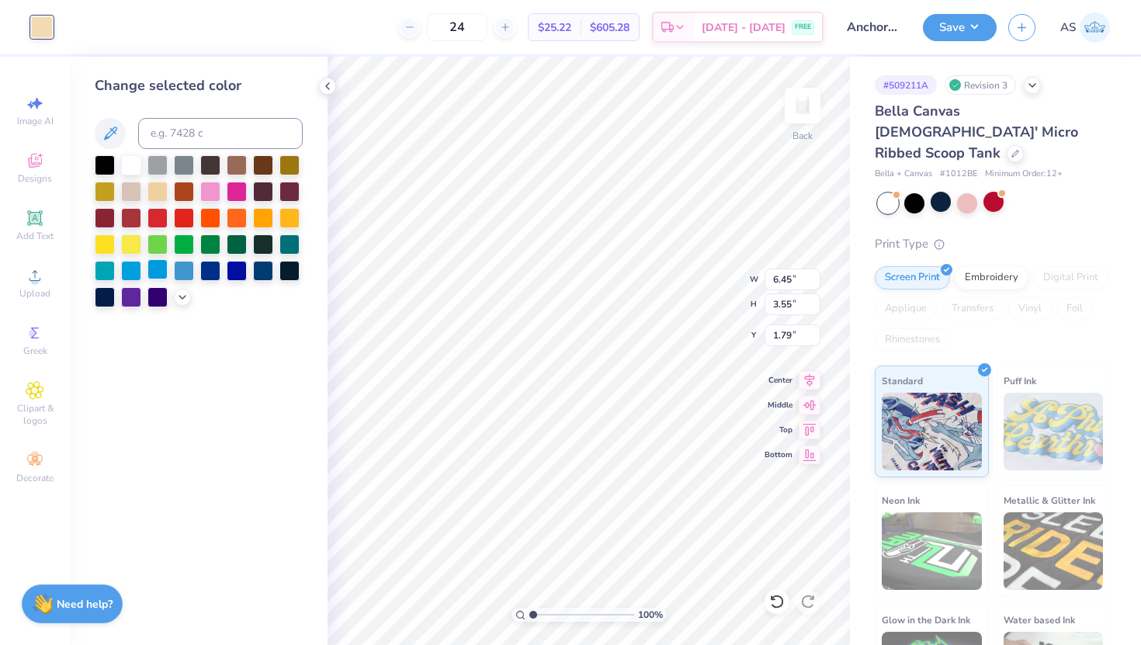
click at [160, 278] on div at bounding box center [157, 269] width 20 height 20
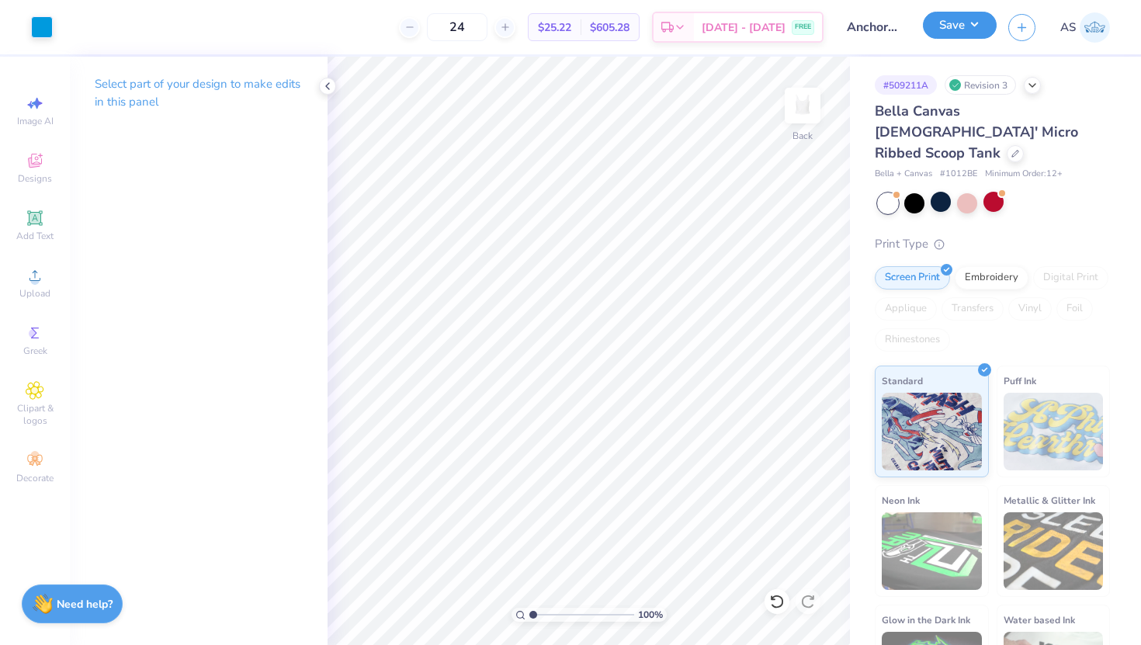
click at [973, 25] on button "Save" at bounding box center [960, 25] width 74 height 27
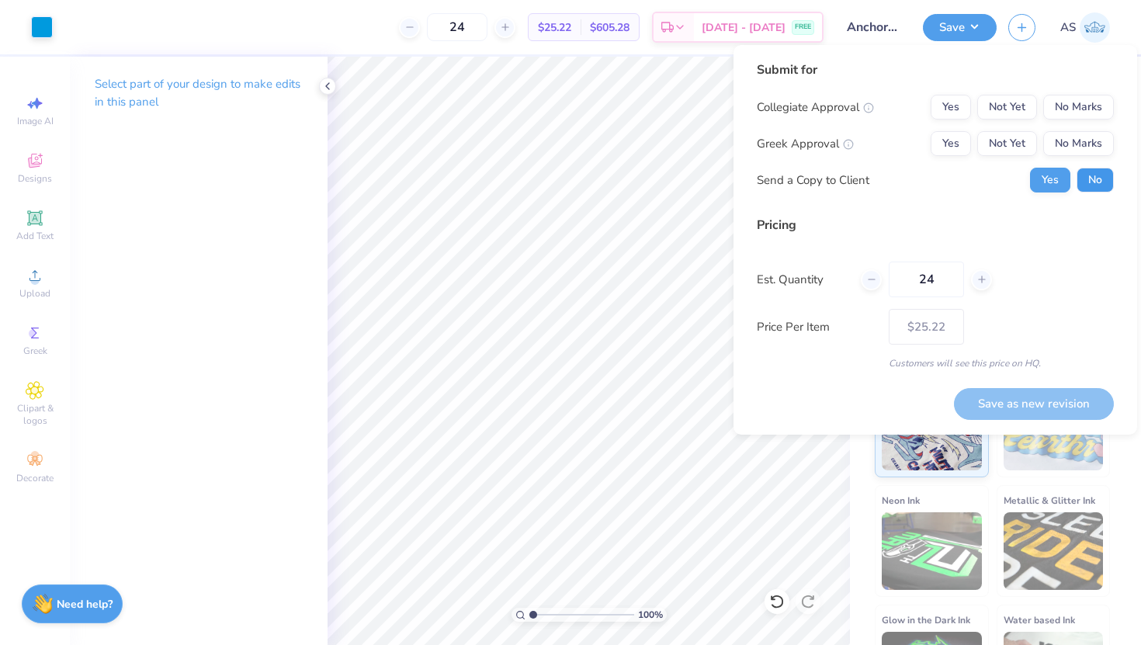
click at [1110, 184] on button "No" at bounding box center [1094, 180] width 37 height 25
click at [962, 144] on button "Yes" at bounding box center [951, 143] width 40 height 25
click at [1095, 106] on button "No Marks" at bounding box center [1078, 107] width 71 height 25
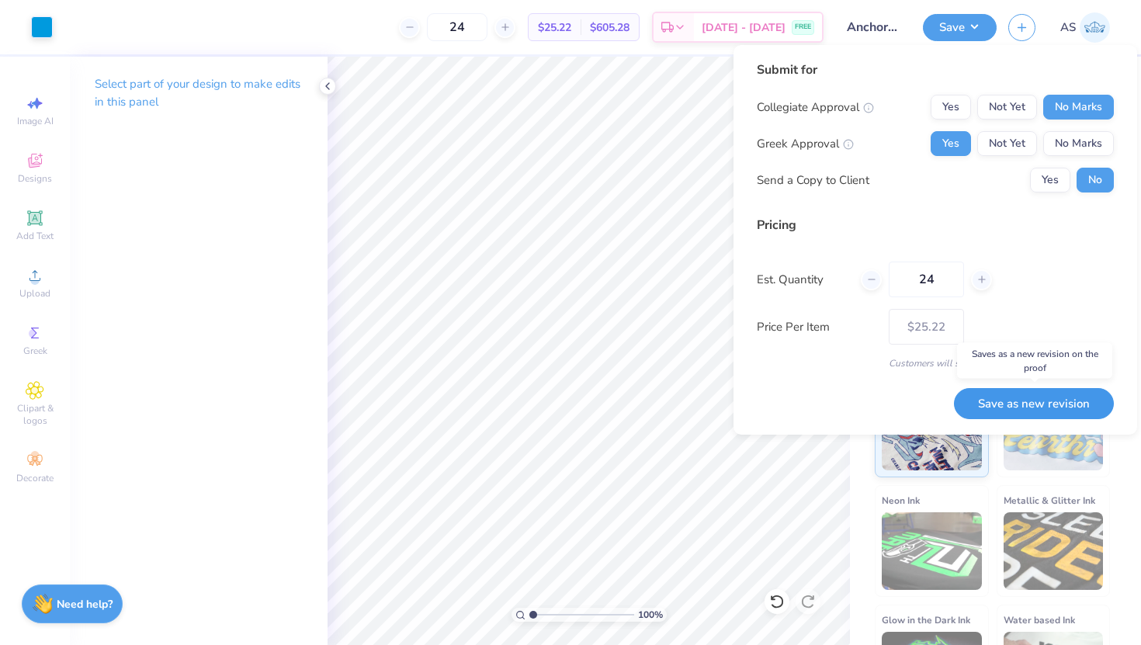
click at [1044, 403] on button "Save as new revision" at bounding box center [1034, 404] width 160 height 32
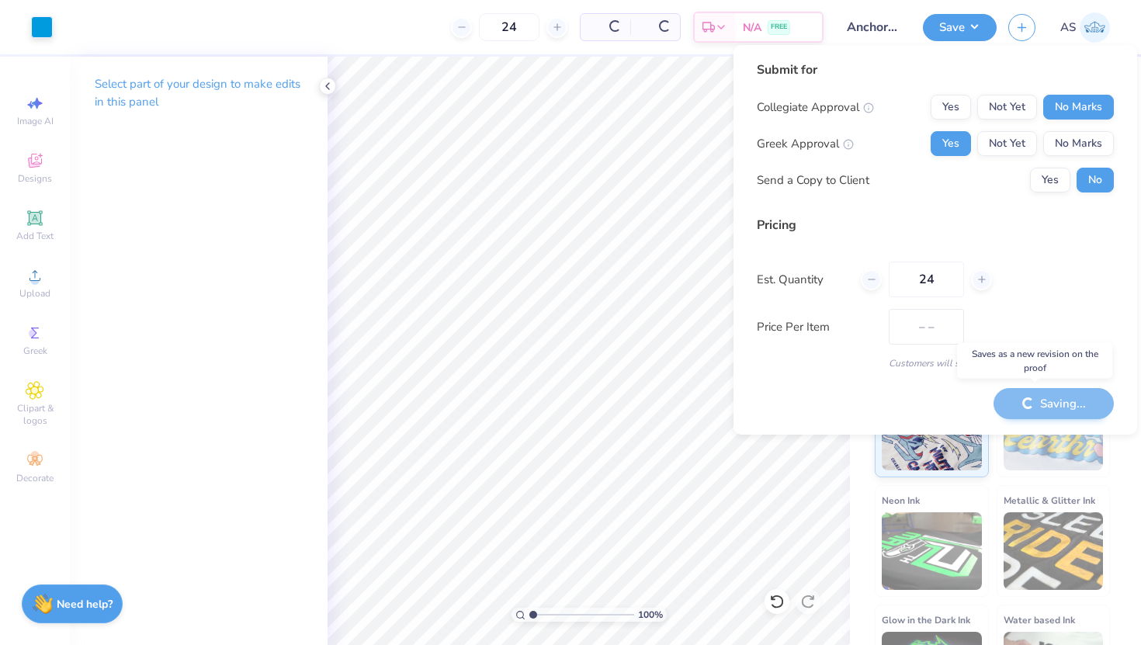
type input "$25.22"
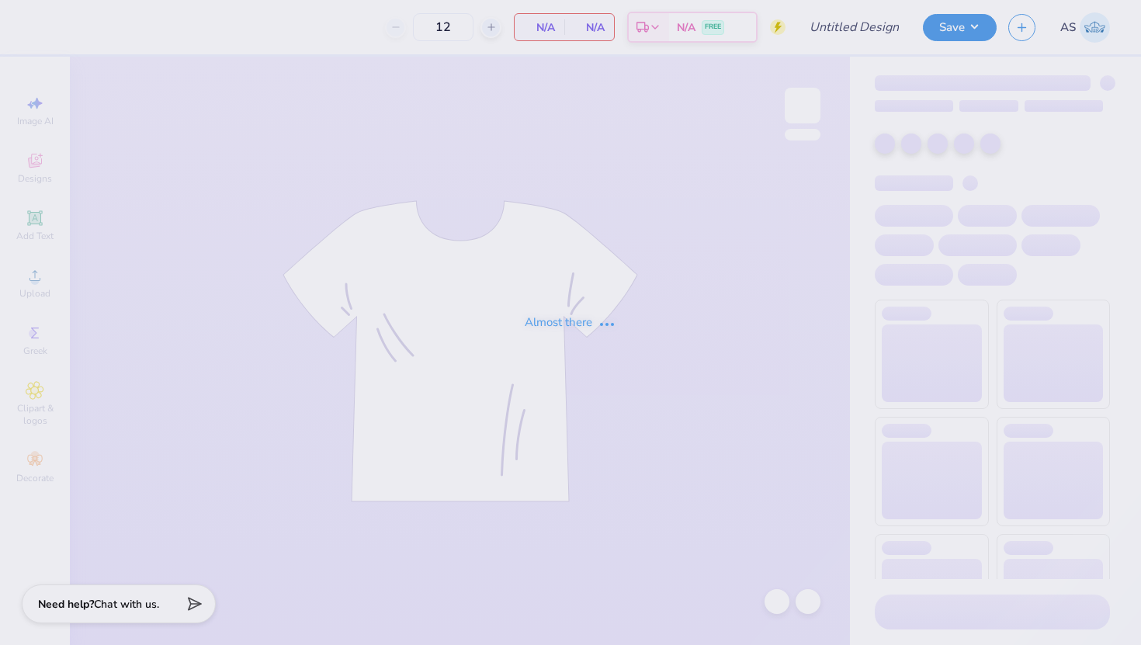
type input "Chi O New Members"
type input "24"
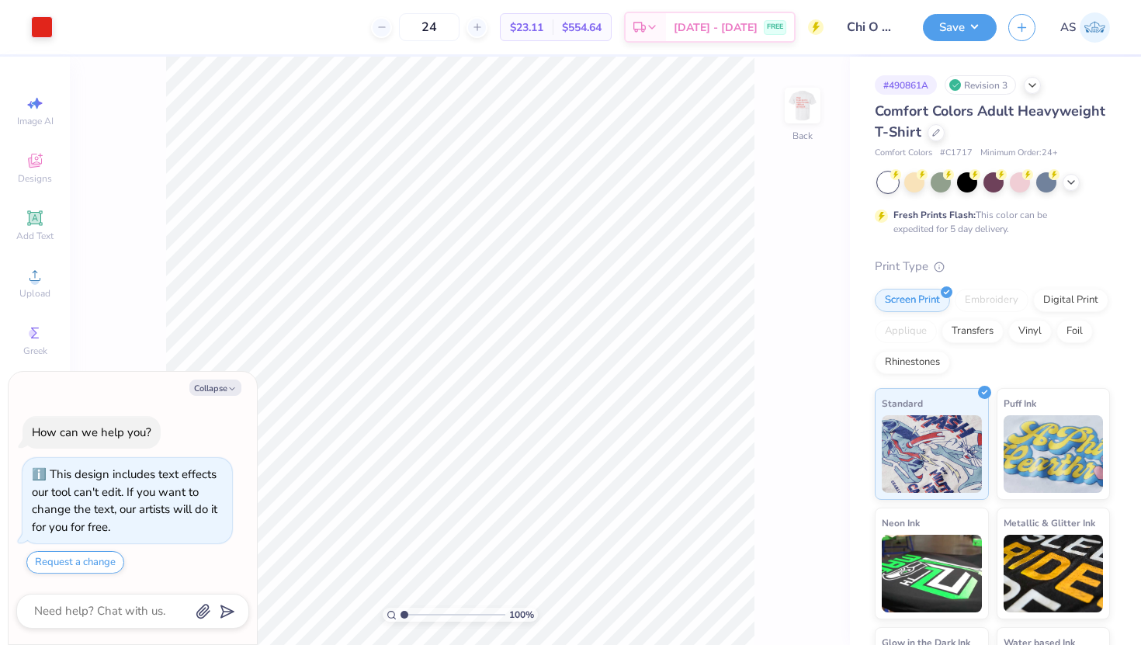
type textarea "x"
click at [437, 25] on input "24" at bounding box center [429, 27] width 61 height 28
drag, startPoint x: 437, startPoint y: 25, endPoint x: 407, endPoint y: 25, distance: 29.5
click at [407, 25] on input "24" at bounding box center [429, 27] width 61 height 28
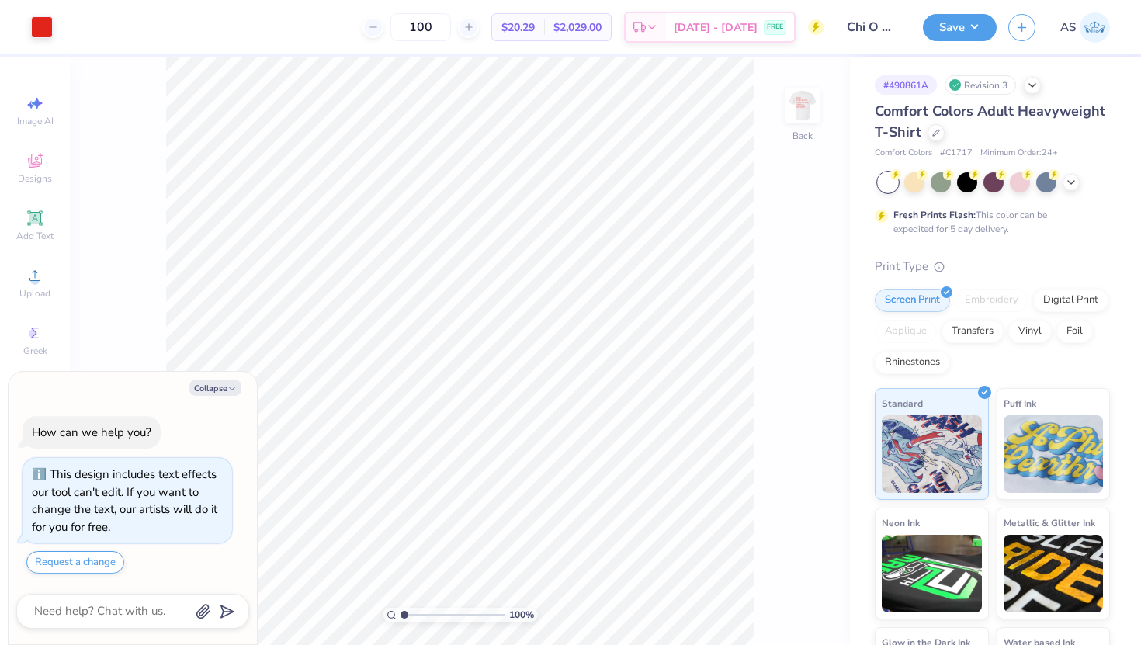
type input "100"
click at [934, 147] on div "Comfort Colors # C1717 Minimum Order: 24 +" at bounding box center [992, 153] width 235 height 13
click at [933, 133] on icon at bounding box center [936, 131] width 8 height 8
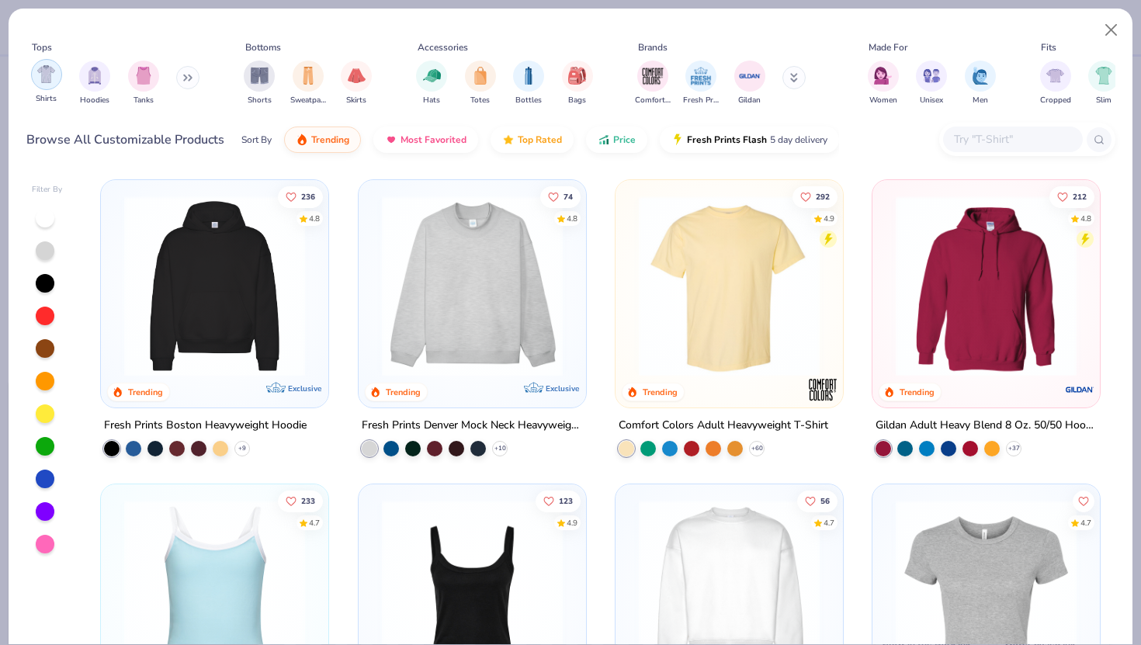
click at [55, 79] on div "filter for Shirts" at bounding box center [46, 74] width 31 height 31
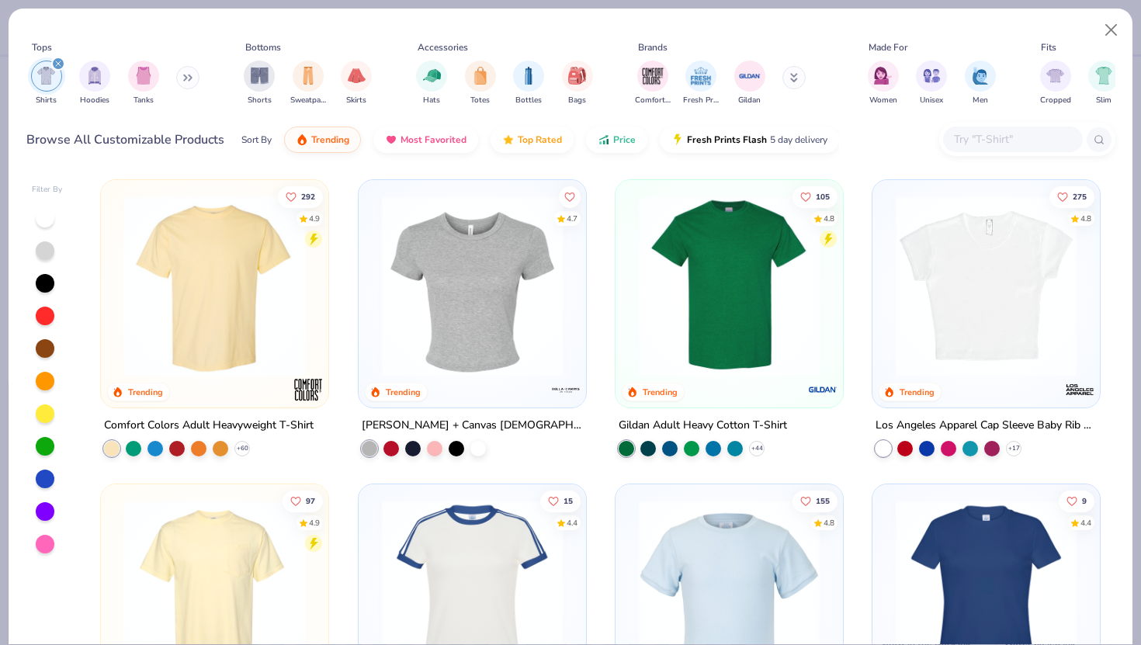
click at [721, 366] on img at bounding box center [729, 286] width 196 height 181
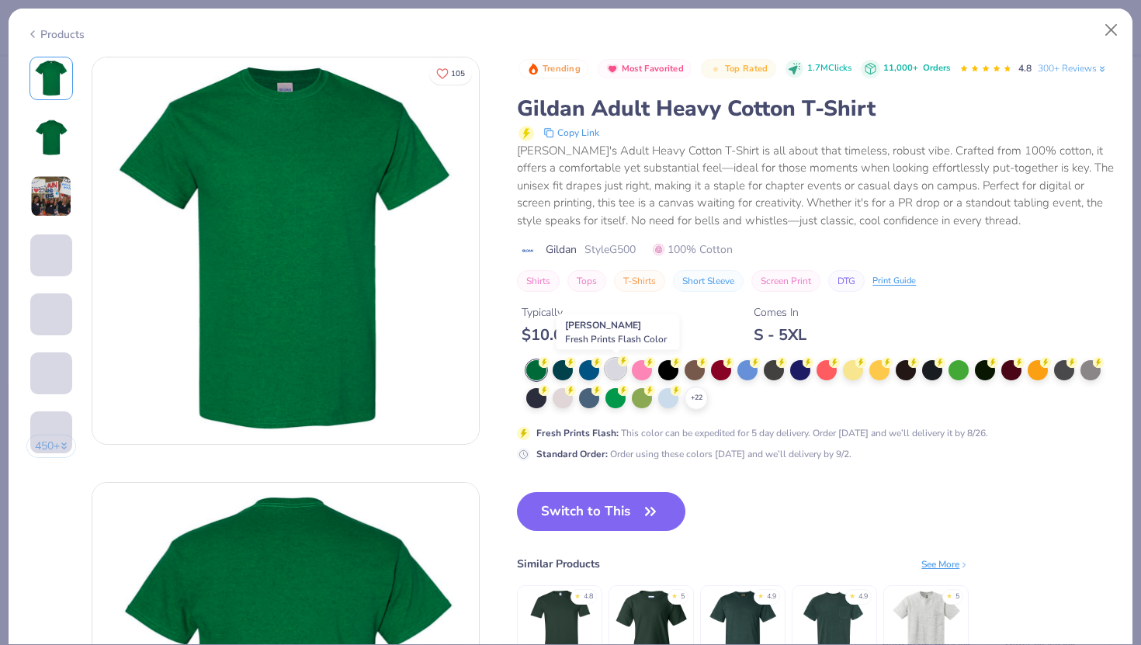
click at [611, 372] on div at bounding box center [615, 369] width 20 height 20
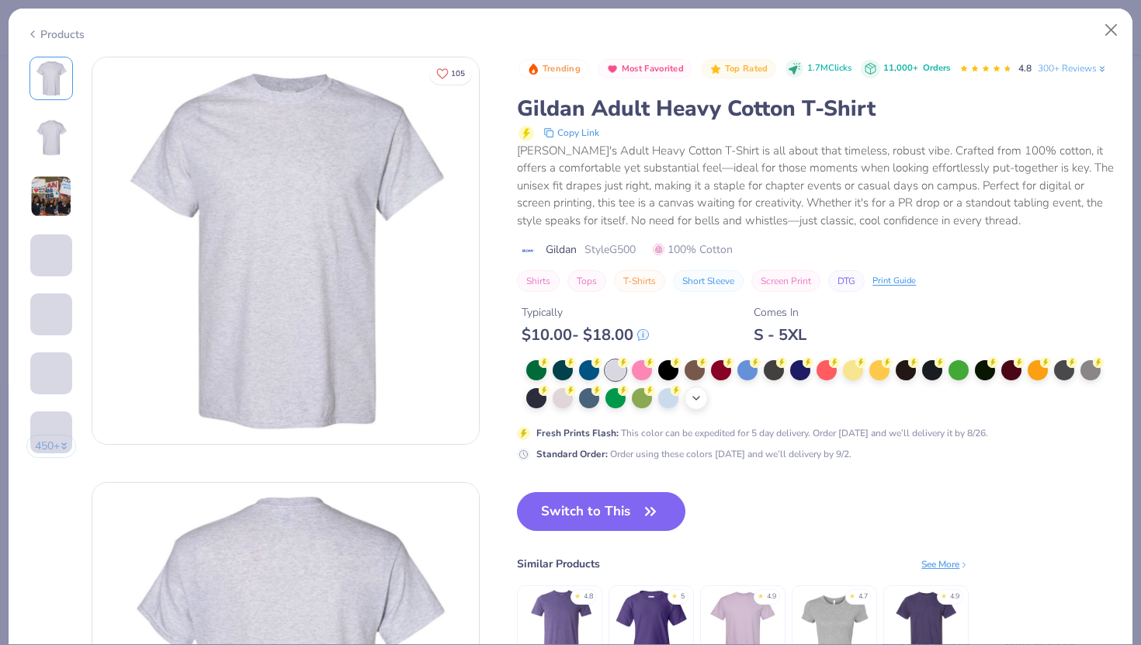
click at [695, 400] on icon at bounding box center [696, 398] width 12 height 12
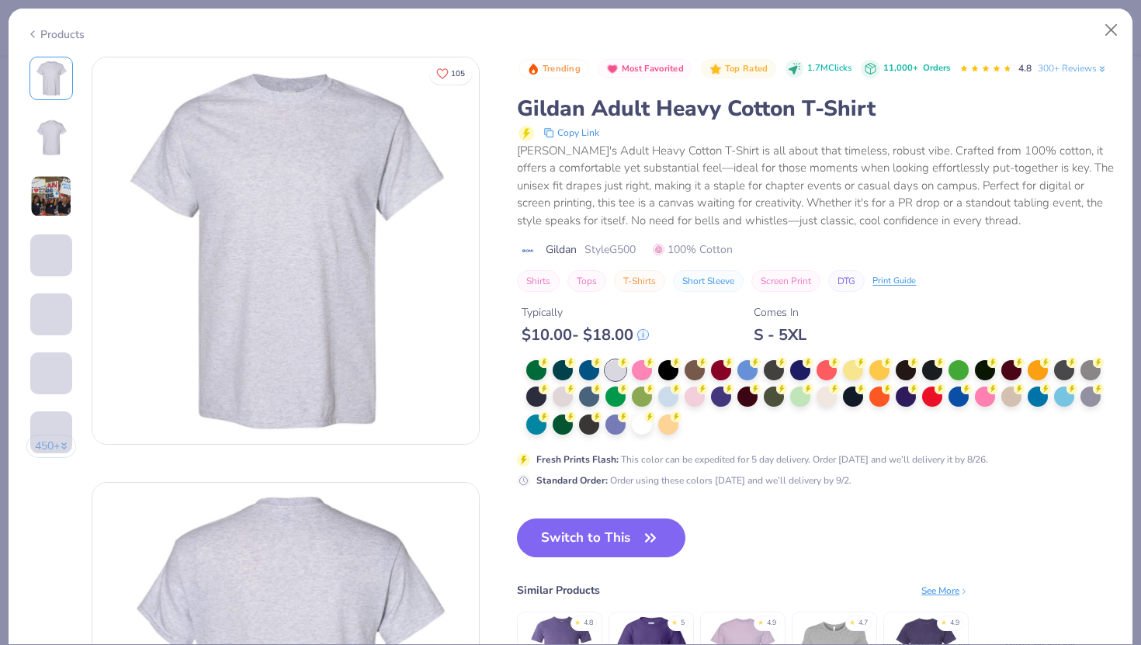
click at [709, 432] on div at bounding box center [820, 398] width 588 height 76
click at [701, 427] on div at bounding box center [820, 398] width 588 height 76
click at [634, 425] on div at bounding box center [642, 423] width 20 height 20
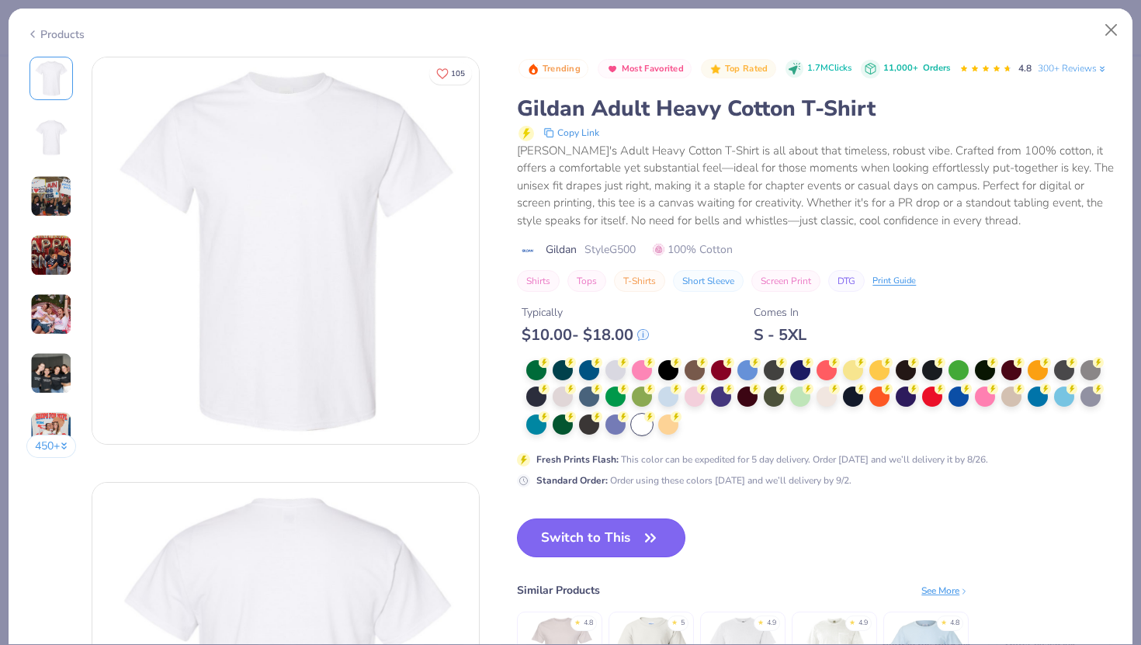
click at [612, 530] on button "Switch to This" at bounding box center [601, 537] width 168 height 39
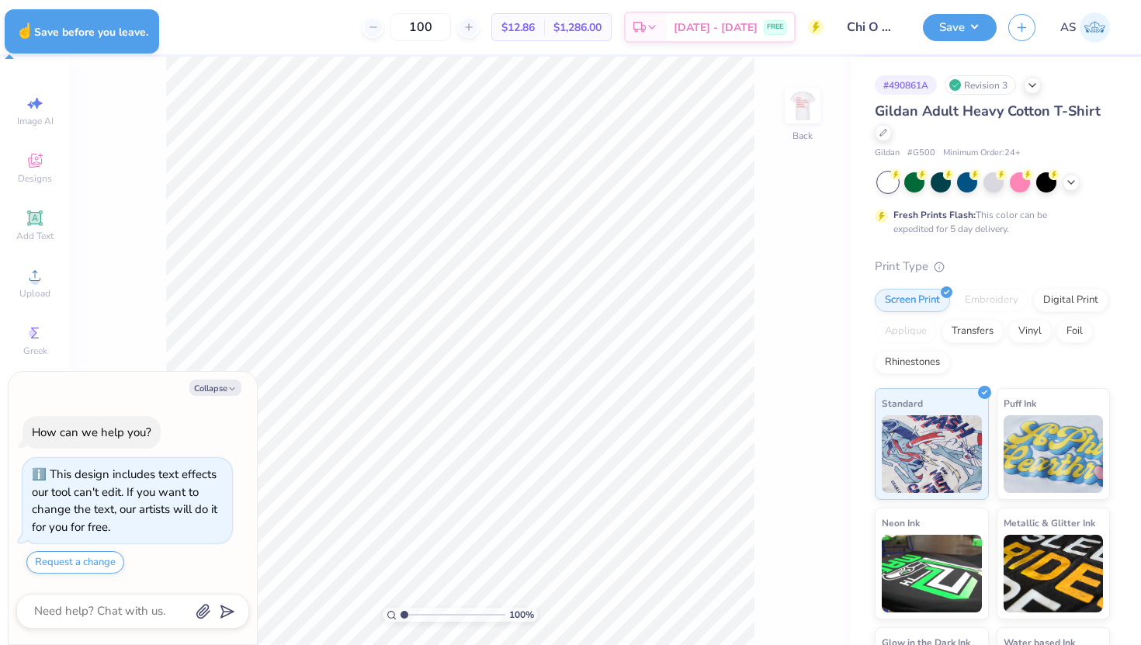
type textarea "x"
